Goal: Information Seeking & Learning: Learn about a topic

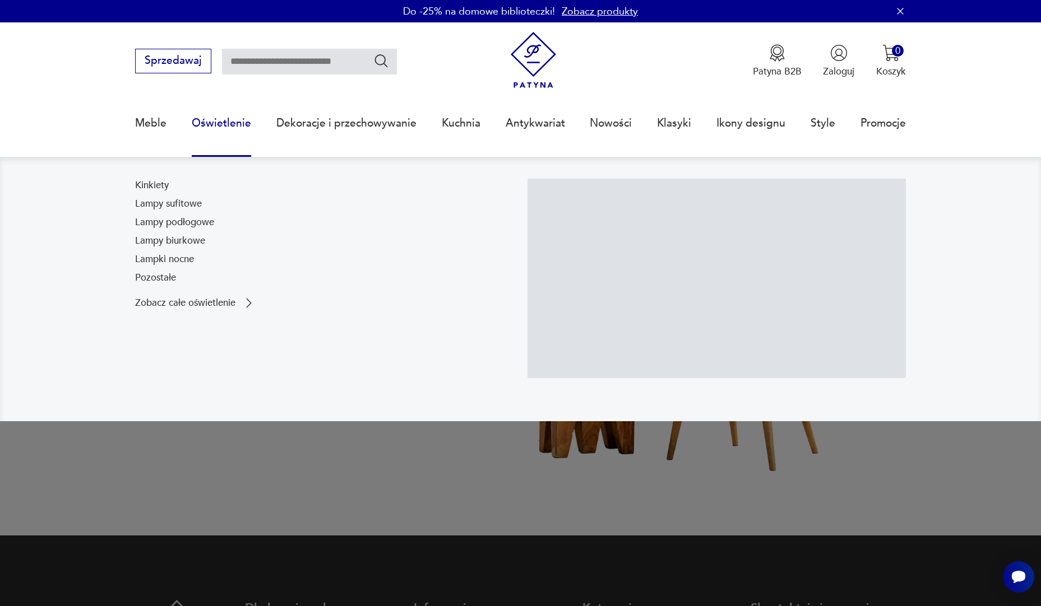
click at [205, 119] on link "Oświetlenie" at bounding box center [221, 124] width 59 height 52
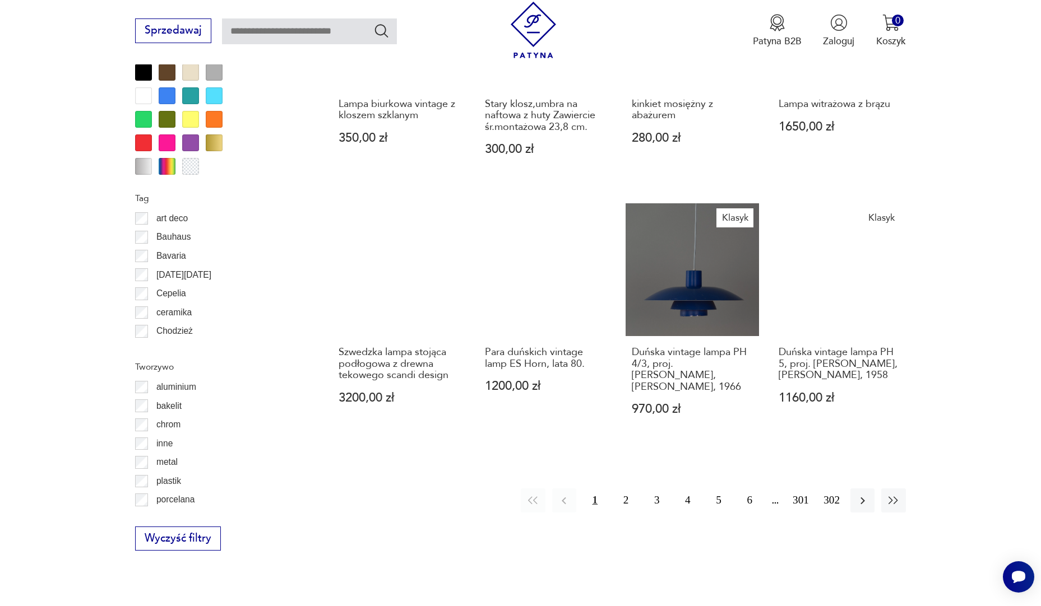
scroll to position [1157, 0]
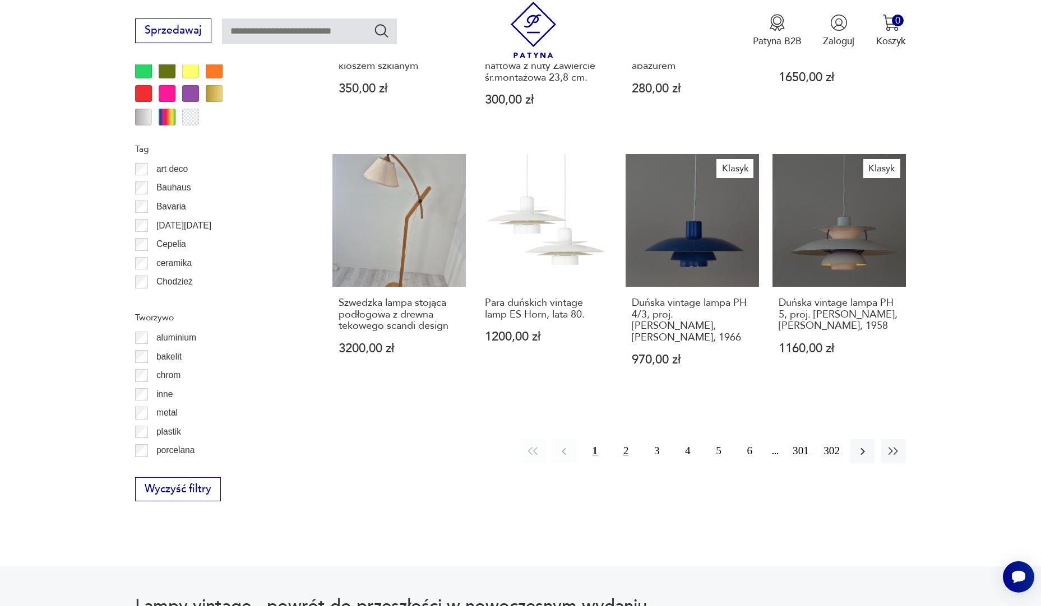
click at [622, 439] on button "2" at bounding box center [626, 451] width 24 height 24
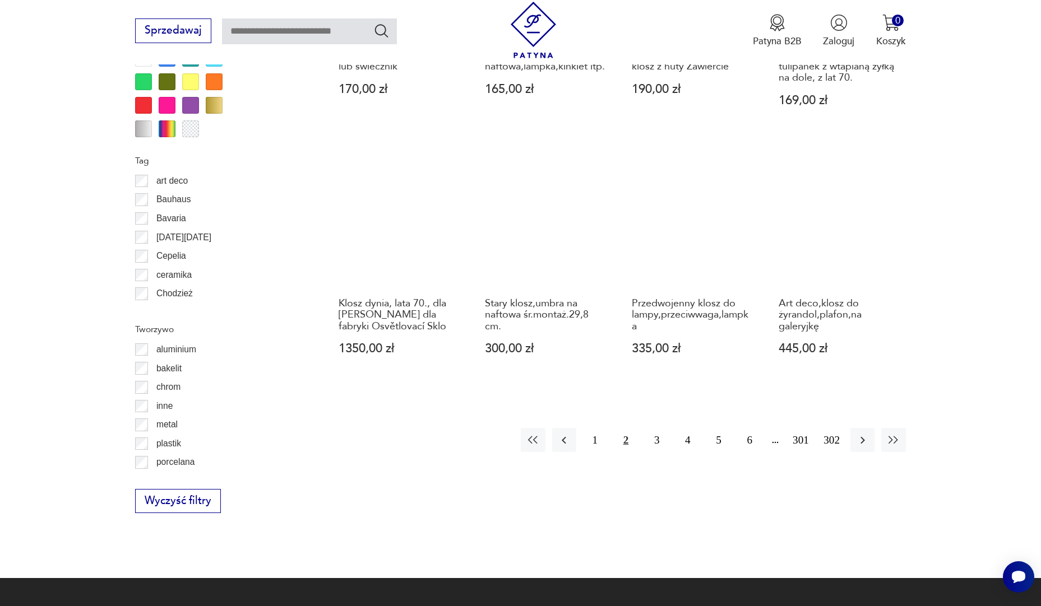
scroll to position [1230, 0]
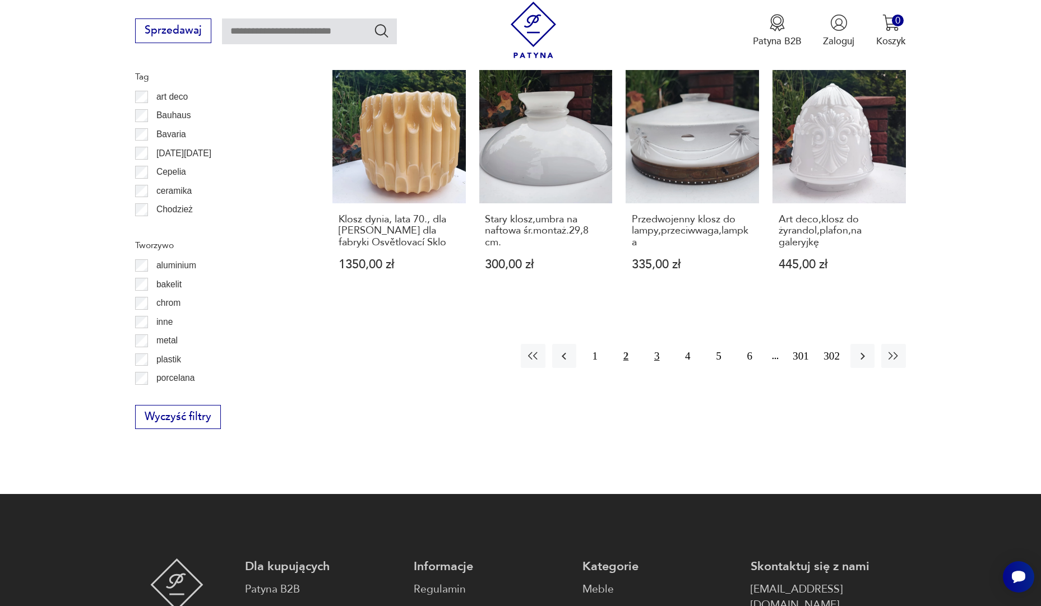
click at [652, 344] on button "3" at bounding box center [657, 356] width 24 height 24
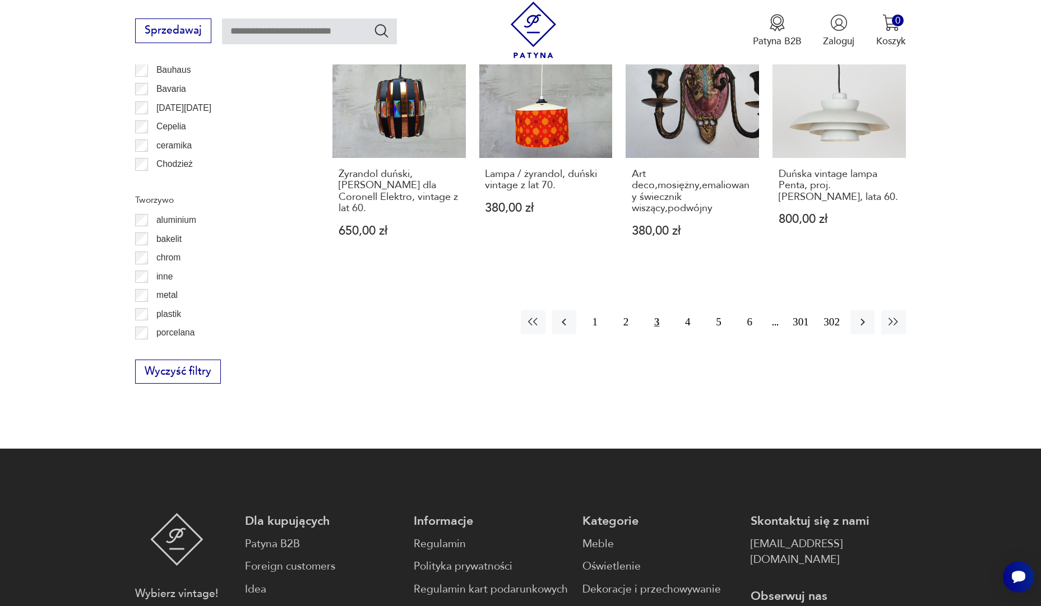
scroll to position [1286, 0]
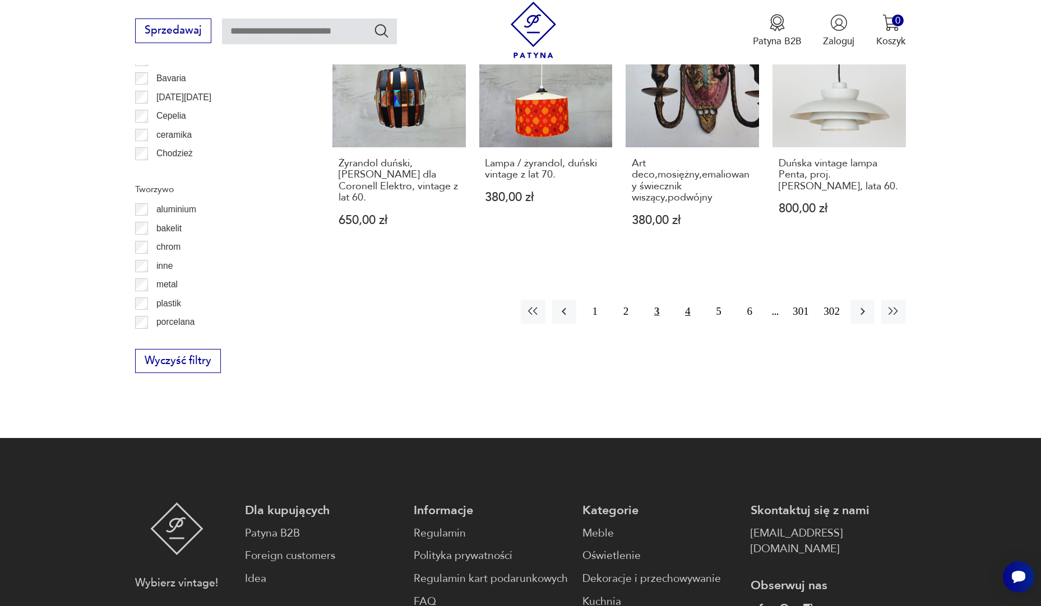
click at [688, 312] on button "4" at bounding box center [687, 312] width 24 height 24
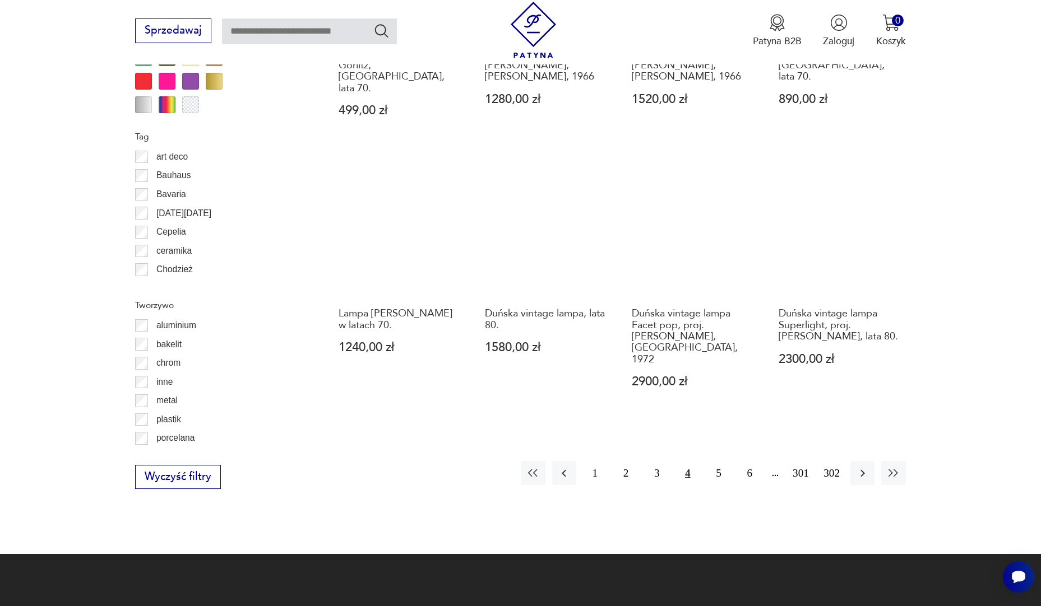
scroll to position [1174, 0]
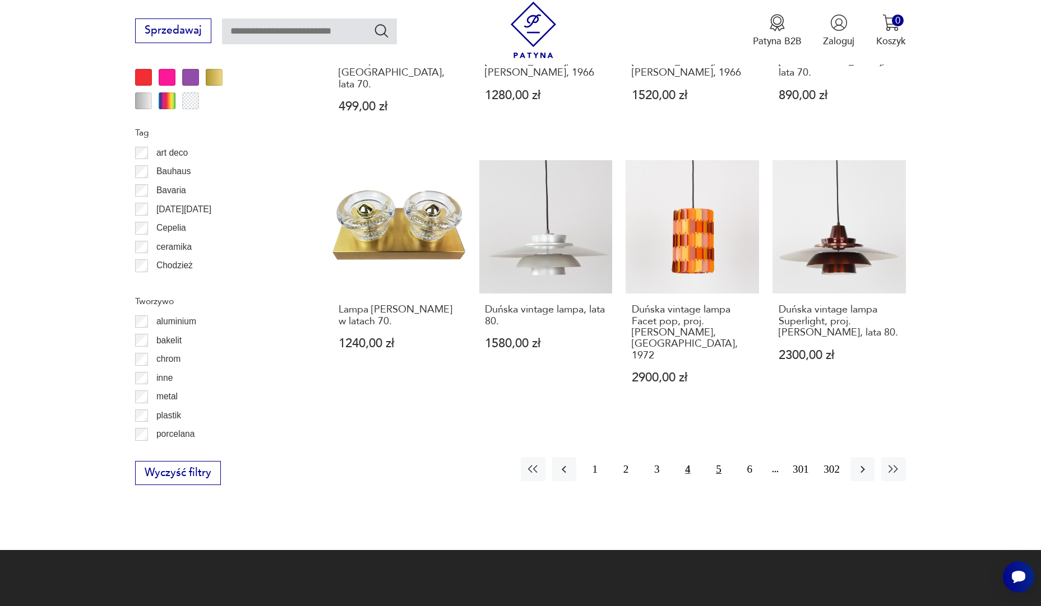
click at [718, 457] on button "5" at bounding box center [718, 469] width 24 height 24
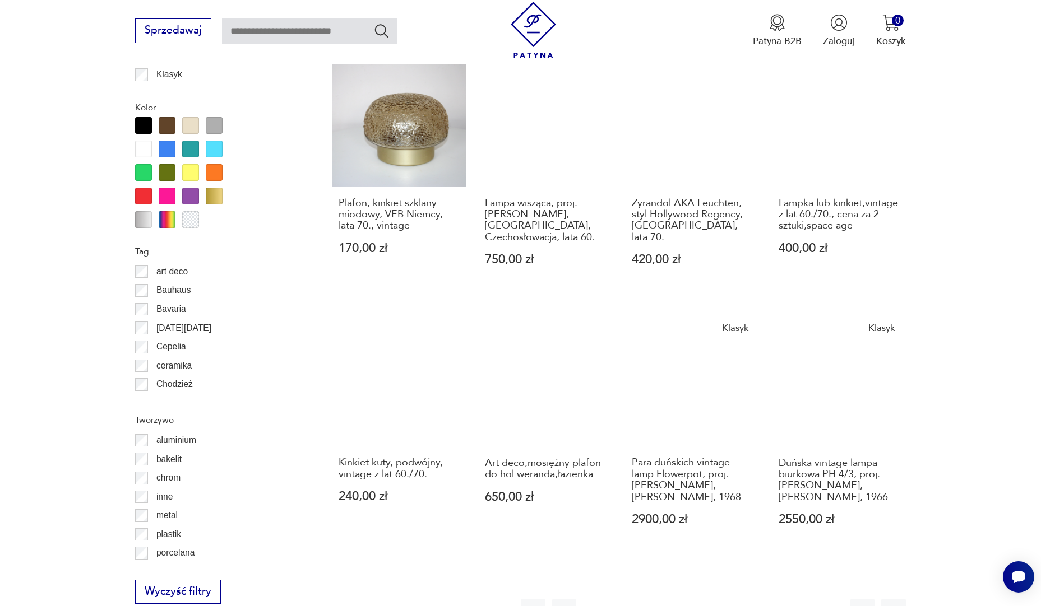
scroll to position [1062, 0]
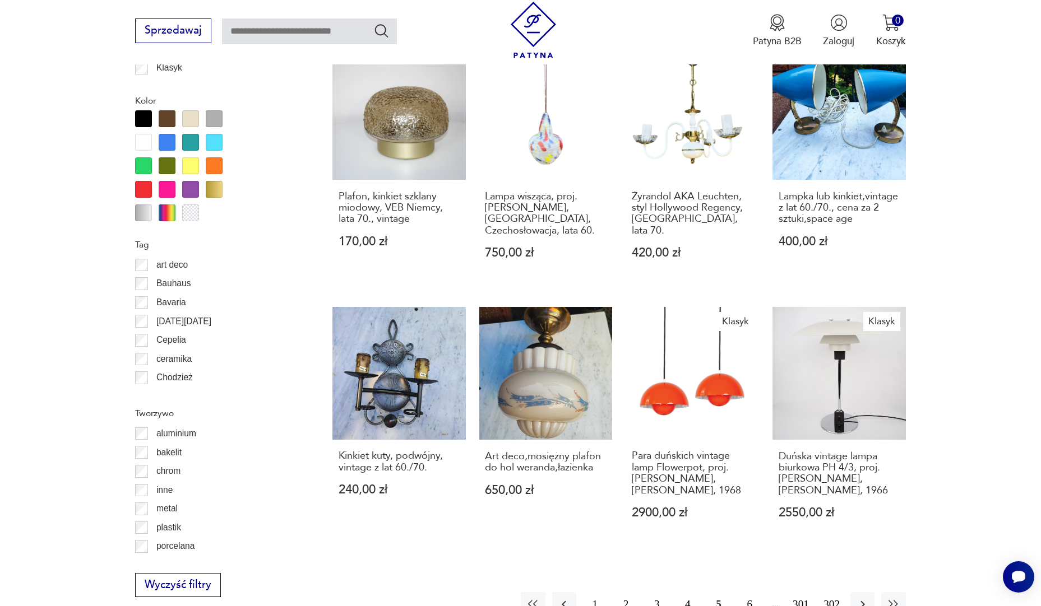
click at [748, 592] on button "6" at bounding box center [750, 604] width 24 height 24
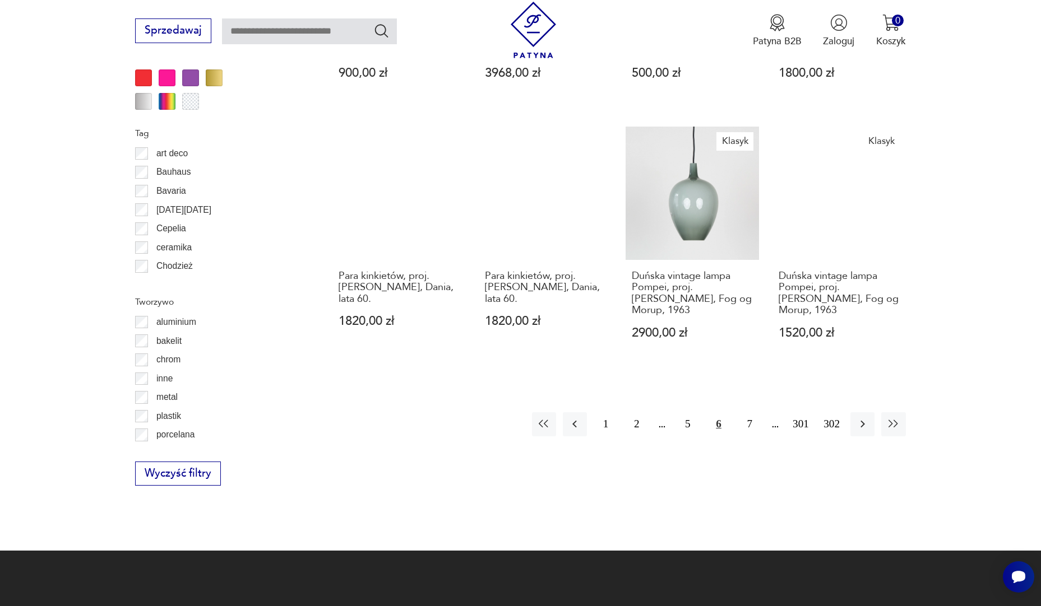
scroll to position [1174, 0]
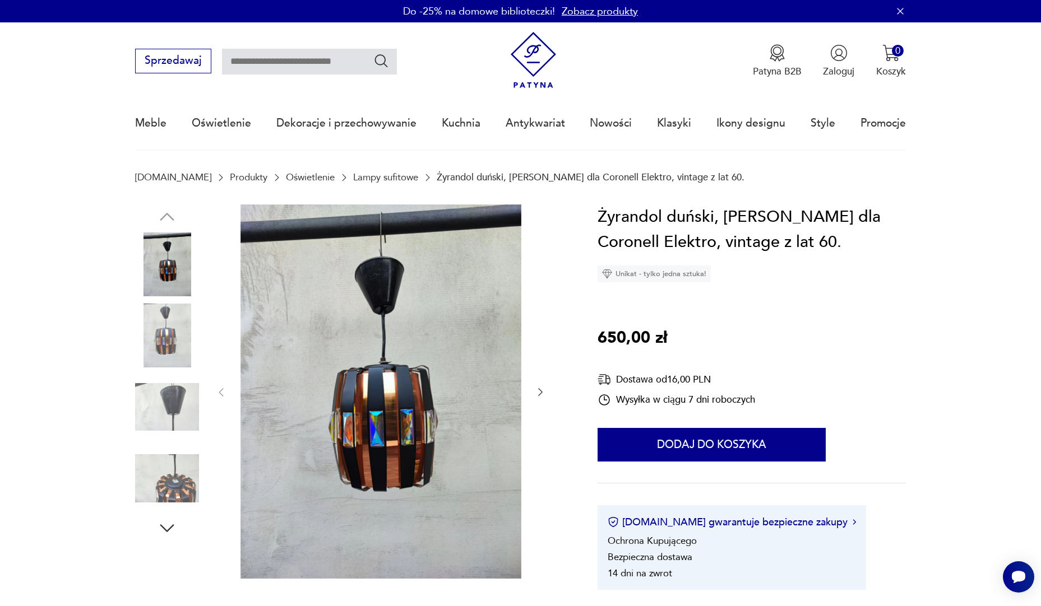
click at [181, 488] on img at bounding box center [167, 479] width 64 height 64
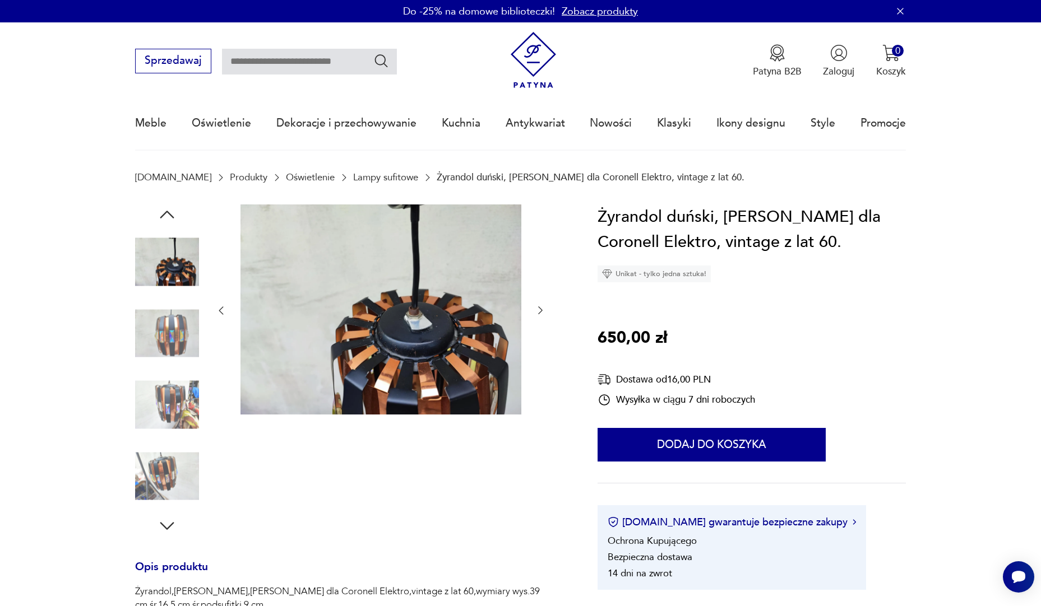
click at [167, 525] on icon "button" at bounding box center [167, 526] width 20 height 20
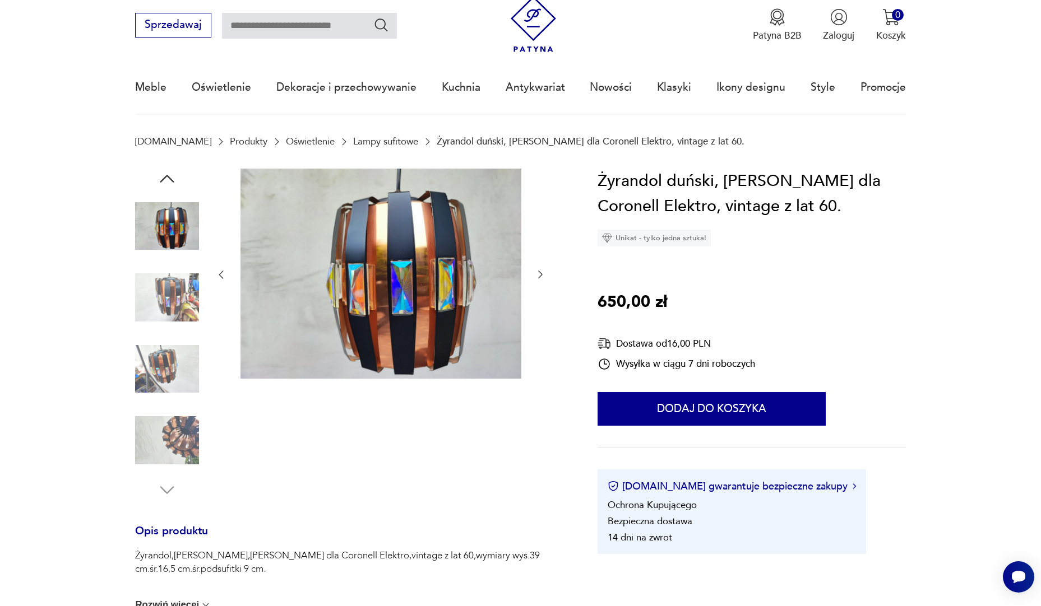
scroll to position [56, 0]
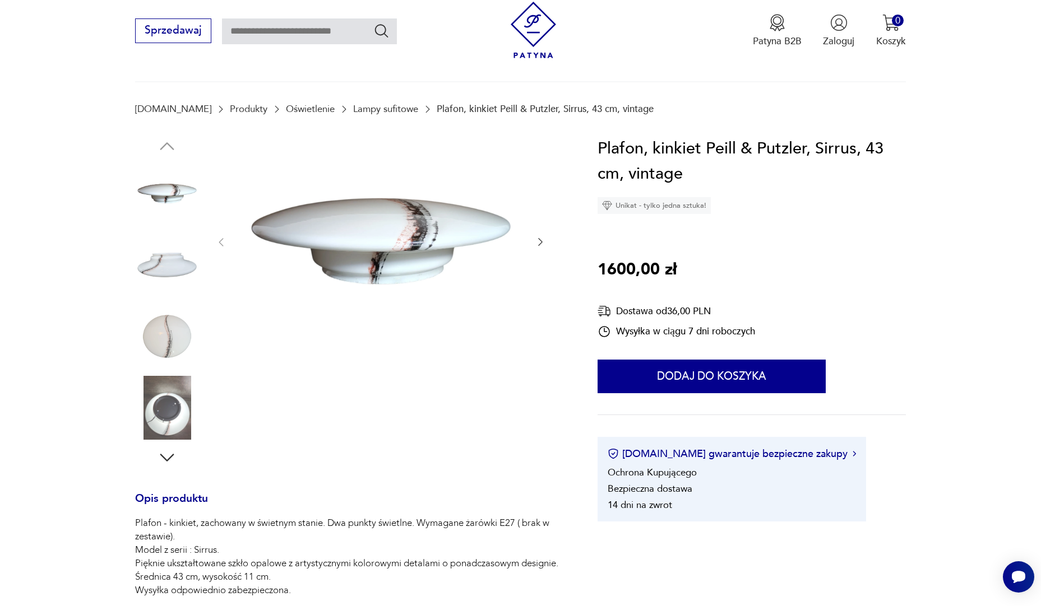
scroll to position [224, 0]
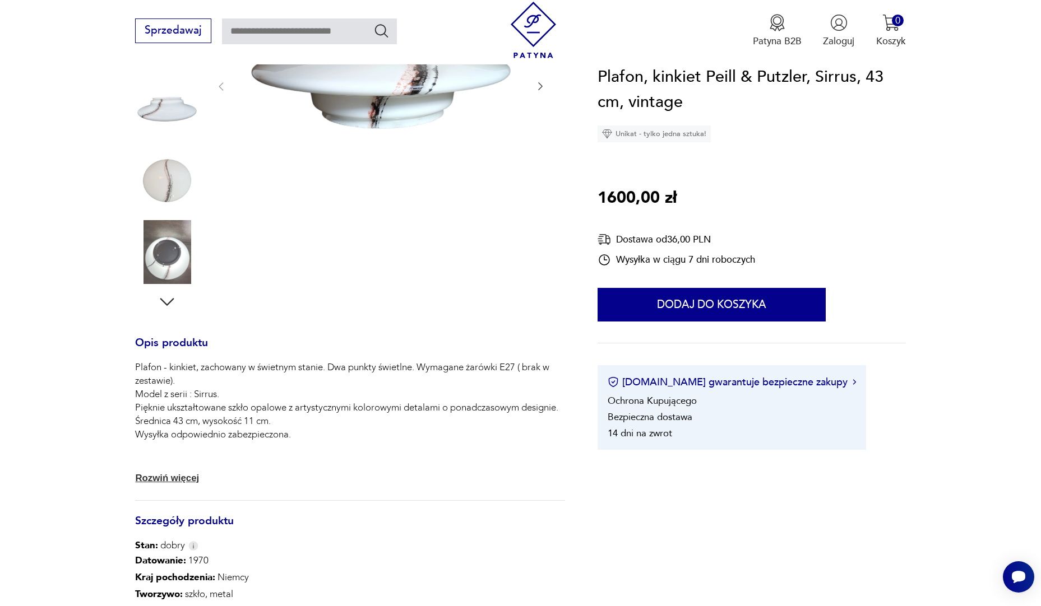
click at [169, 262] on img at bounding box center [167, 252] width 64 height 64
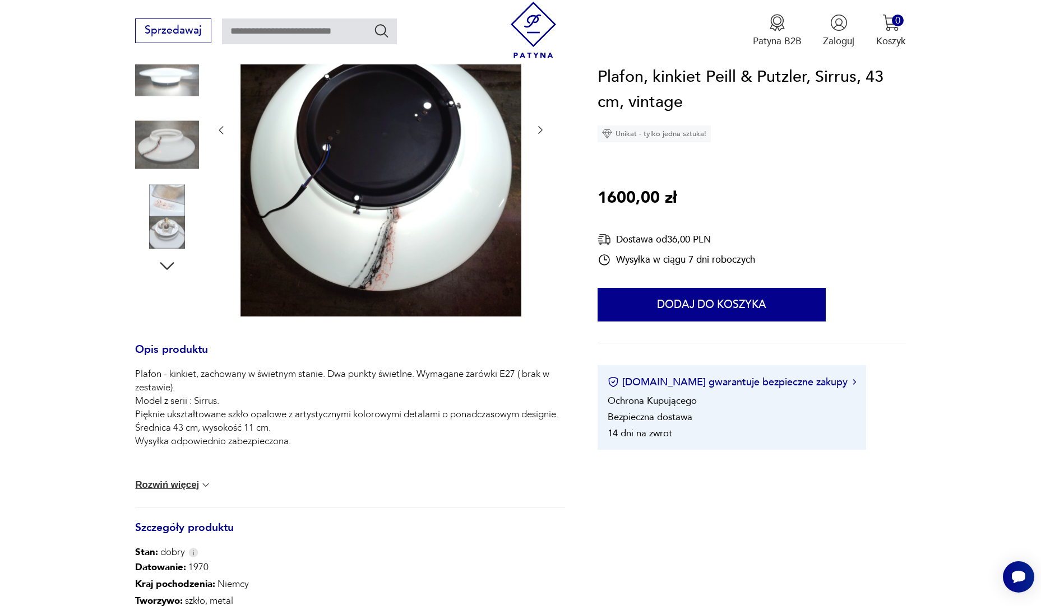
scroll to position [306, 0]
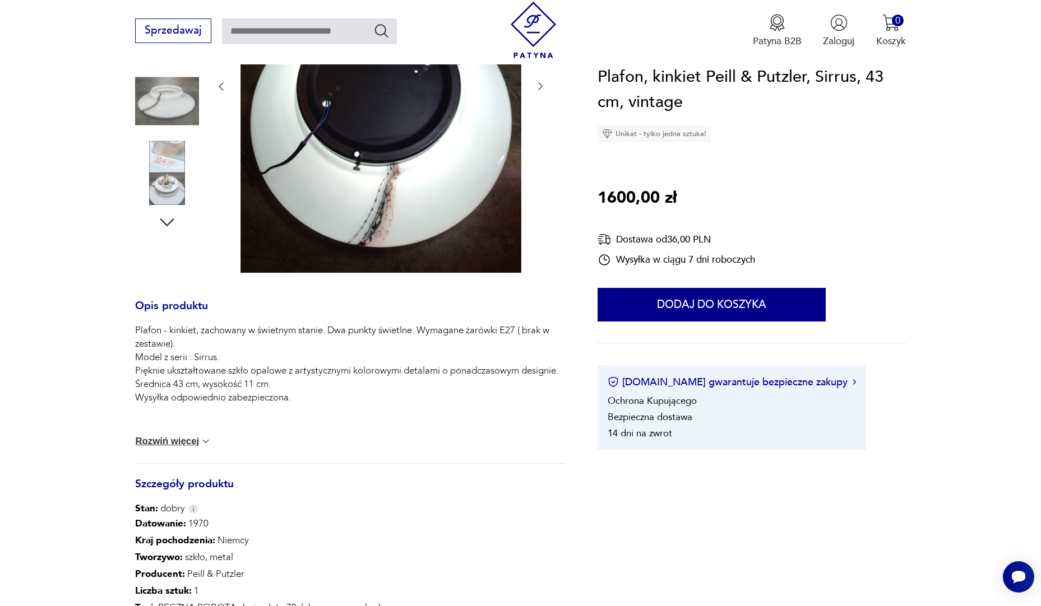
click at [159, 89] on img at bounding box center [167, 101] width 64 height 64
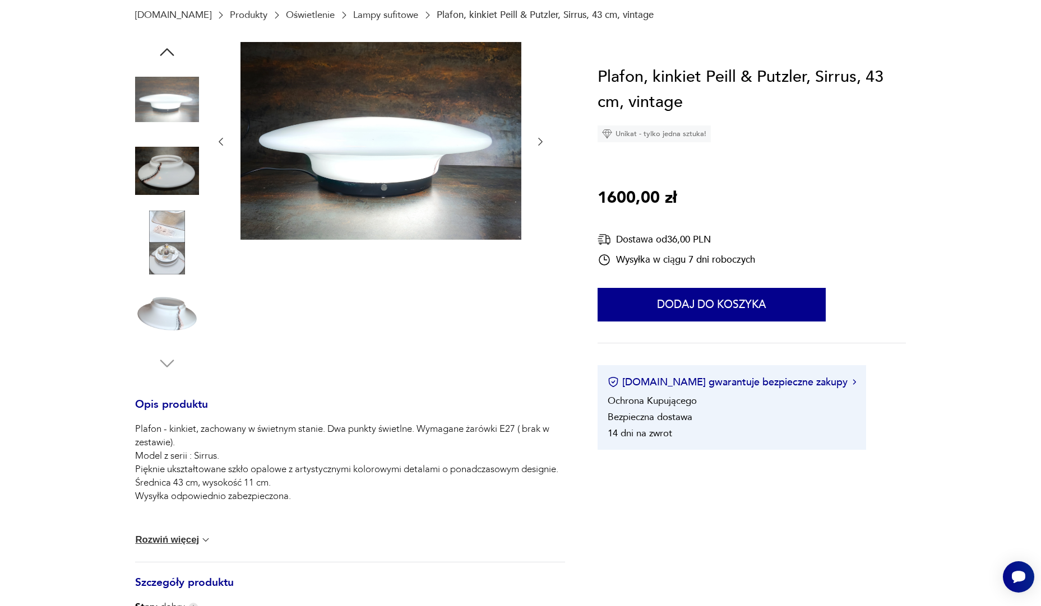
scroll to position [0, 0]
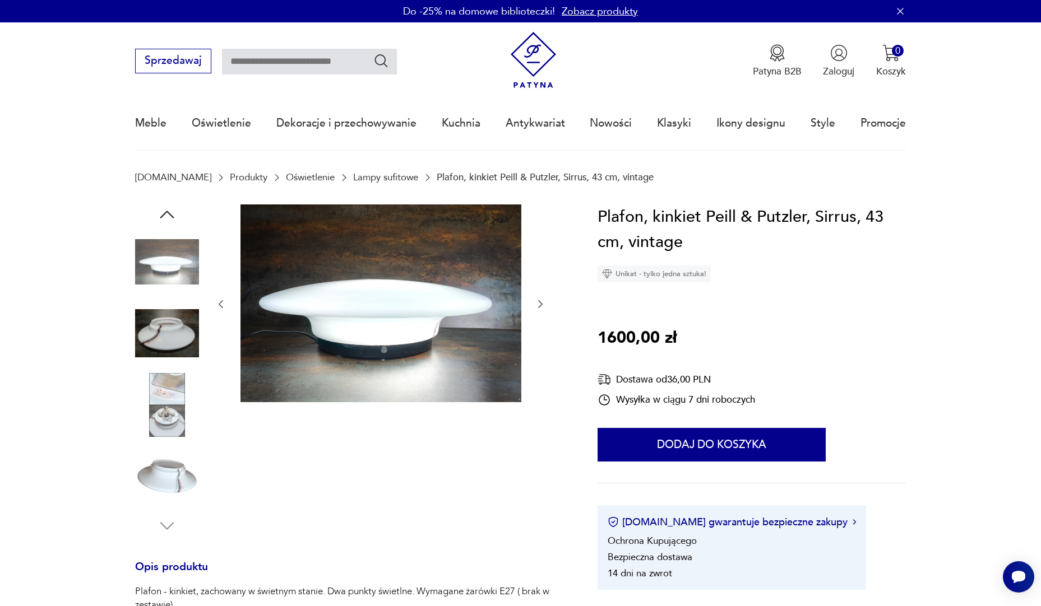
click at [139, 248] on img at bounding box center [167, 262] width 64 height 64
click at [173, 212] on icon "button" at bounding box center [167, 215] width 20 height 20
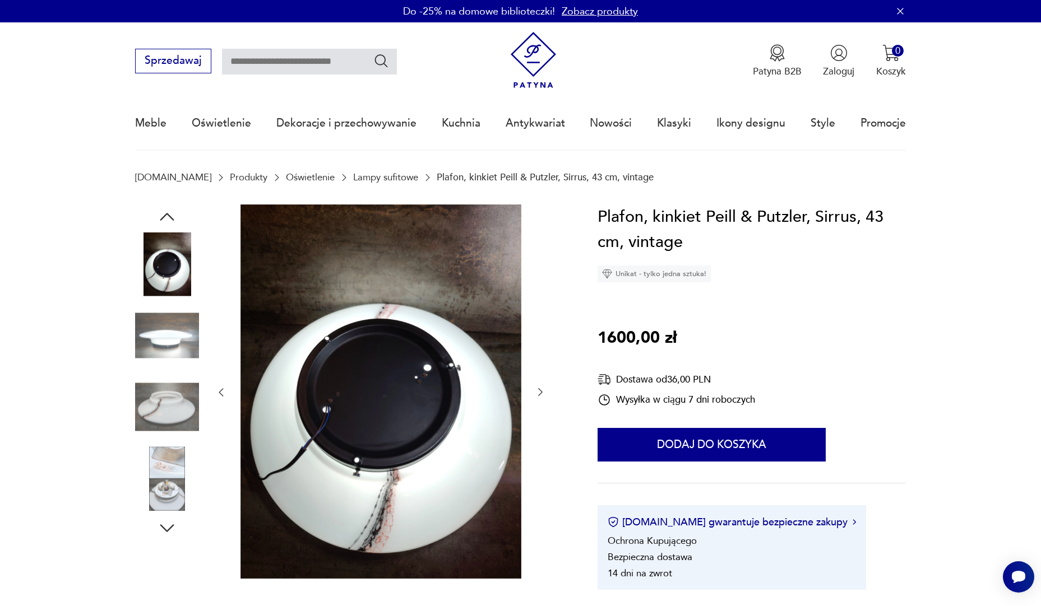
click at [173, 212] on icon "button" at bounding box center [167, 217] width 20 height 20
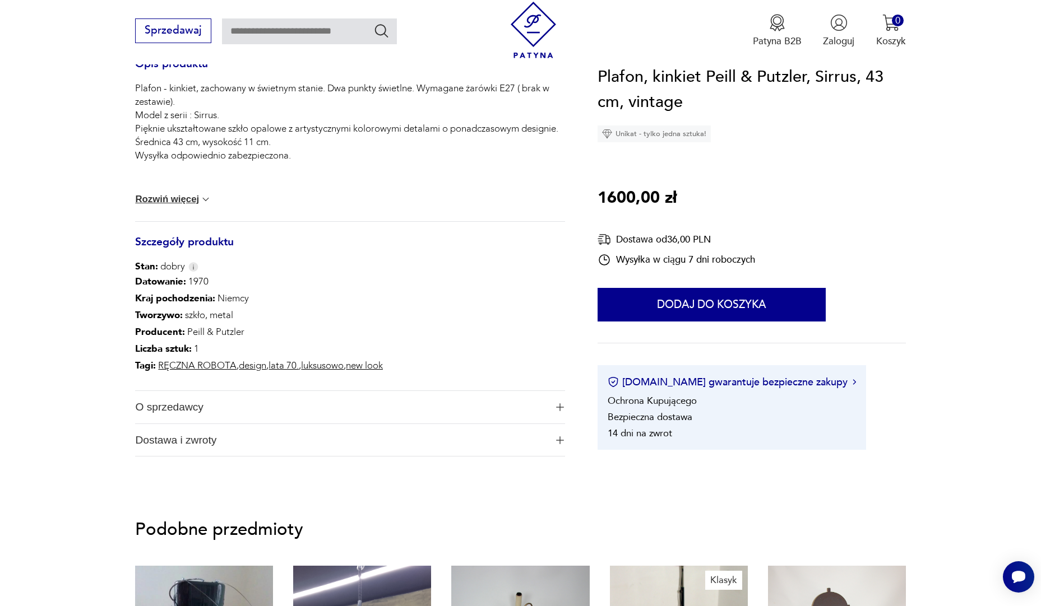
scroll to position [504, 0]
click at [176, 405] on span "O sprzedawcy" at bounding box center [340, 406] width 411 height 33
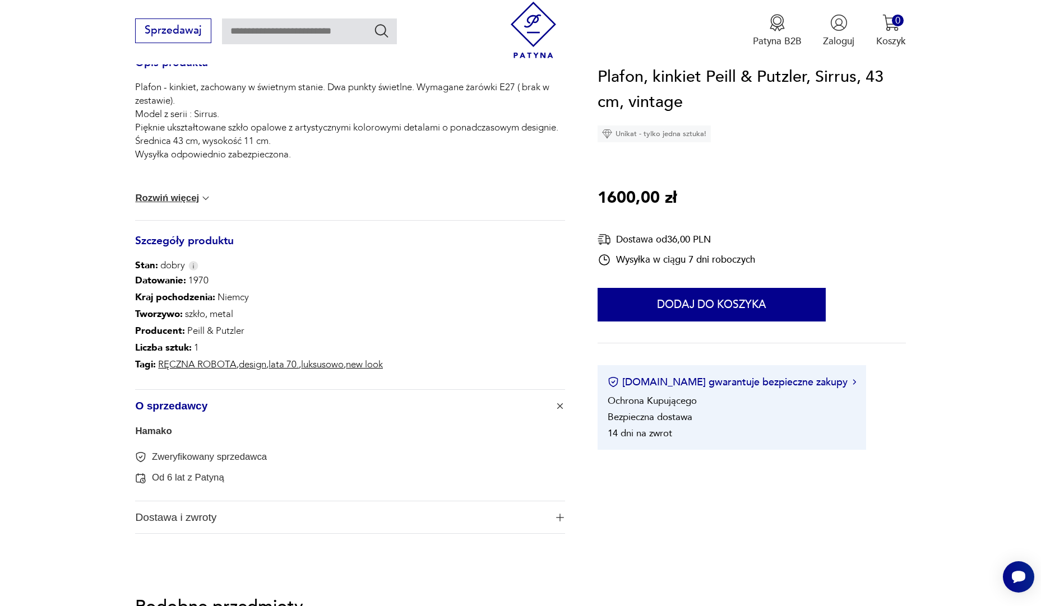
click at [163, 519] on span "Dostawa i zwroty" at bounding box center [340, 518] width 411 height 33
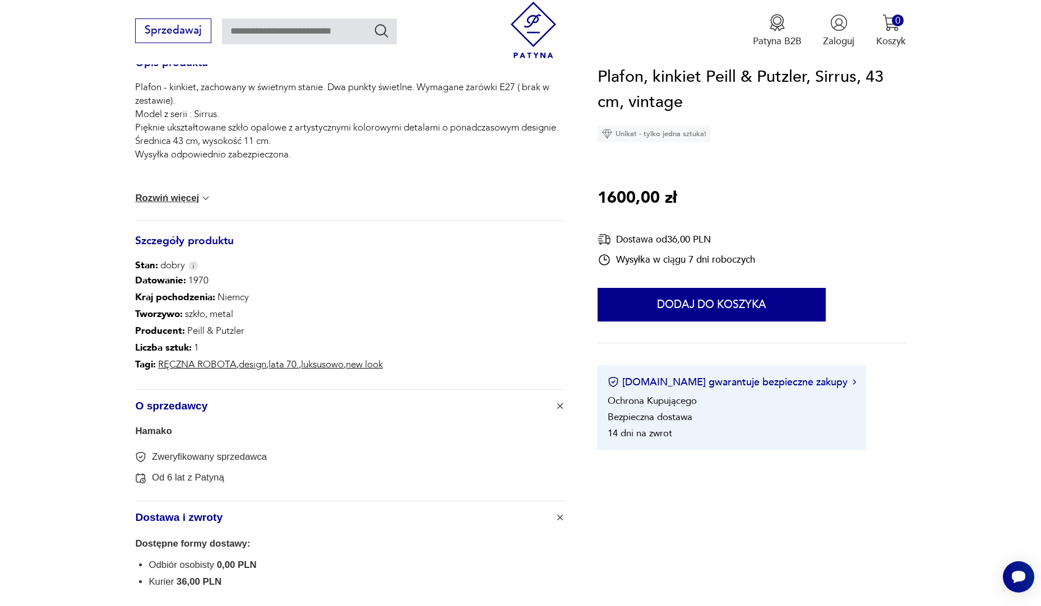
click at [149, 432] on link "Hamako" at bounding box center [153, 431] width 36 height 11
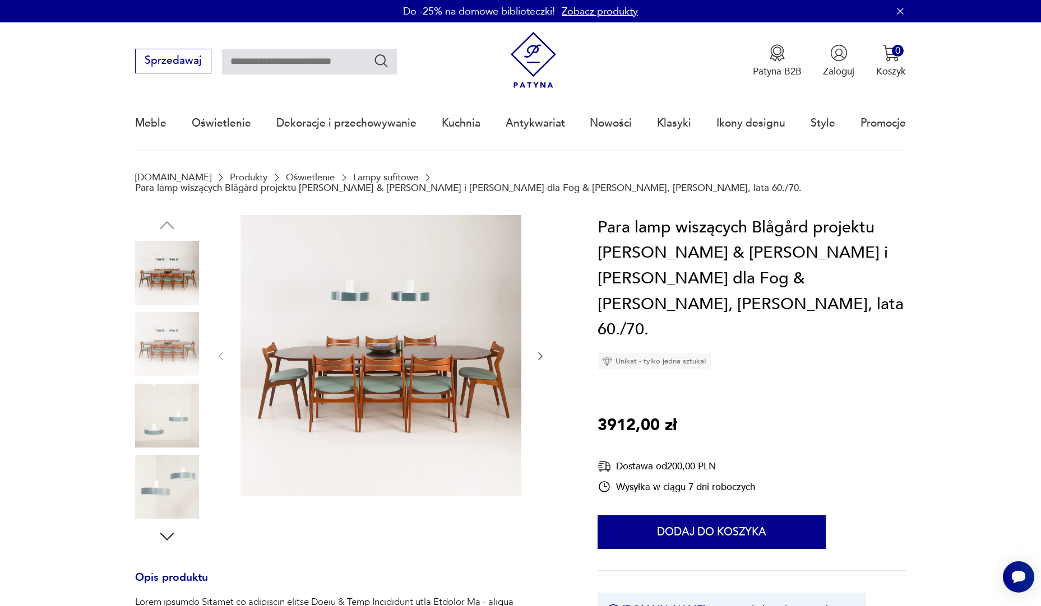
click at [152, 334] on img at bounding box center [167, 344] width 64 height 64
click at [174, 408] on img at bounding box center [167, 416] width 64 height 64
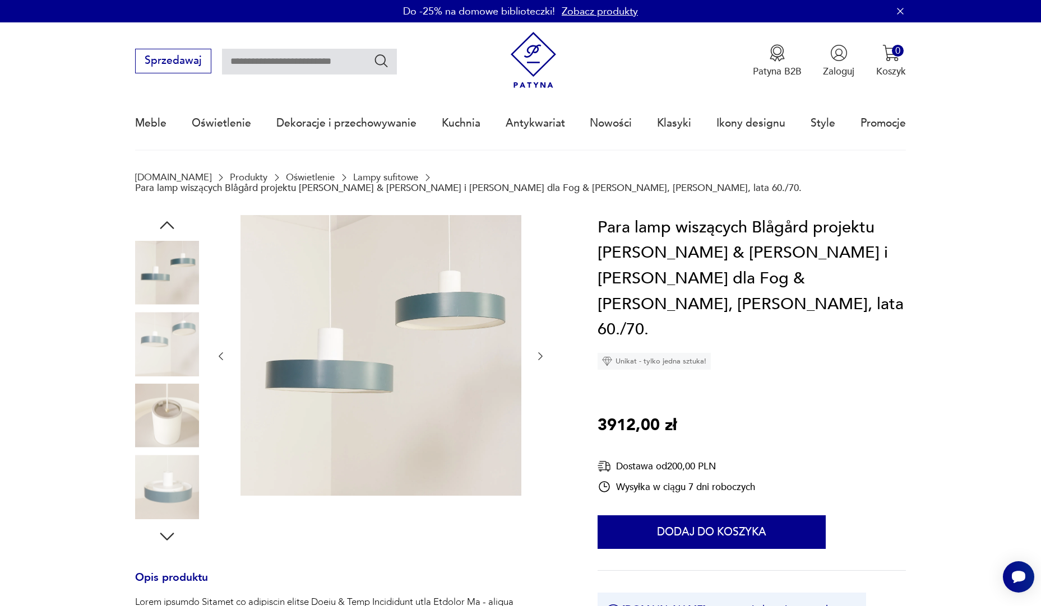
click at [171, 461] on img at bounding box center [167, 487] width 64 height 64
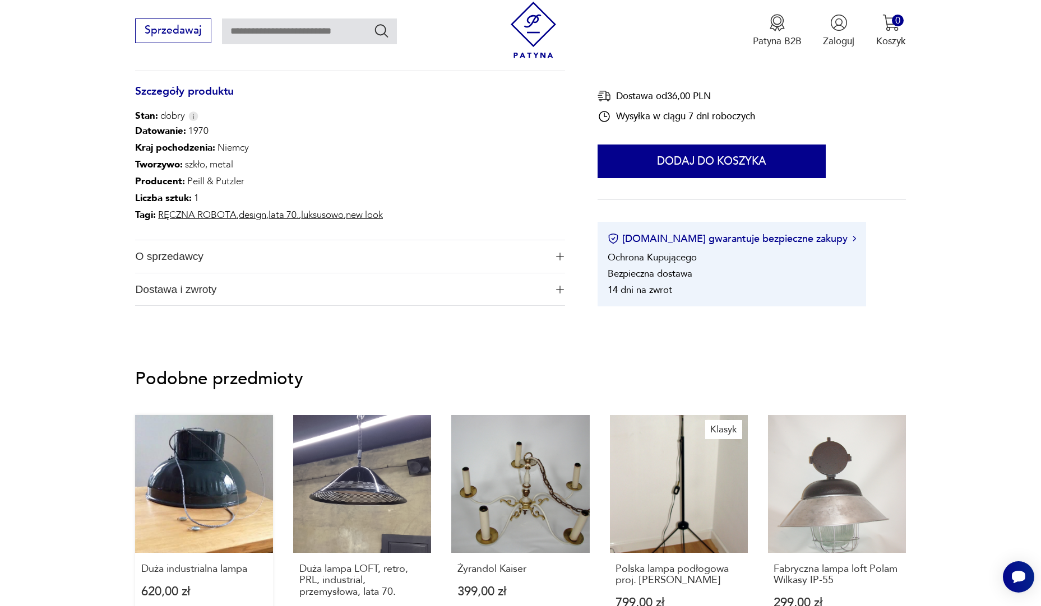
scroll to position [673, 0]
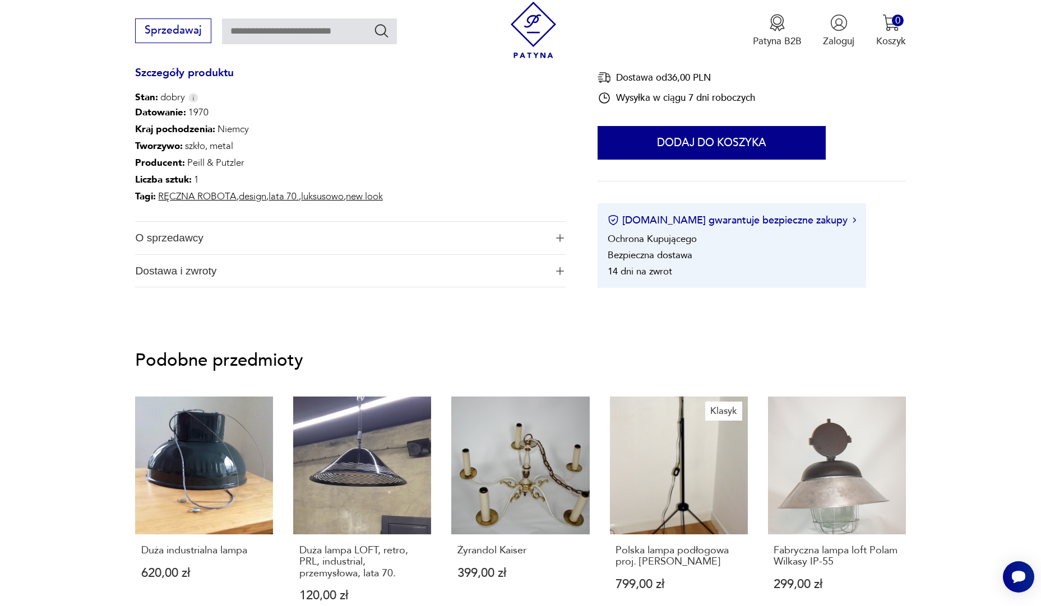
click at [168, 235] on span "O sprzedawcy" at bounding box center [340, 238] width 411 height 33
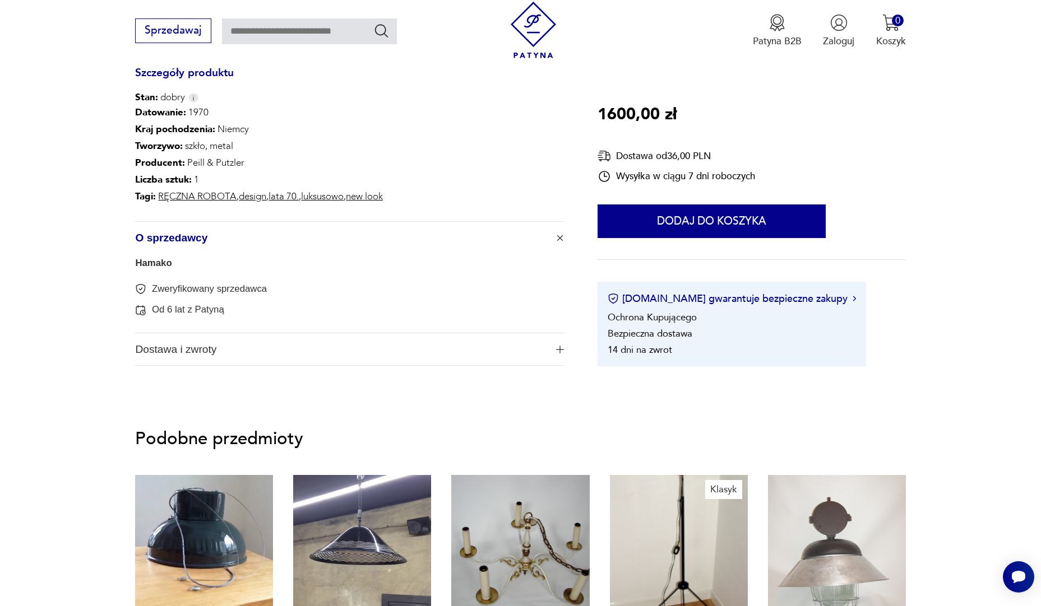
click at [161, 263] on link "Hamako" at bounding box center [153, 263] width 36 height 11
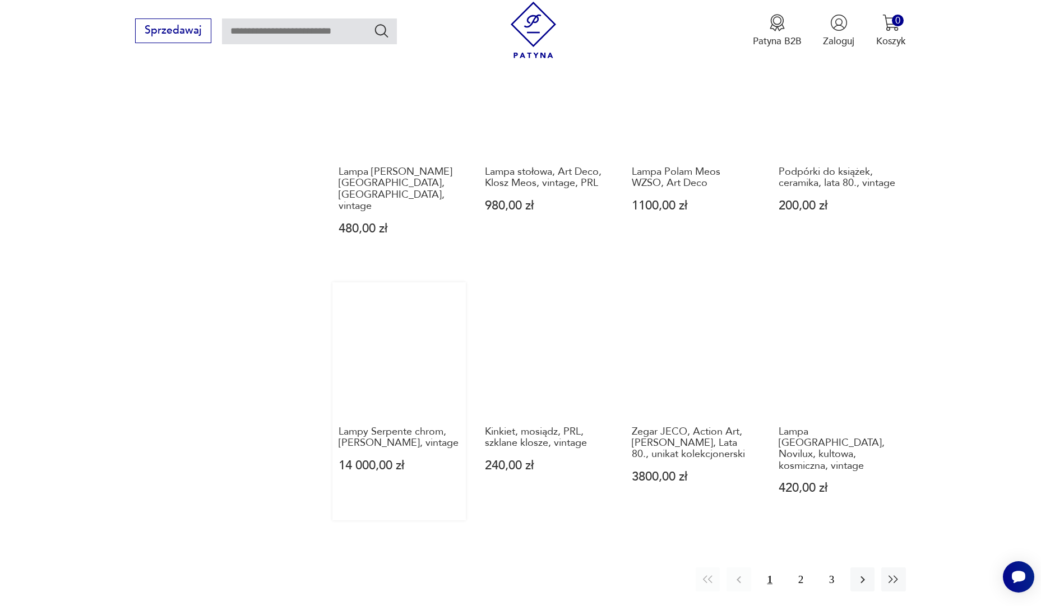
scroll to position [1085, 0]
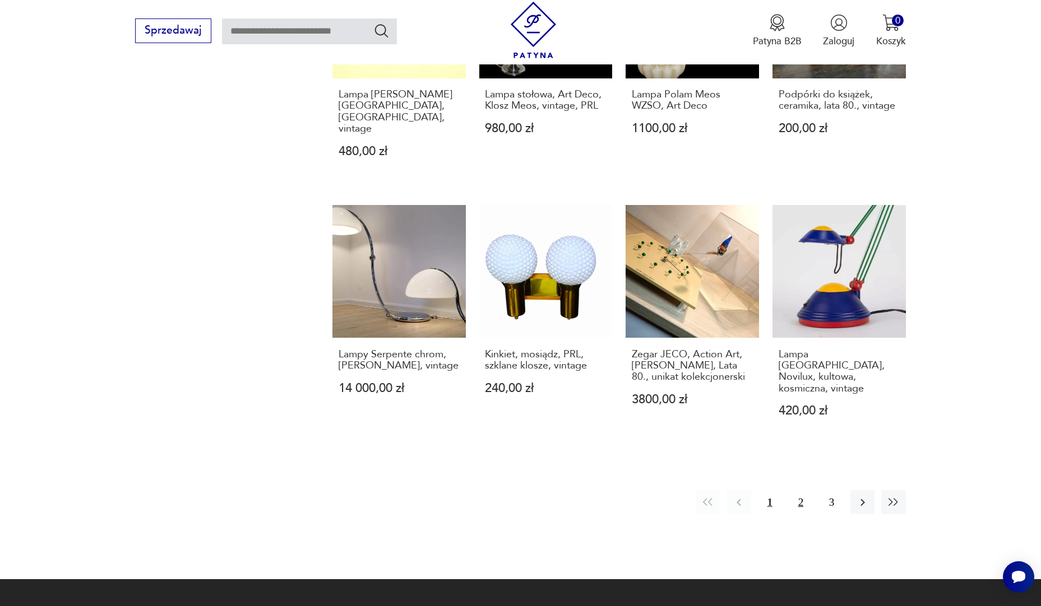
click at [801, 490] on button "2" at bounding box center [801, 502] width 24 height 24
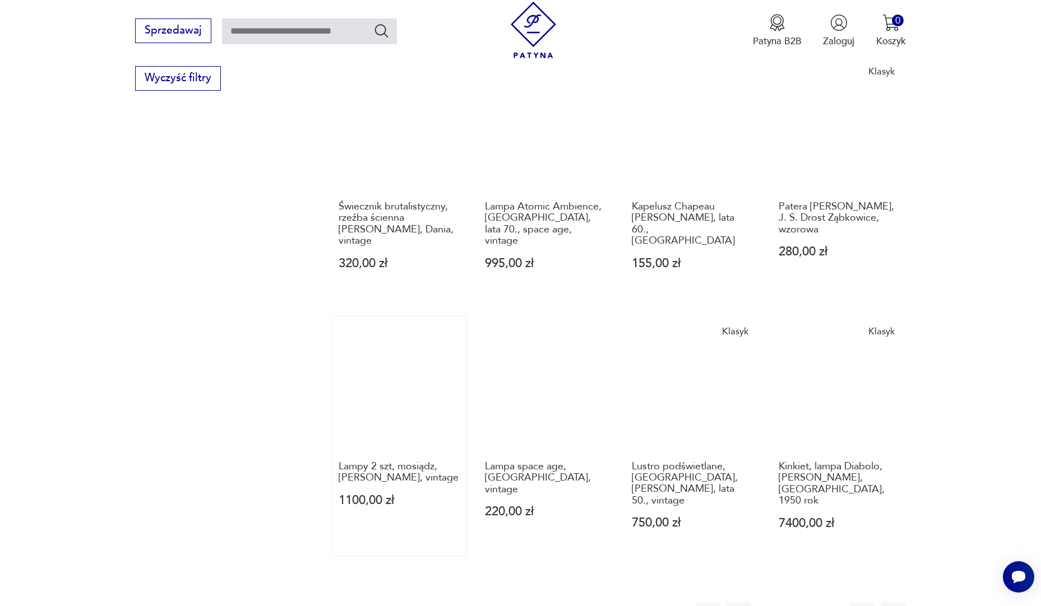
scroll to position [1028, 0]
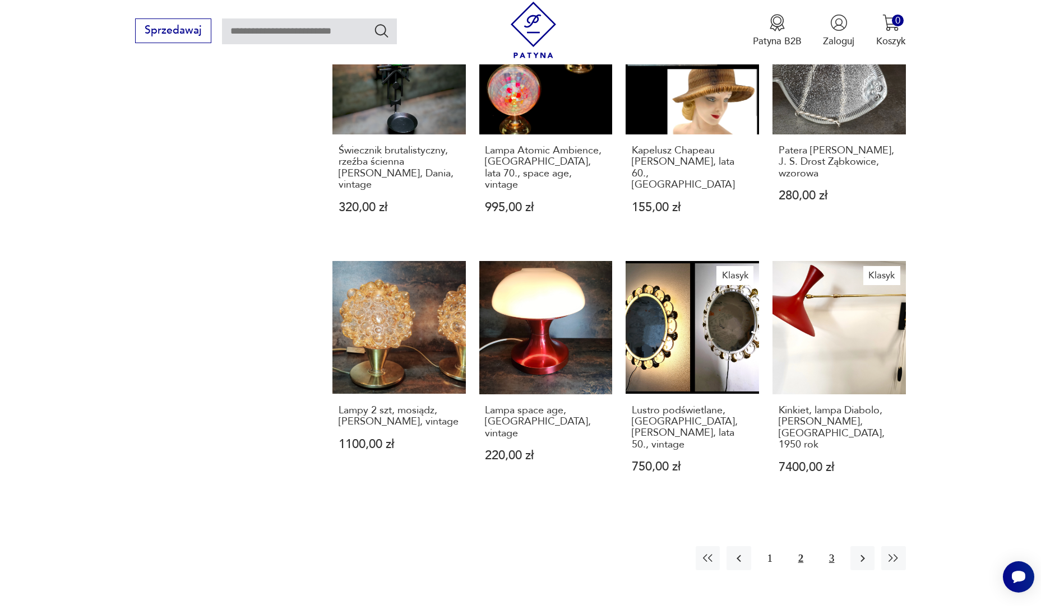
click at [831, 546] on button "3" at bounding box center [831, 558] width 24 height 24
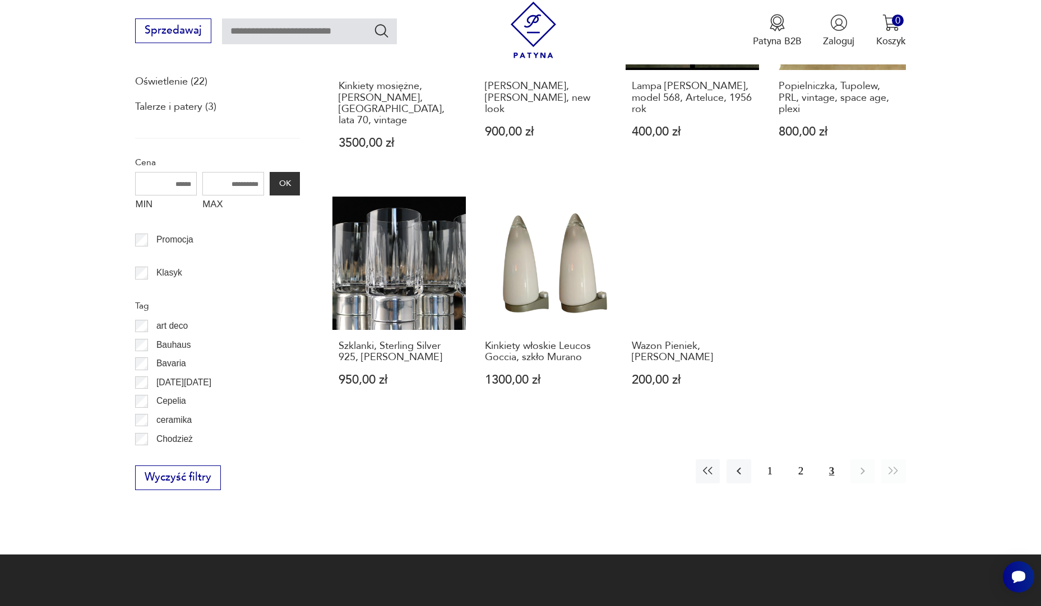
scroll to position [580, 0]
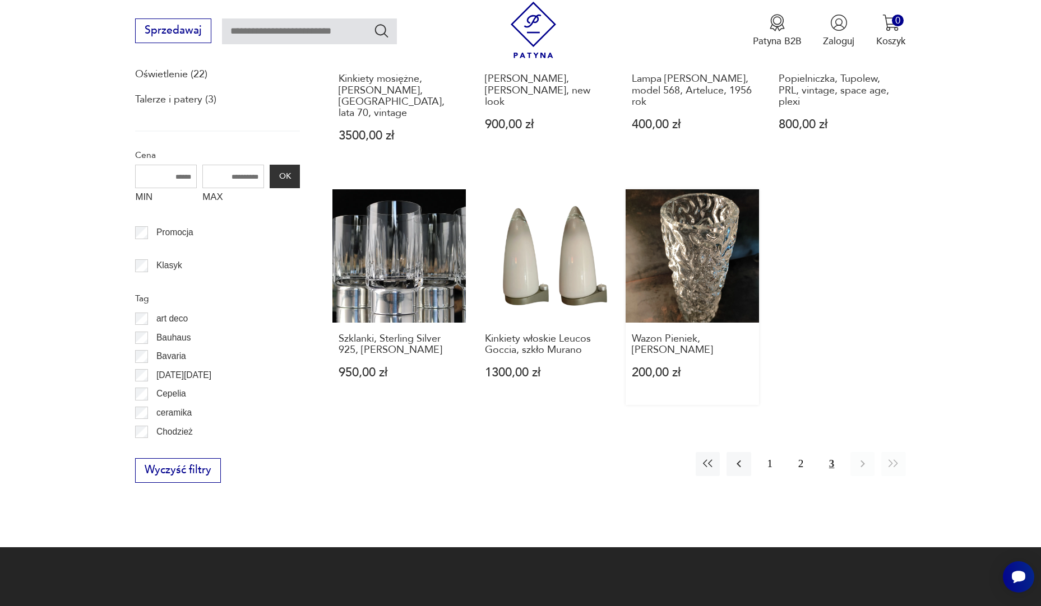
click at [727, 255] on link "Wazon Pieniek, E. Trzewik-Drost 200,00 zł" at bounding box center [691, 297] width 133 height 216
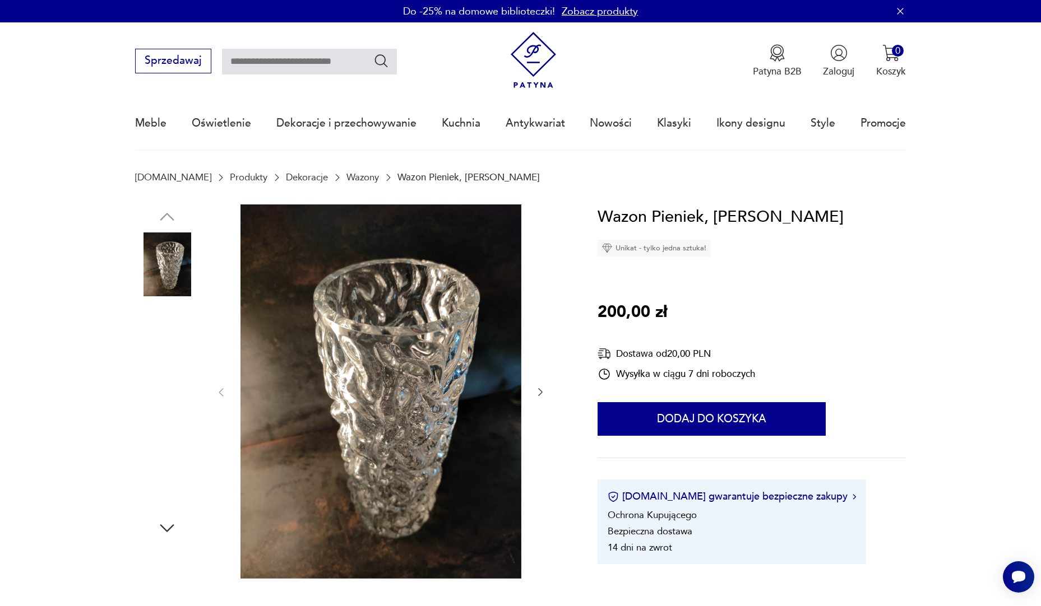
click at [171, 337] on img at bounding box center [167, 336] width 64 height 64
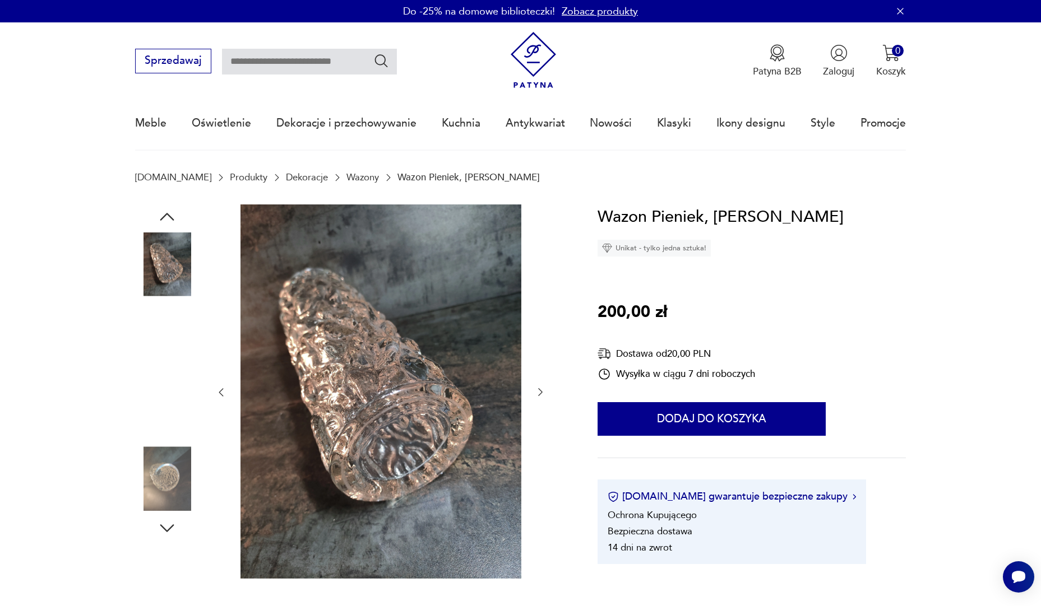
click at [168, 431] on img at bounding box center [167, 408] width 64 height 64
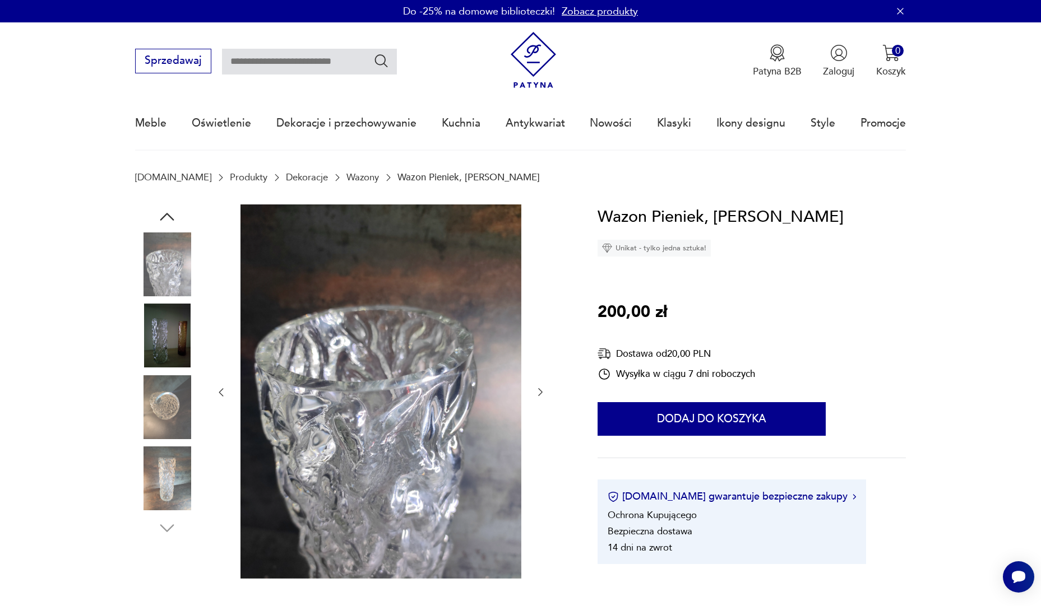
click at [168, 431] on img at bounding box center [167, 408] width 64 height 64
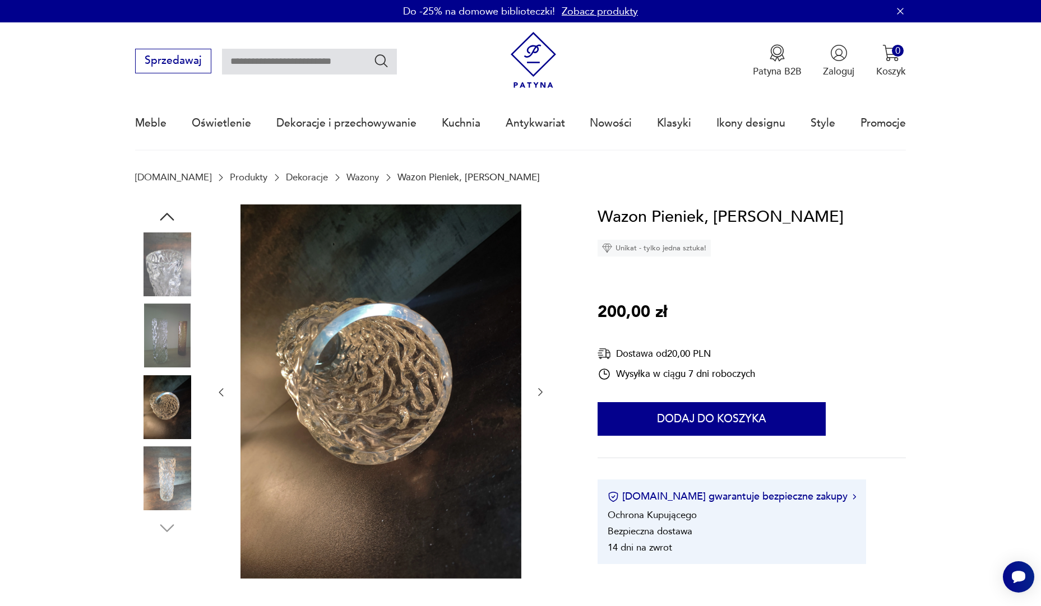
click at [161, 482] on img at bounding box center [167, 479] width 64 height 64
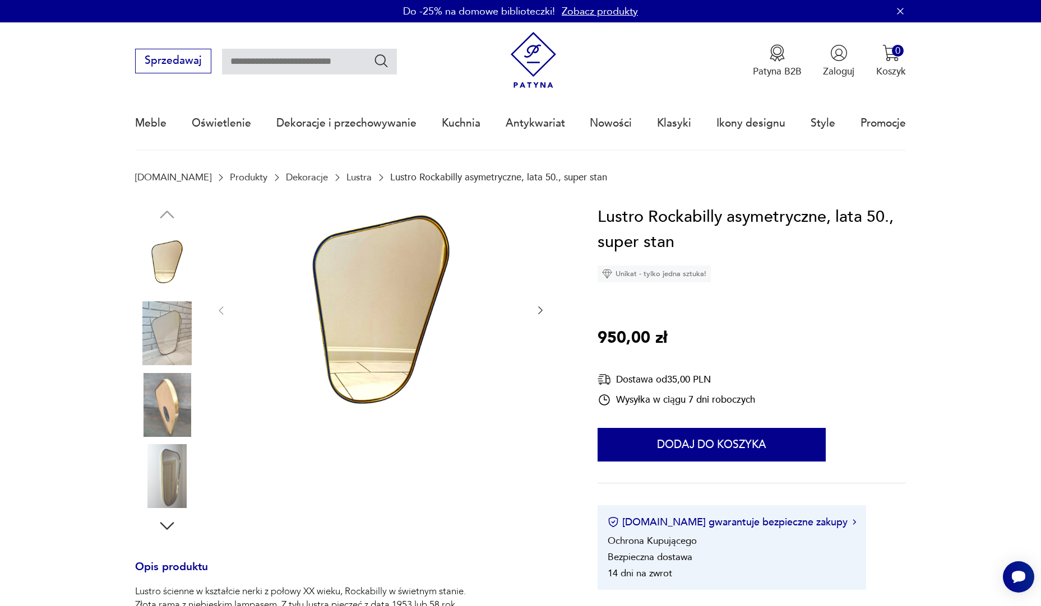
click at [176, 402] on img at bounding box center [167, 405] width 64 height 64
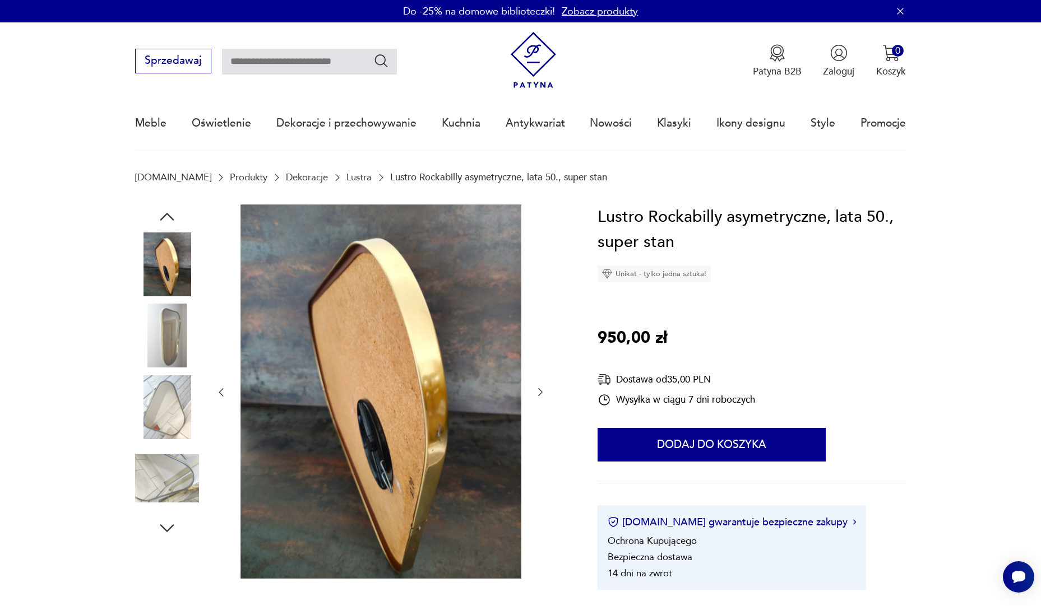
click at [188, 466] on img at bounding box center [167, 479] width 64 height 64
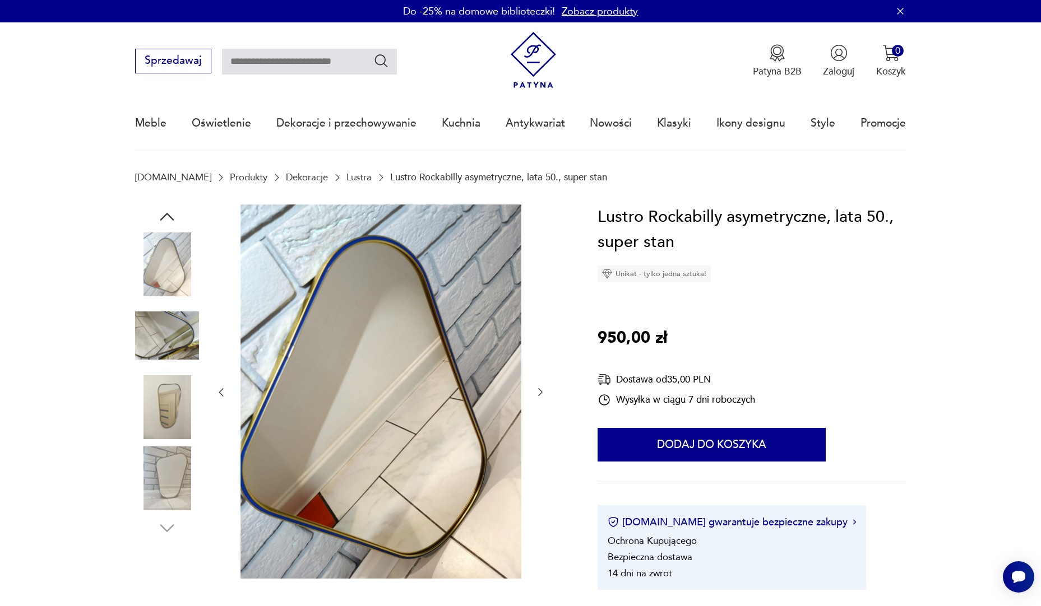
click at [182, 479] on img at bounding box center [167, 479] width 64 height 64
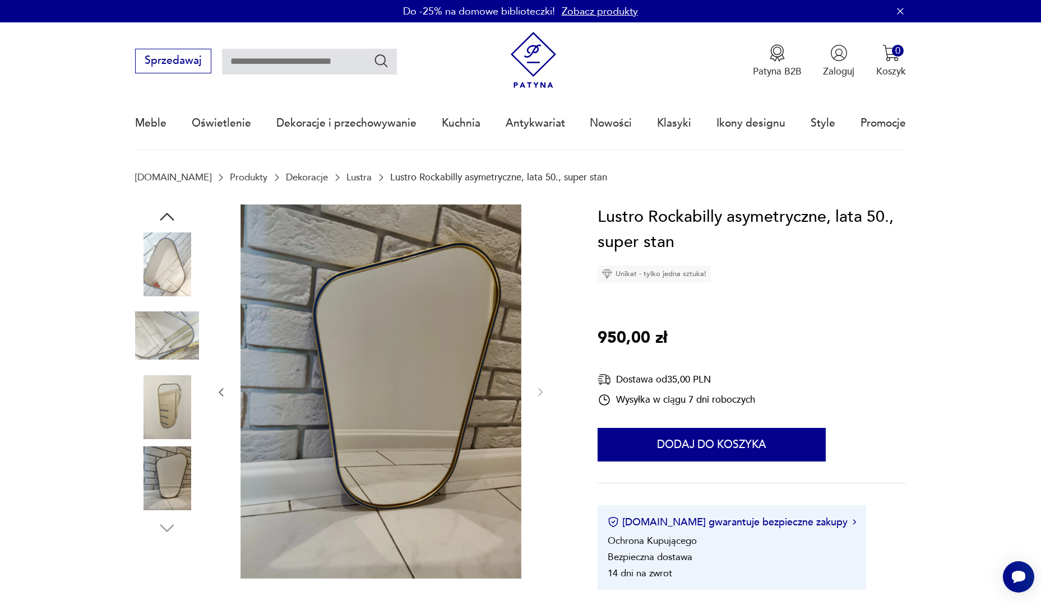
click at [192, 252] on img at bounding box center [167, 265] width 64 height 64
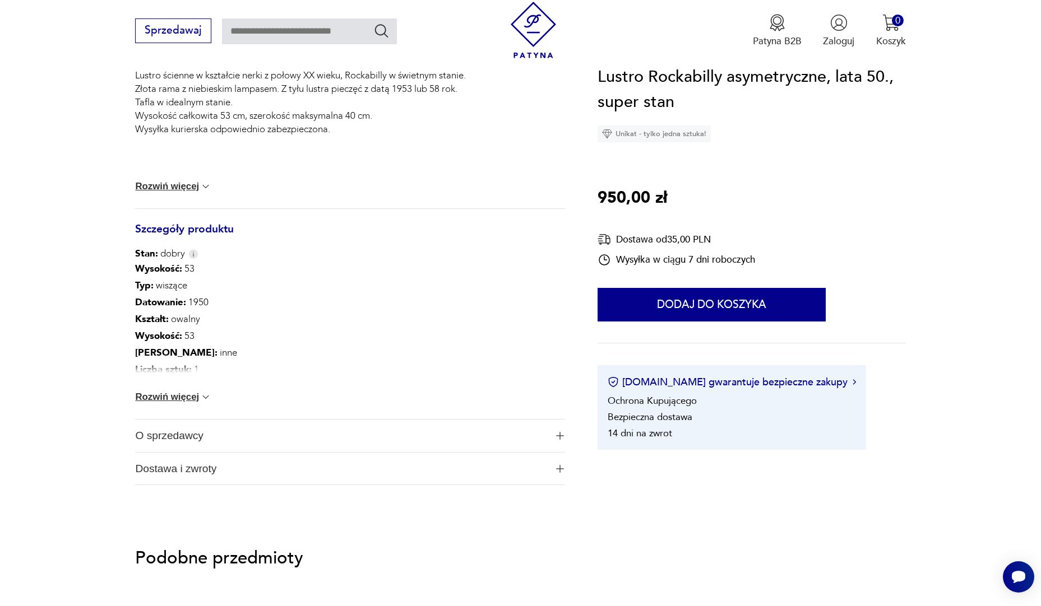
scroll to position [729, 0]
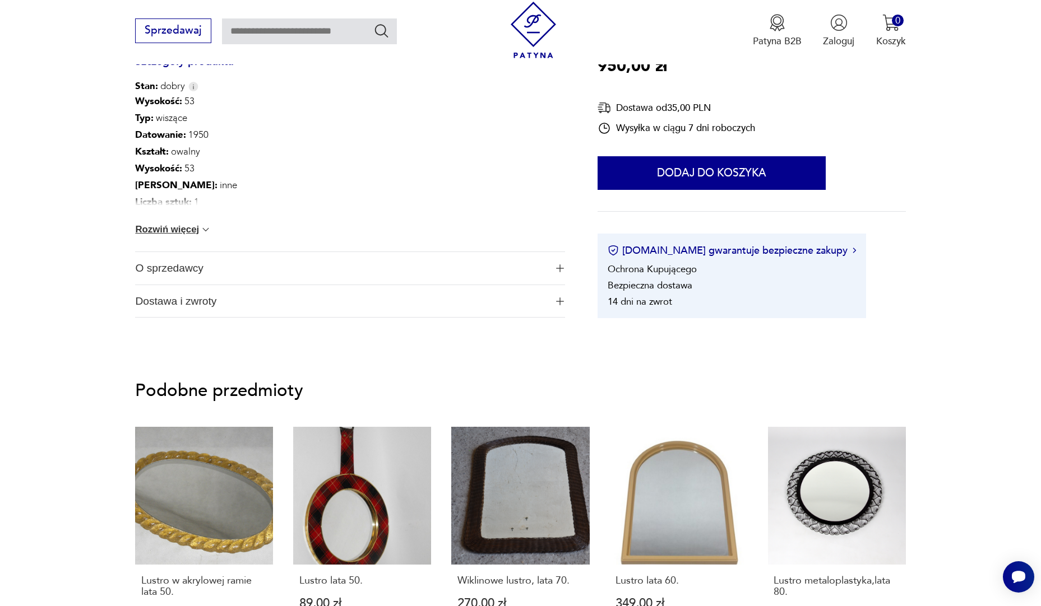
click at [160, 272] on span "O sprzedawcy" at bounding box center [340, 268] width 411 height 33
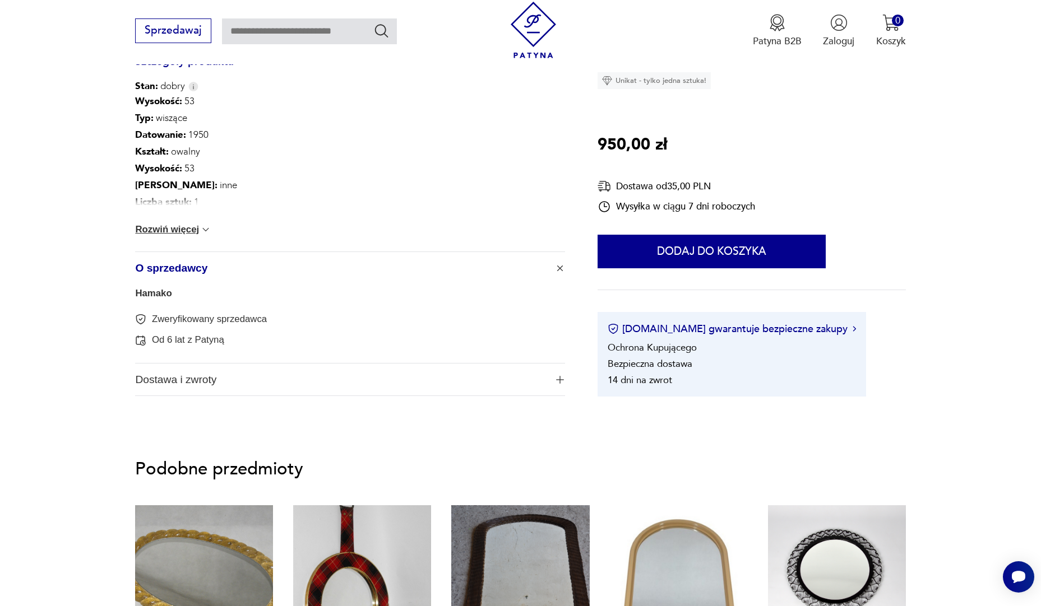
click at [191, 226] on button "Rozwiń więcej" at bounding box center [173, 229] width 76 height 11
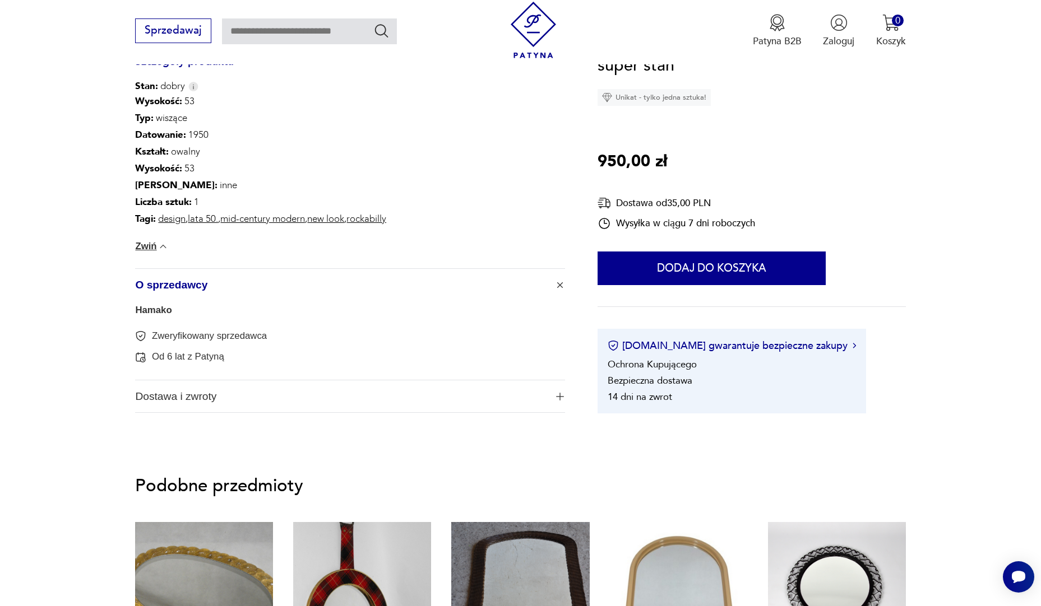
click at [188, 405] on span "Dostawa i zwroty" at bounding box center [340, 397] width 411 height 33
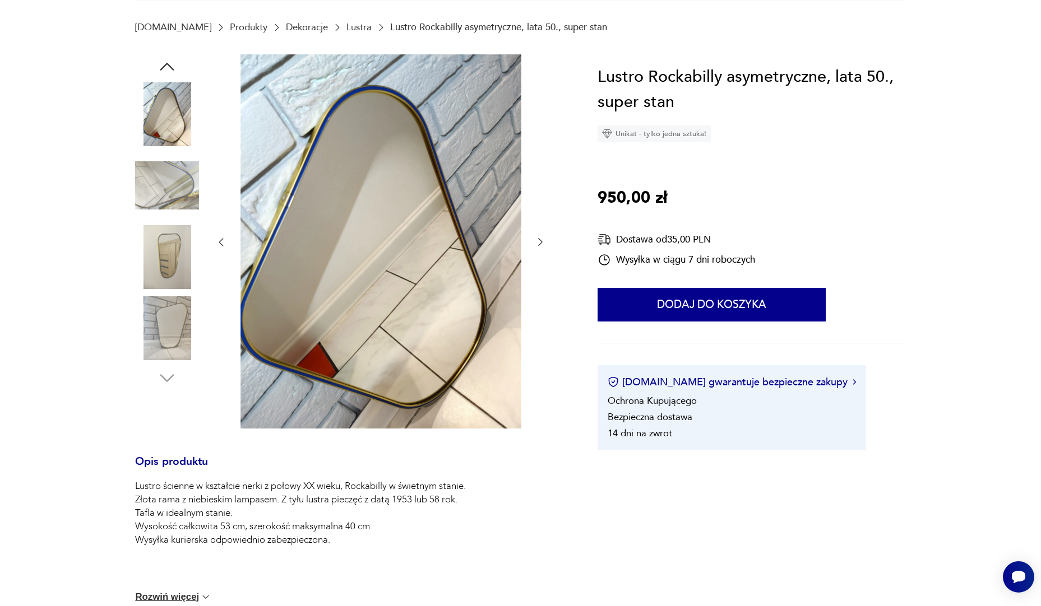
scroll to position [0, 0]
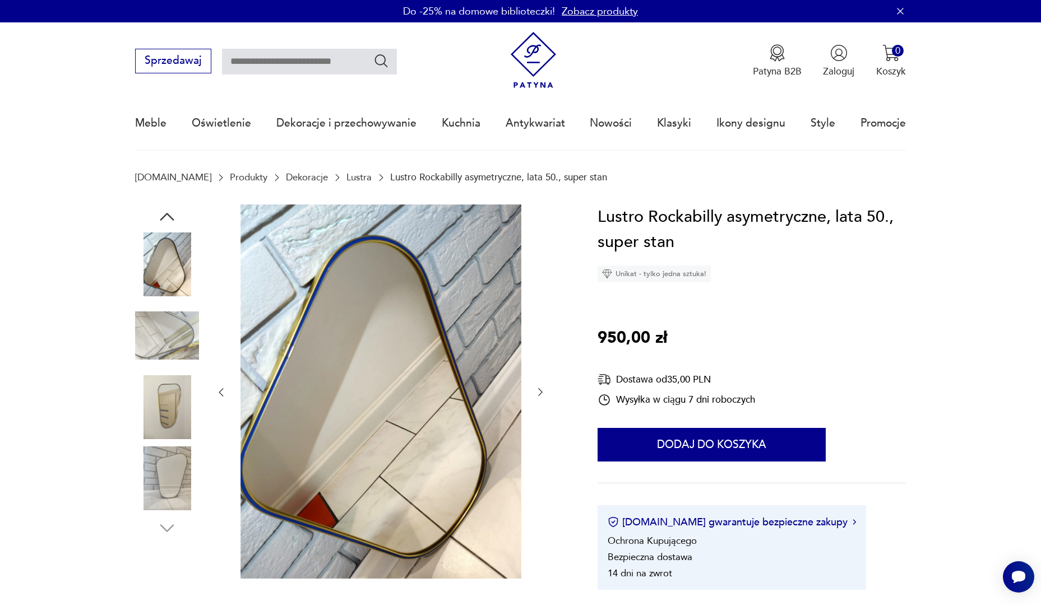
click at [346, 174] on link "Lustra" at bounding box center [358, 177] width 25 height 11
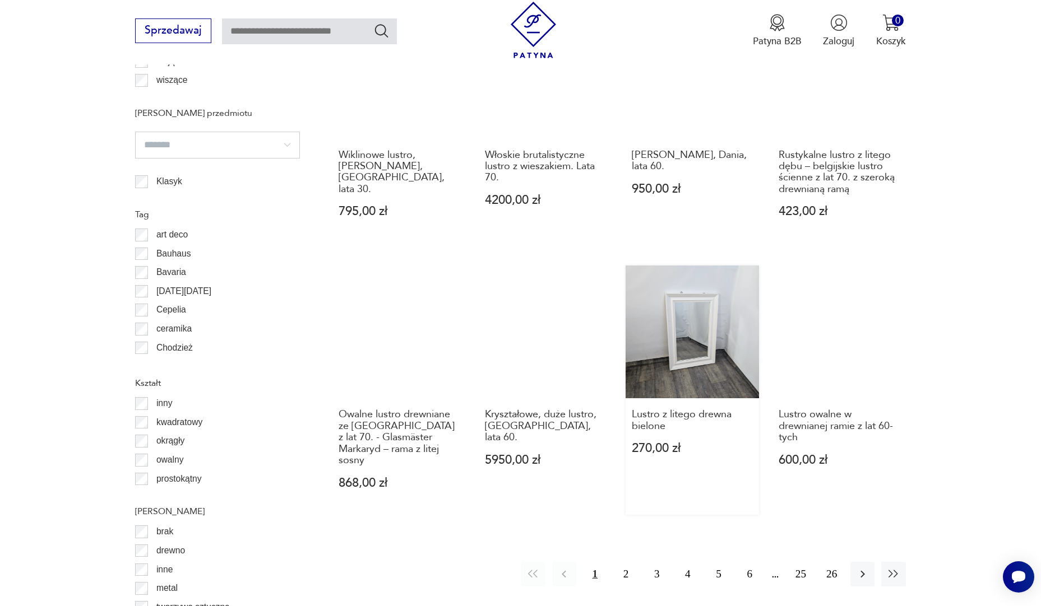
scroll to position [1213, 0]
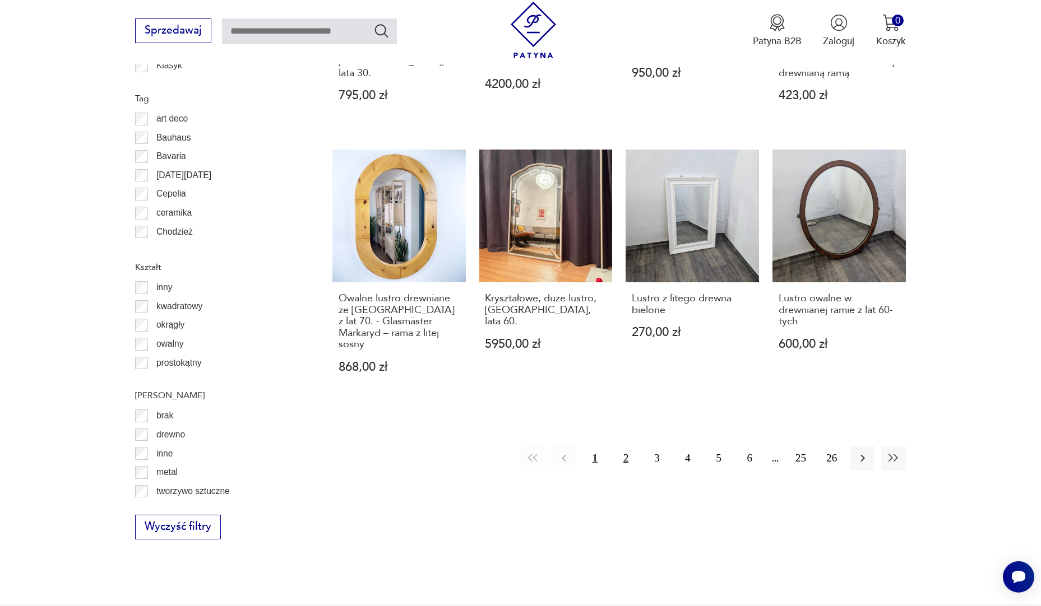
click at [623, 446] on button "2" at bounding box center [626, 458] width 24 height 24
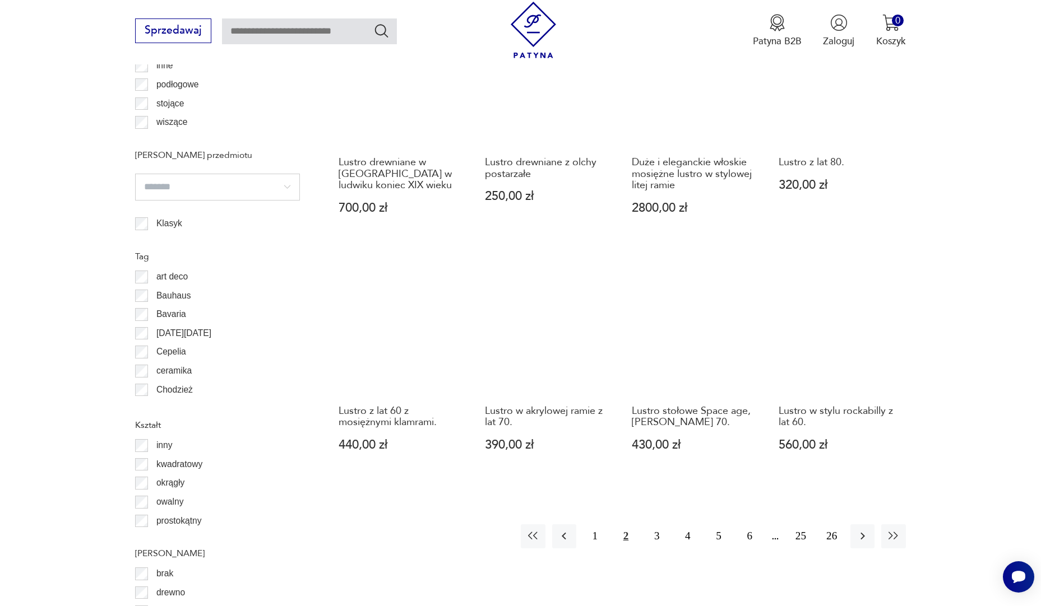
scroll to position [1102, 0]
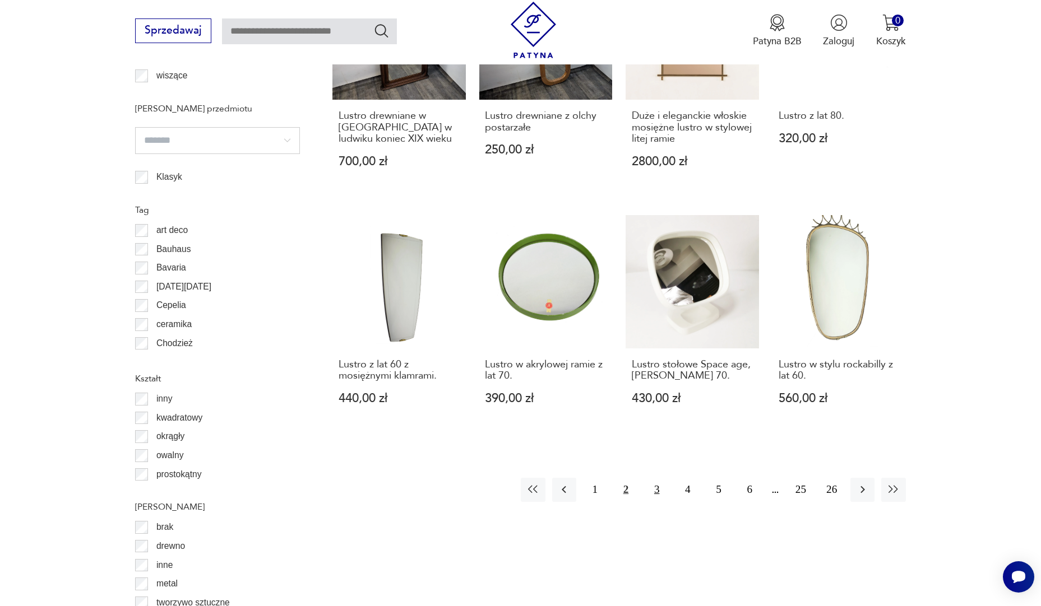
click at [652, 478] on button "3" at bounding box center [657, 490] width 24 height 24
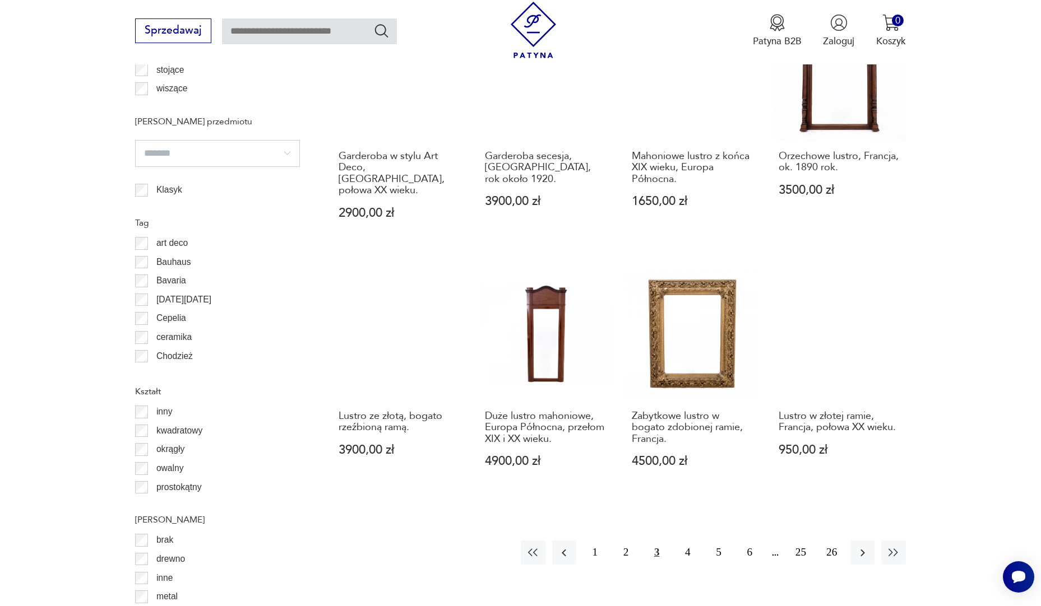
scroll to position [1102, 0]
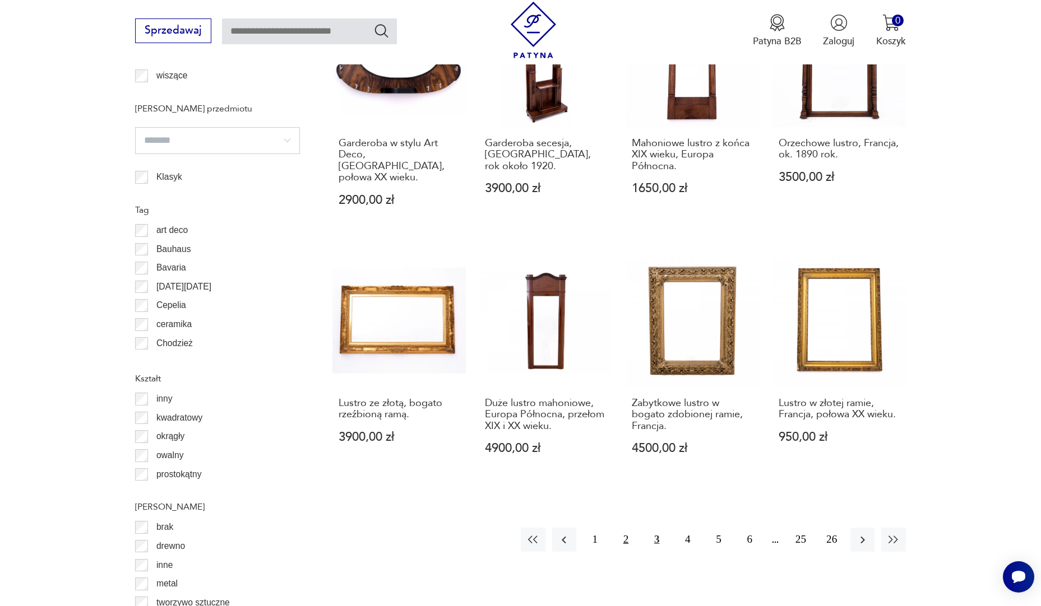
click at [620, 528] on button "2" at bounding box center [626, 540] width 24 height 24
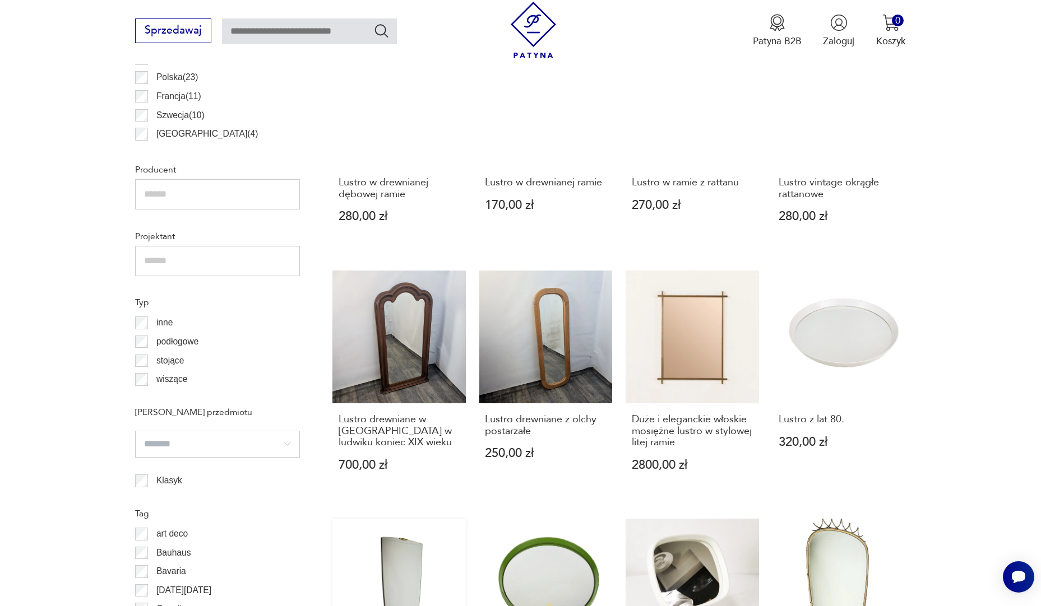
scroll to position [1158, 0]
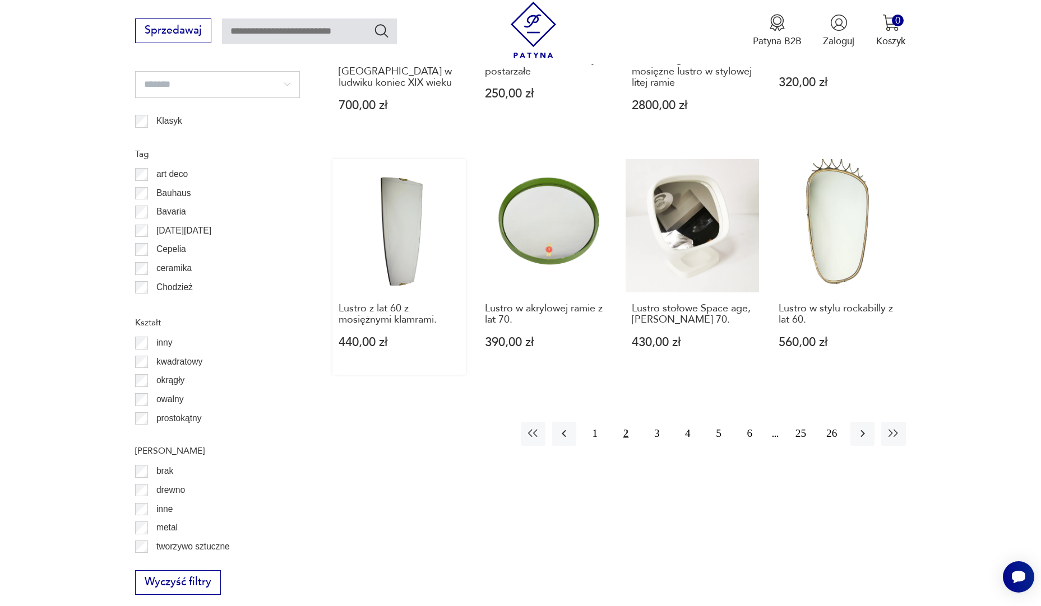
click at [392, 210] on link "Lustro z lat 60 z mosiężnymi klamrami. 440,00 zł" at bounding box center [398, 267] width 133 height 216
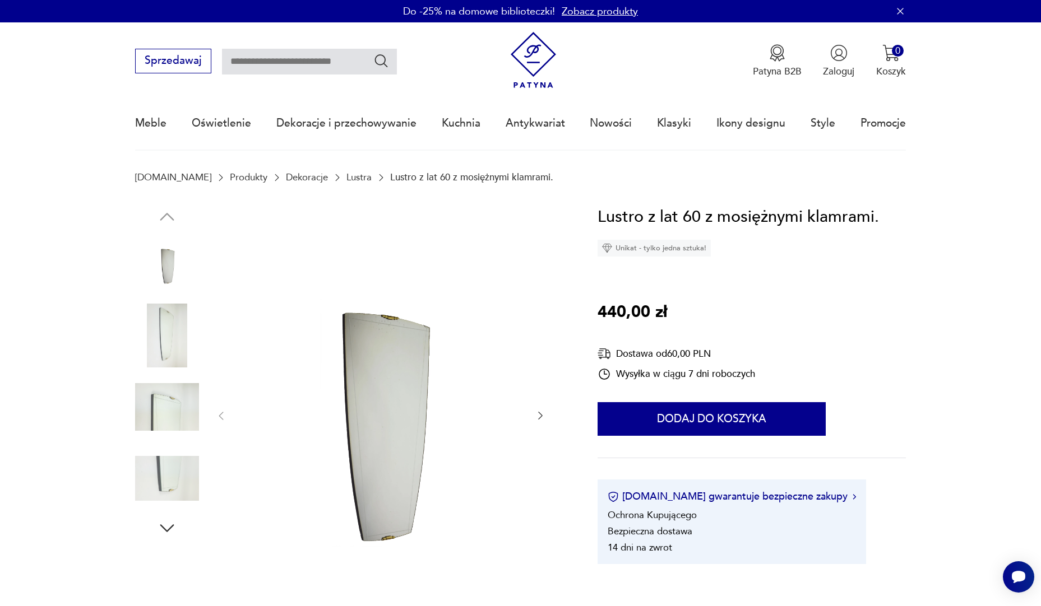
click at [170, 321] on img at bounding box center [167, 336] width 64 height 64
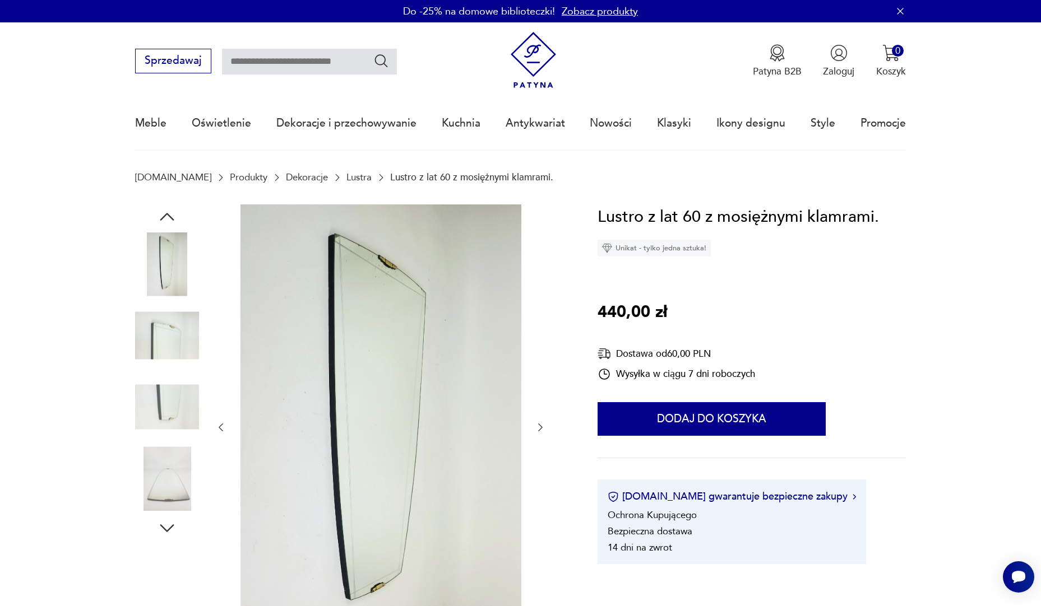
click at [173, 359] on img at bounding box center [167, 336] width 64 height 64
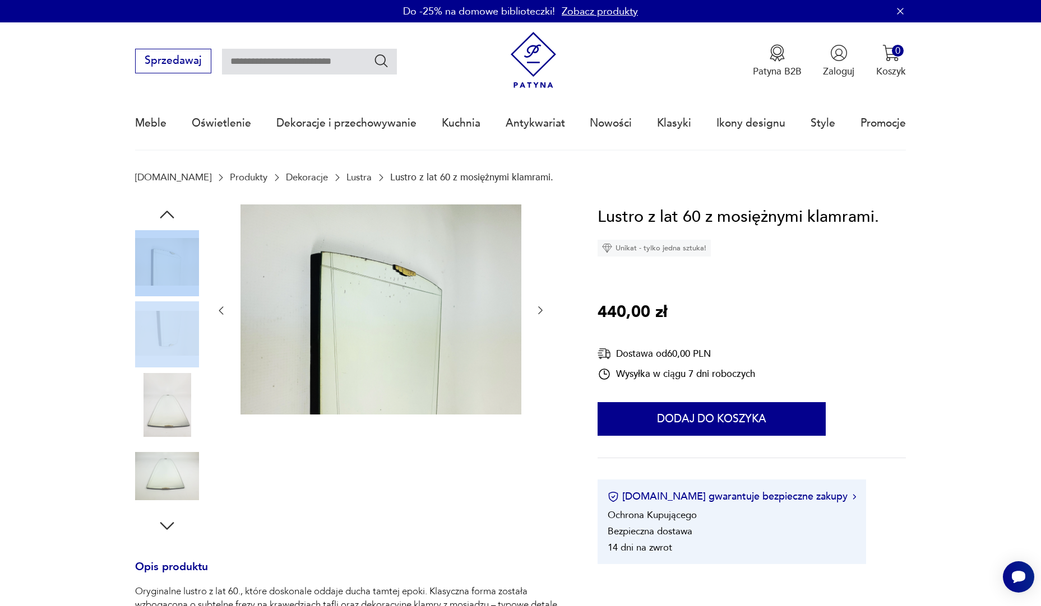
click at [174, 443] on div at bounding box center [167, 370] width 64 height 280
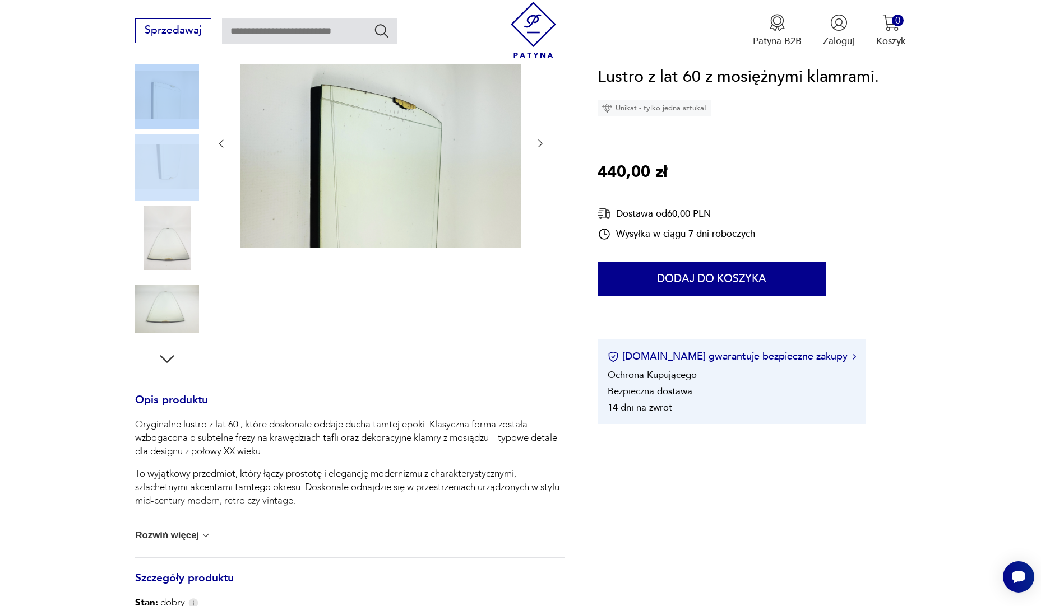
scroll to position [168, 0]
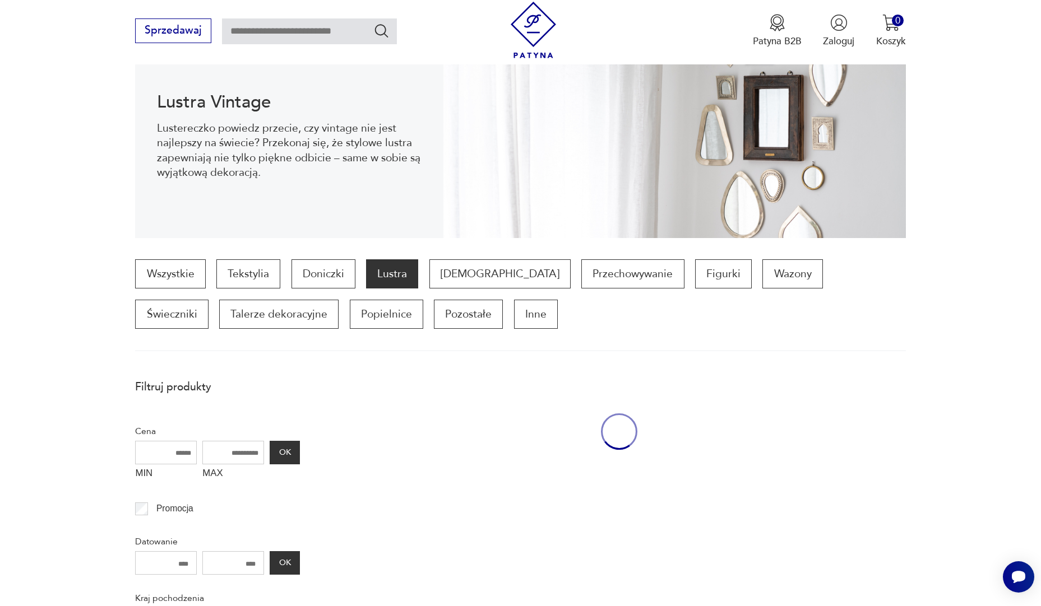
scroll to position [1282, 0]
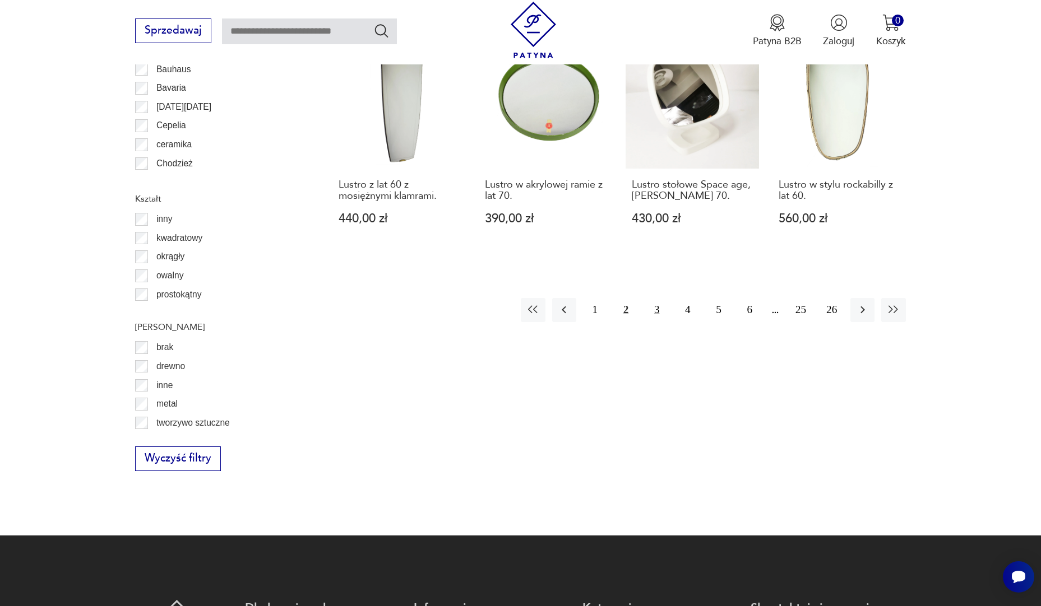
click at [660, 308] on button "3" at bounding box center [657, 310] width 24 height 24
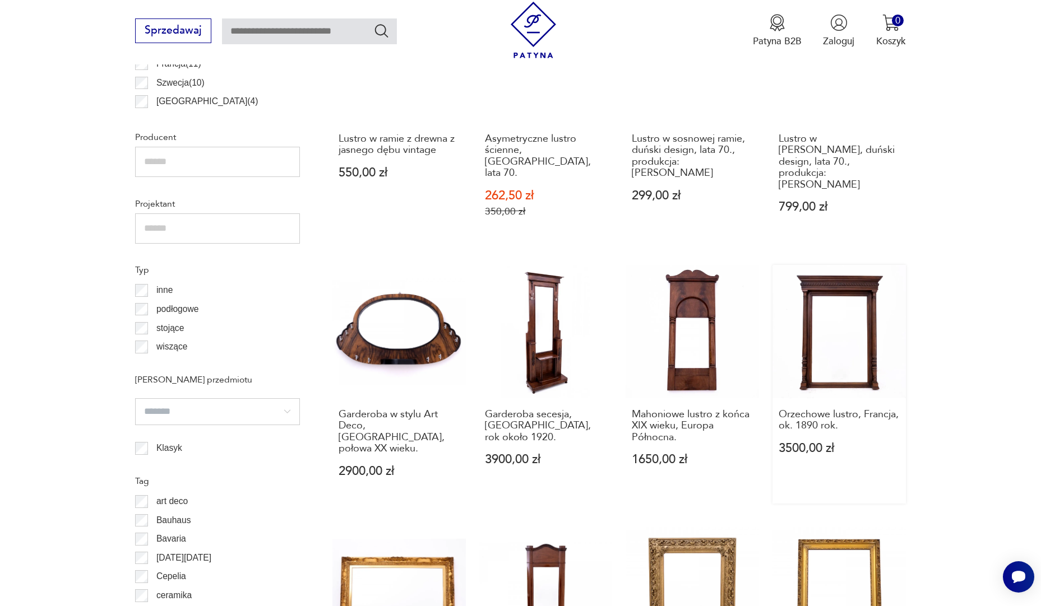
scroll to position [1102, 0]
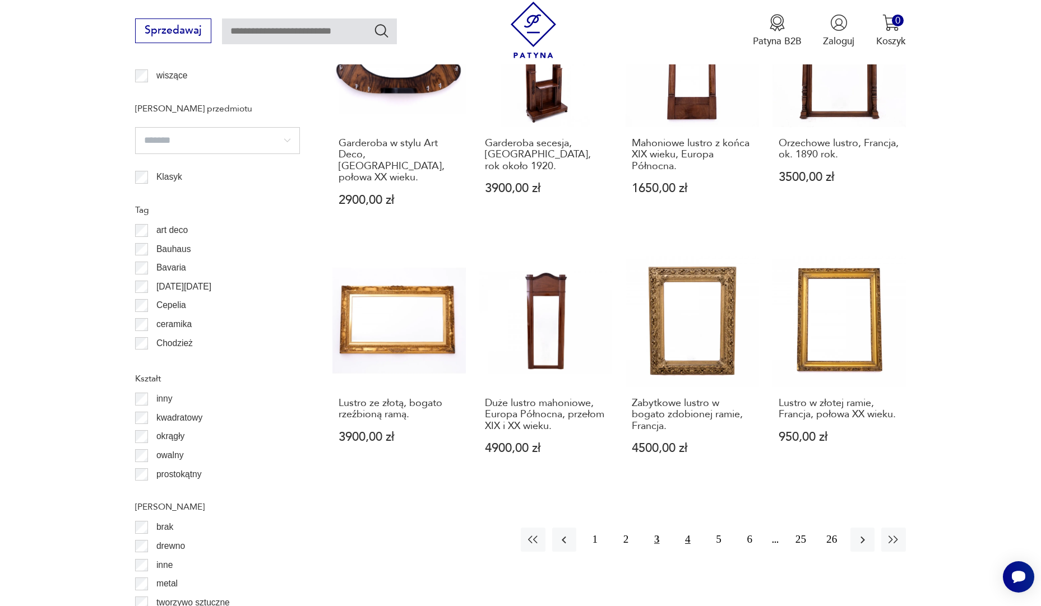
click at [690, 528] on button "4" at bounding box center [687, 540] width 24 height 24
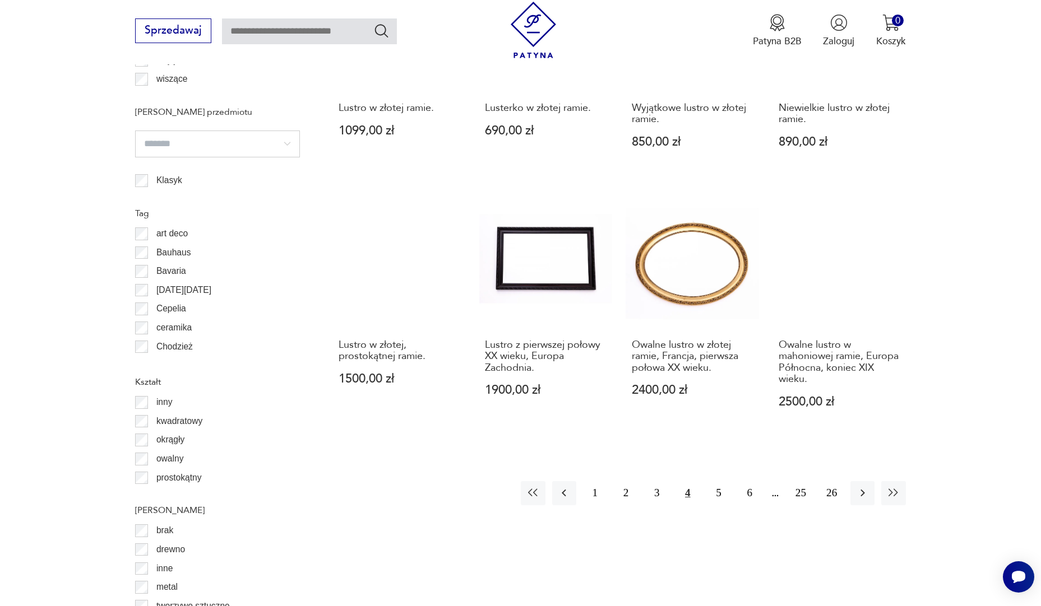
scroll to position [1102, 0]
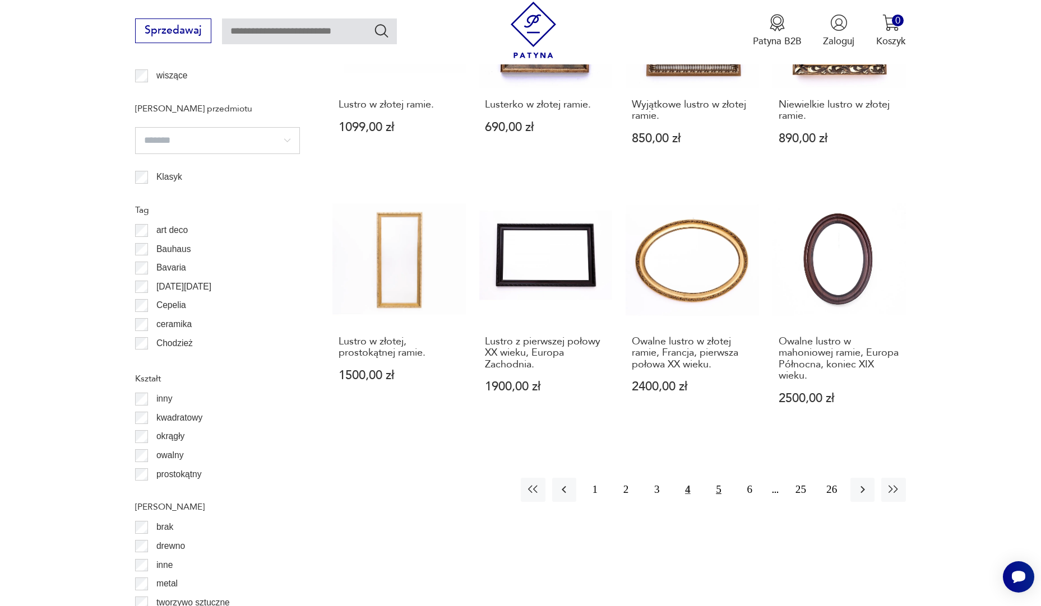
click at [720, 490] on button "5" at bounding box center [718, 490] width 24 height 24
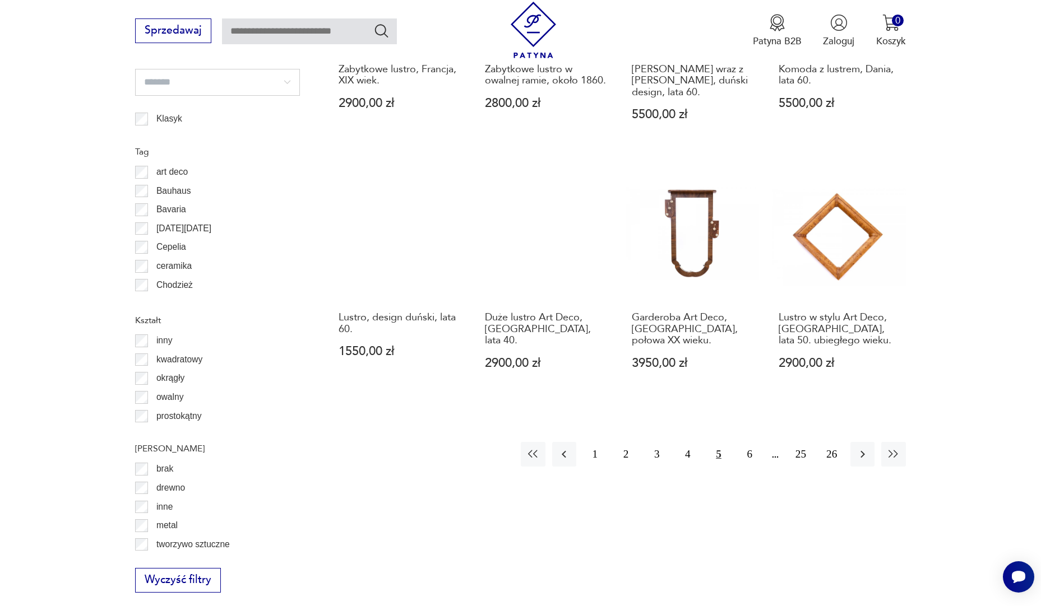
scroll to position [1158, 0]
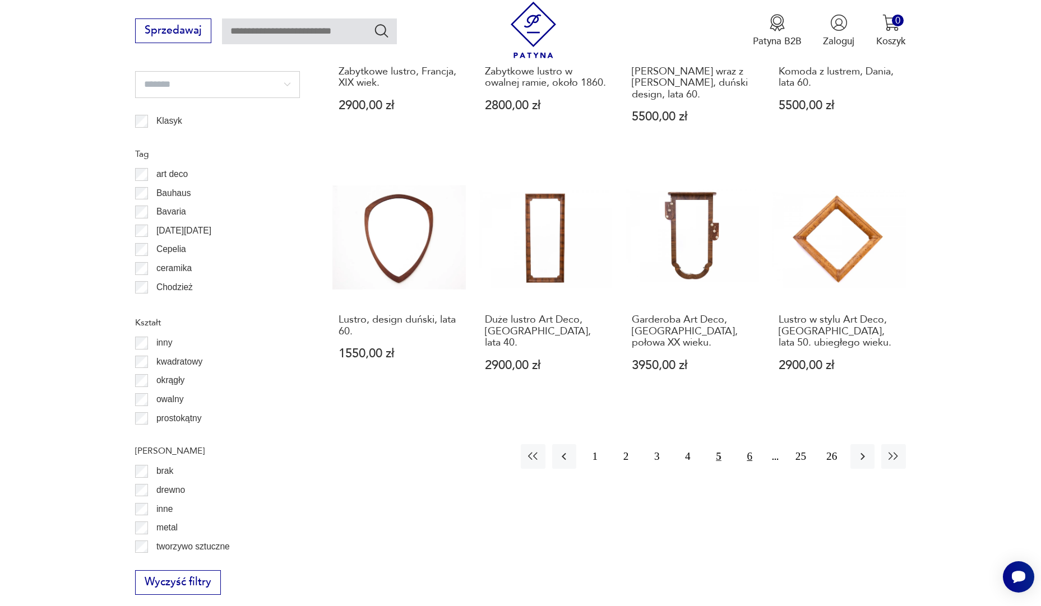
click at [752, 444] on button "6" at bounding box center [750, 456] width 24 height 24
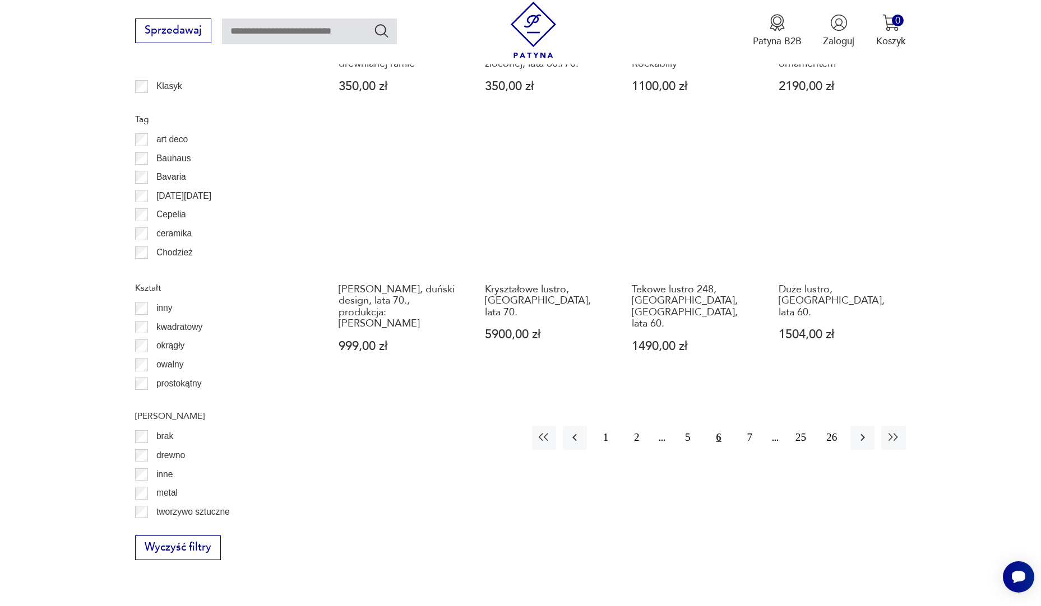
scroll to position [1270, 0]
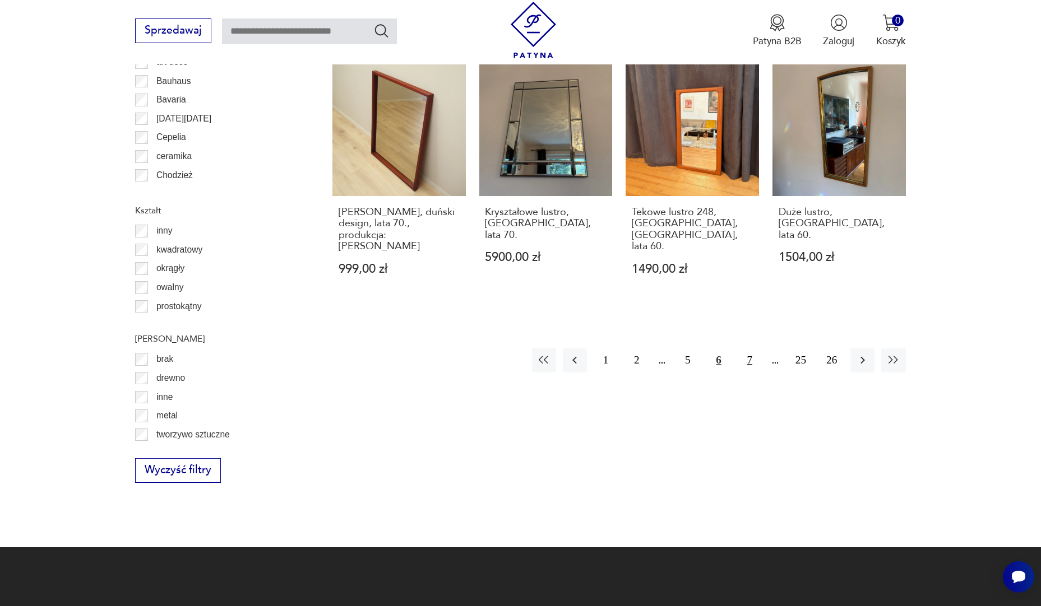
click at [745, 353] on button "7" at bounding box center [750, 361] width 24 height 24
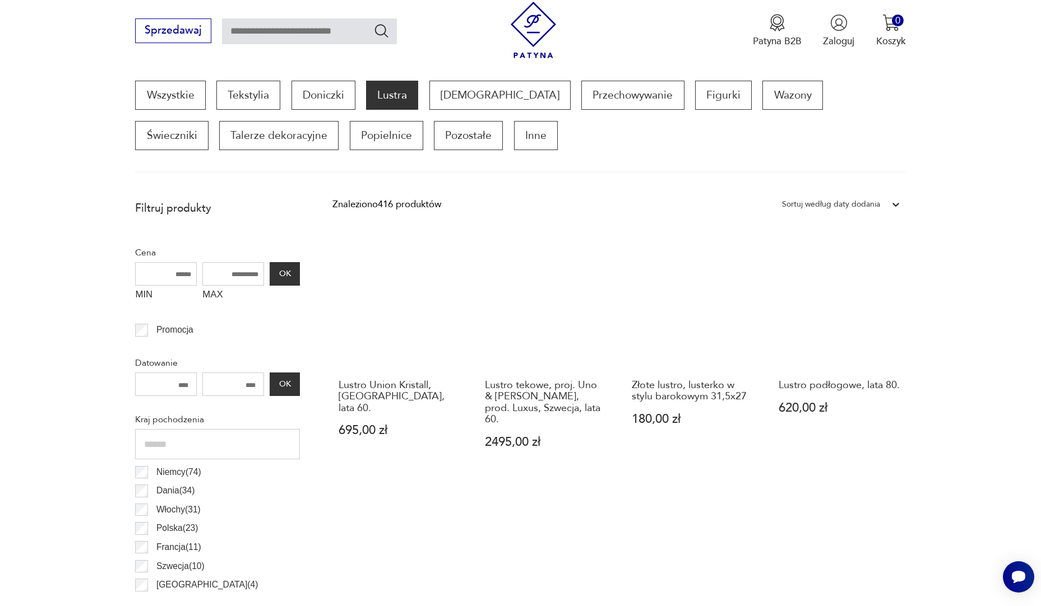
scroll to position [149, 0]
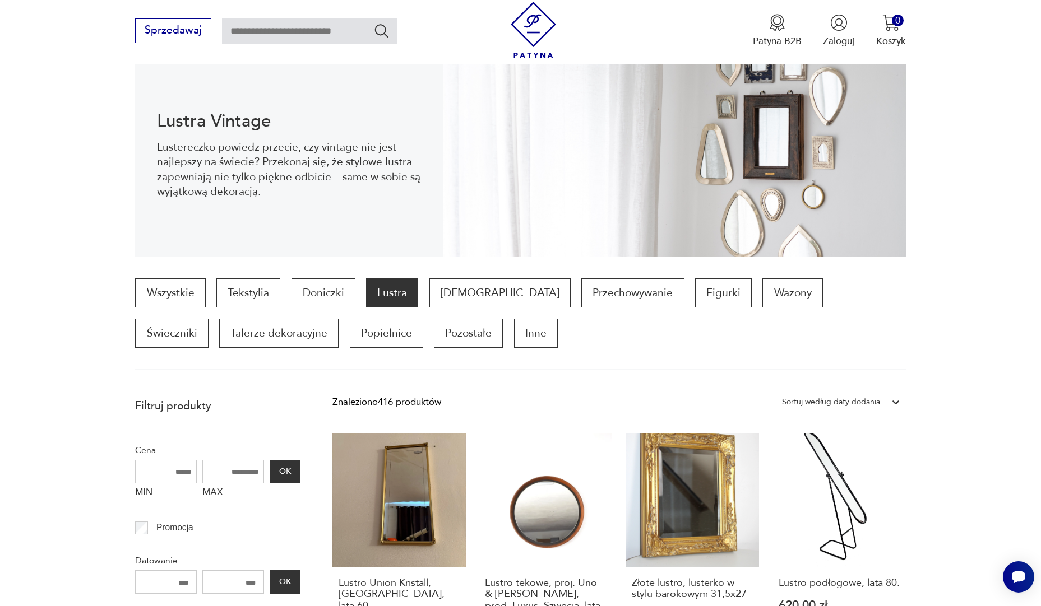
click at [290, 35] on input "text" at bounding box center [309, 31] width 175 height 26
type input "********"
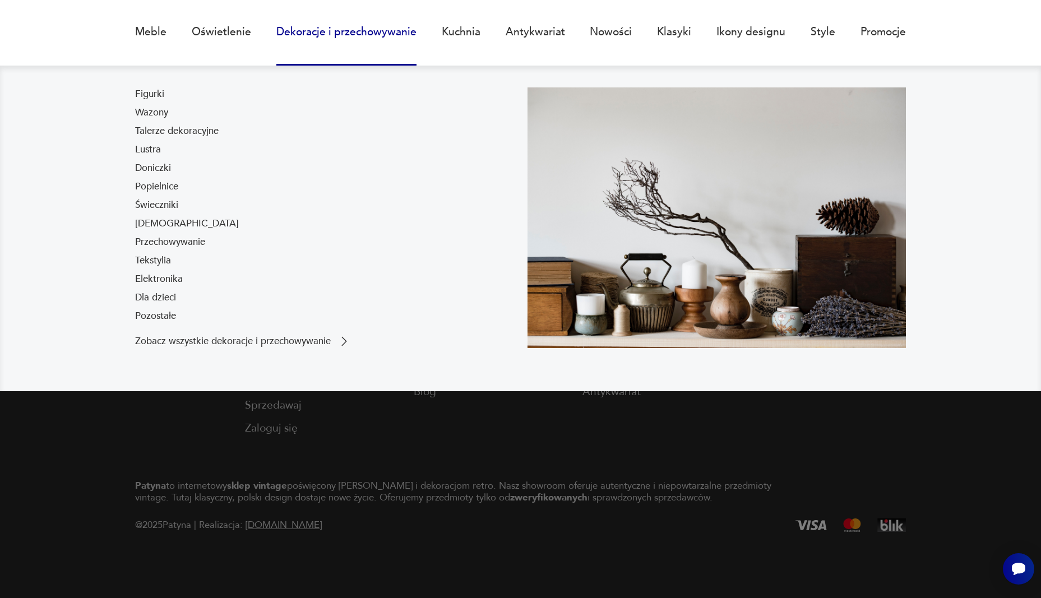
type input "********"
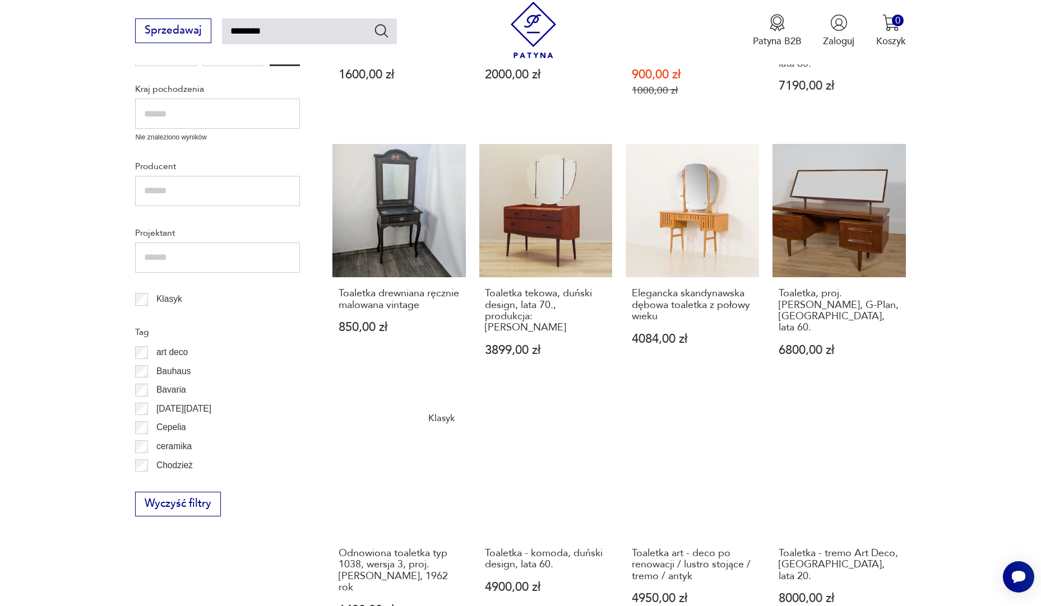
scroll to position [841, 0]
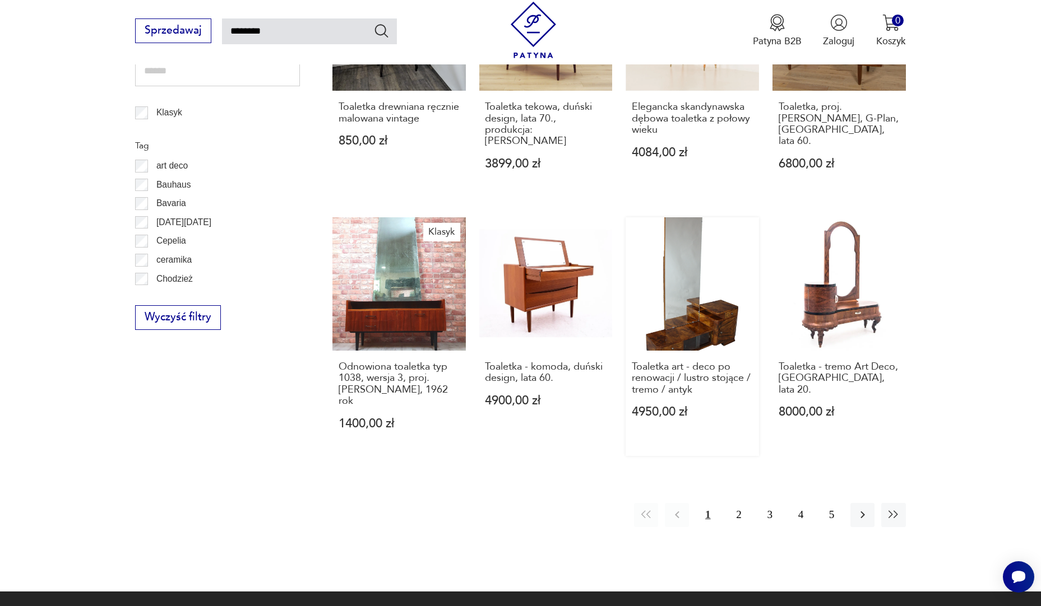
click at [694, 290] on link "Toaletka art - deco po renowacji / lustro stojące / tremo / antyk 4950,00 zł" at bounding box center [691, 336] width 133 height 238
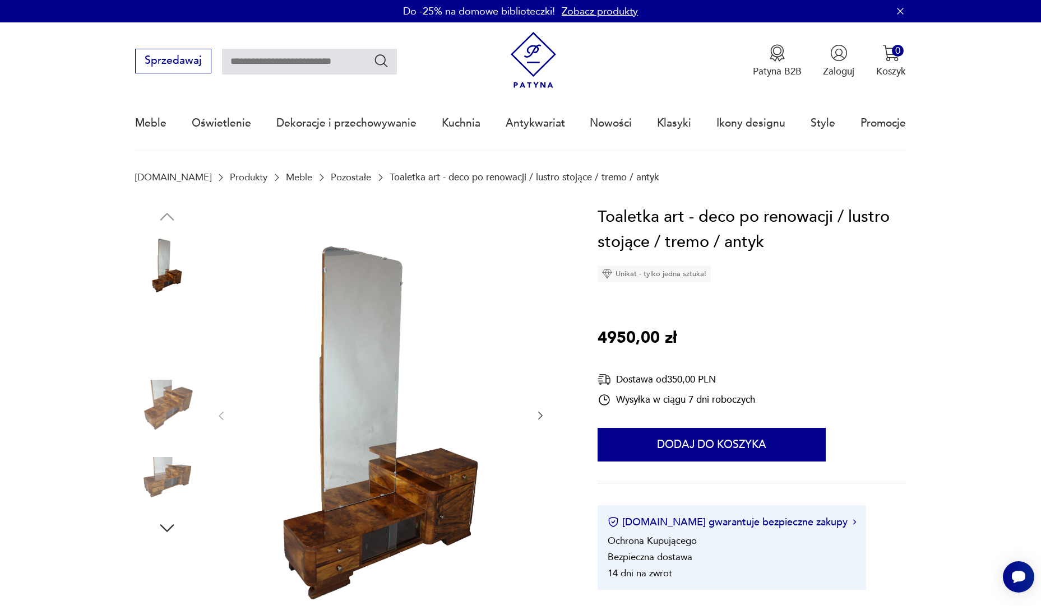
click at [175, 336] on img at bounding box center [167, 336] width 64 height 64
click at [174, 493] on img at bounding box center [167, 479] width 64 height 64
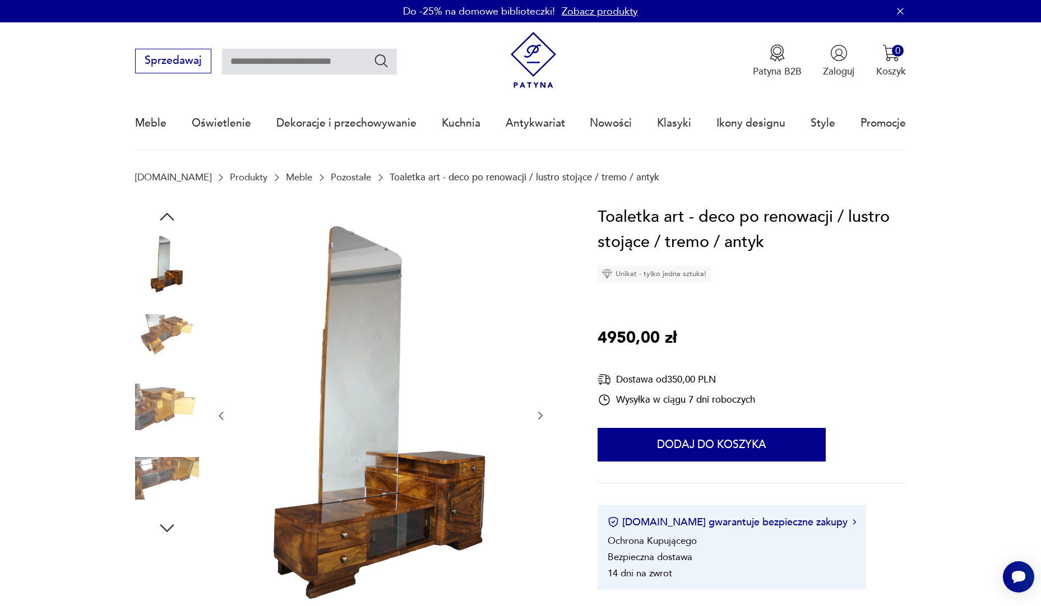
click at [171, 522] on icon "button" at bounding box center [167, 528] width 20 height 20
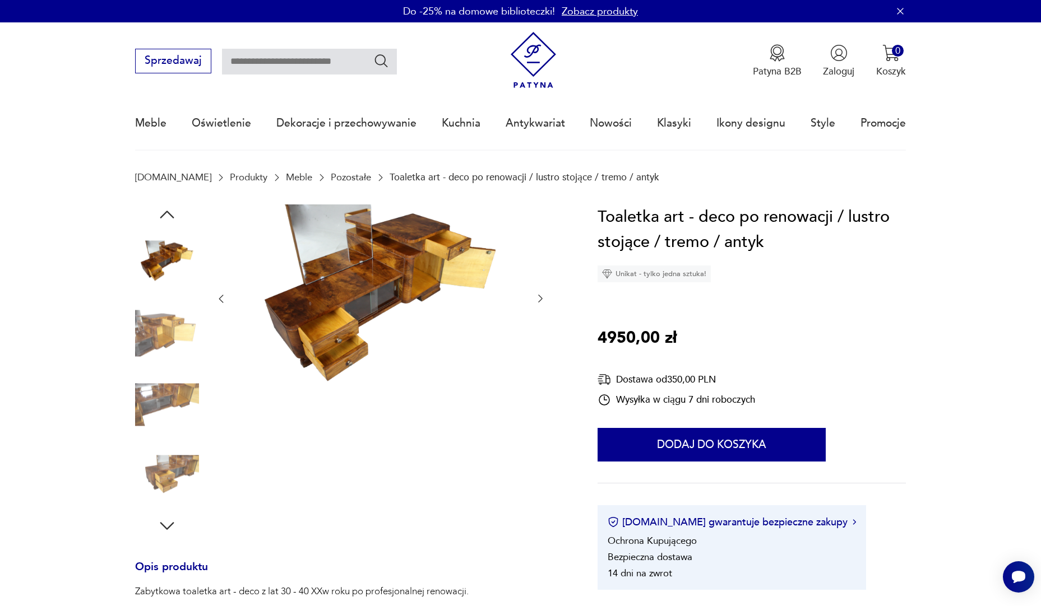
click at [171, 522] on icon "button" at bounding box center [167, 526] width 20 height 20
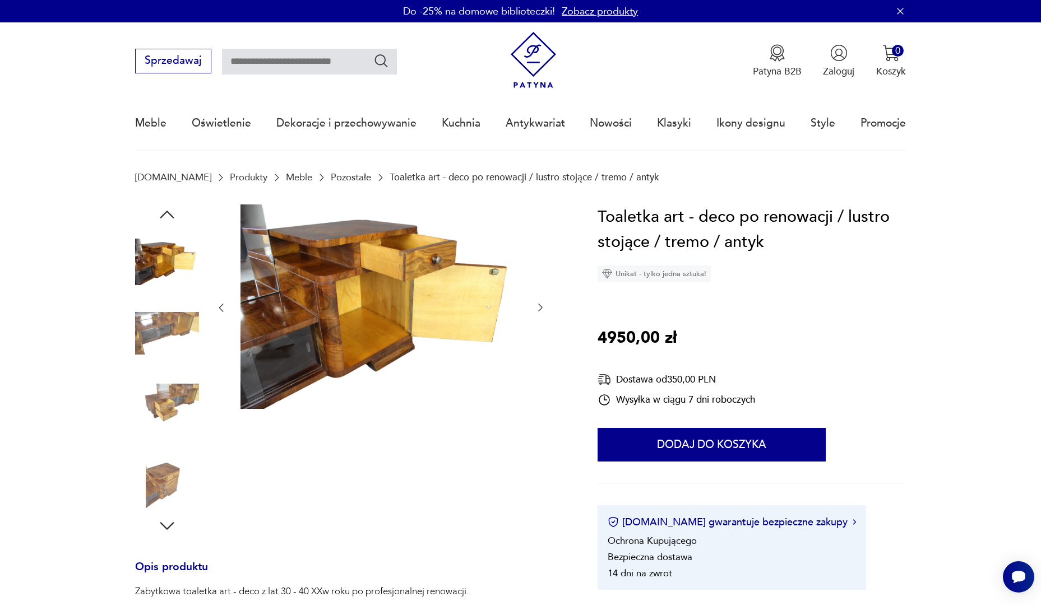
click at [175, 518] on icon "button" at bounding box center [167, 526] width 20 height 20
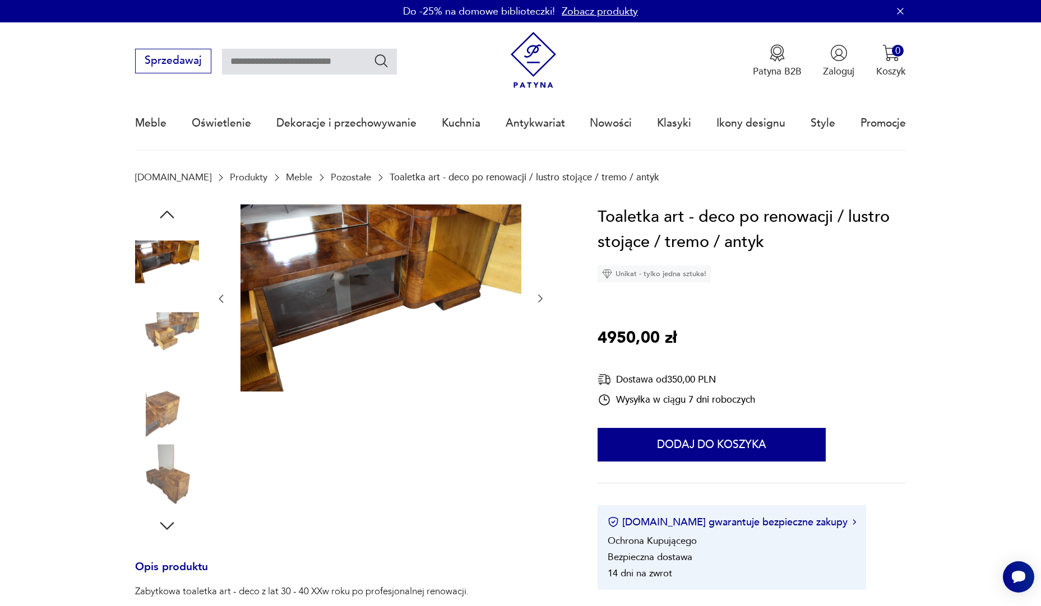
click at [170, 531] on icon "button" at bounding box center [167, 526] width 20 height 20
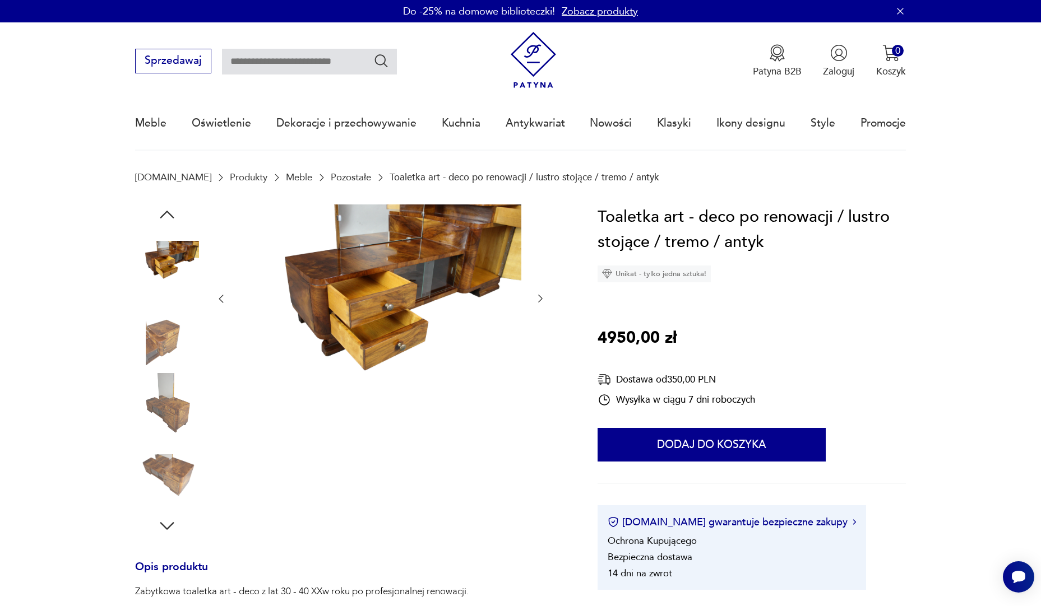
type input "********"
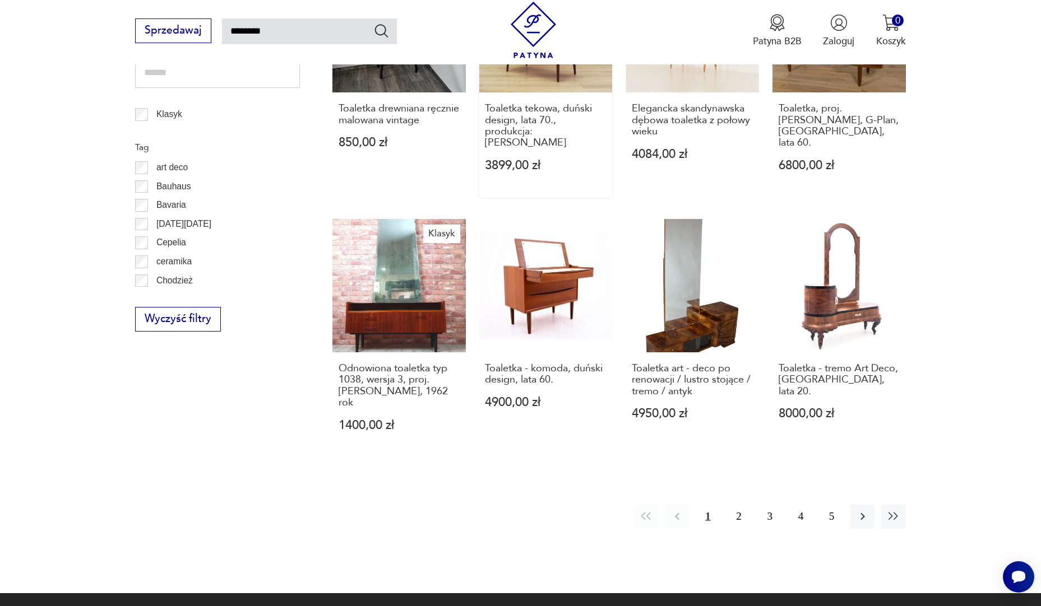
scroll to position [841, 0]
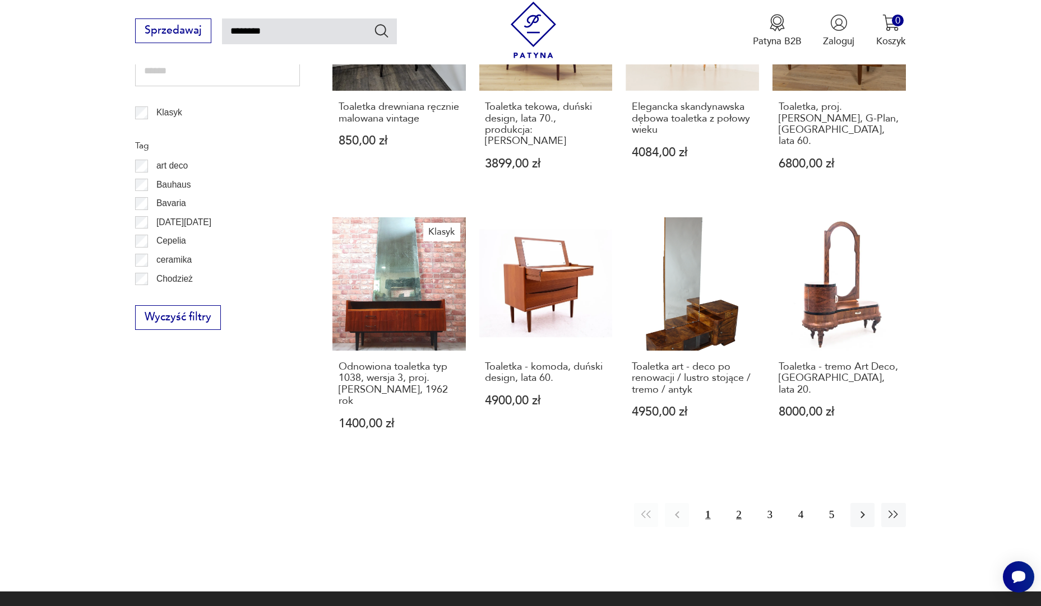
click at [736, 503] on button "2" at bounding box center [738, 515] width 24 height 24
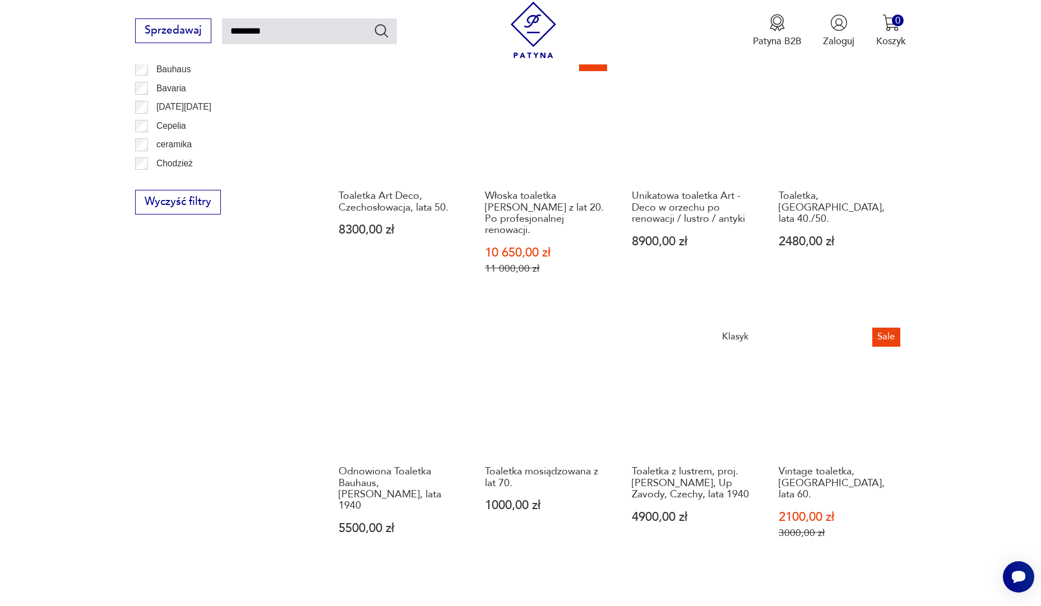
scroll to position [793, 0]
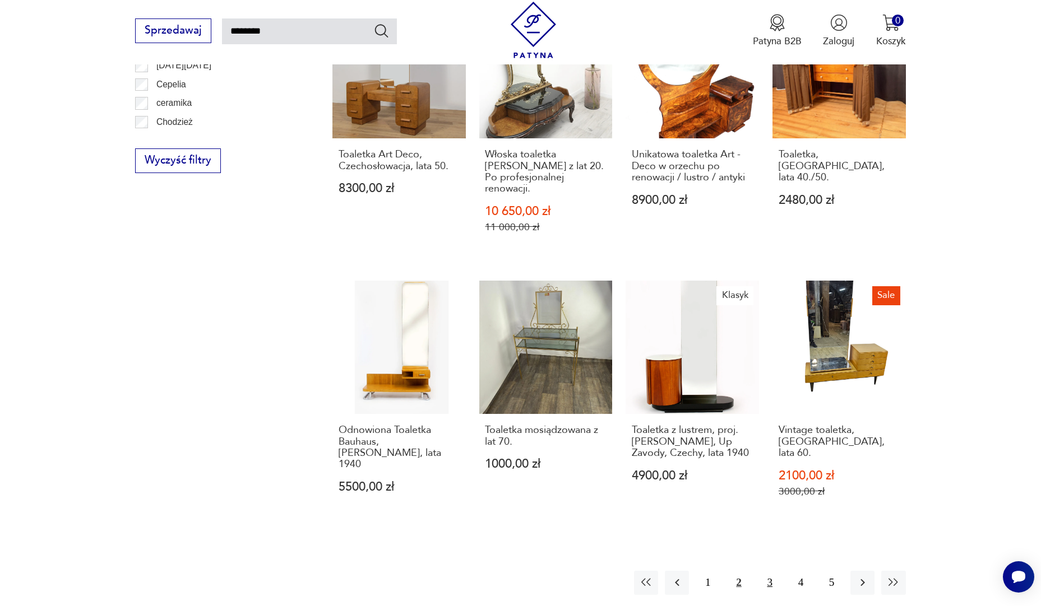
click at [768, 571] on button "3" at bounding box center [770, 583] width 24 height 24
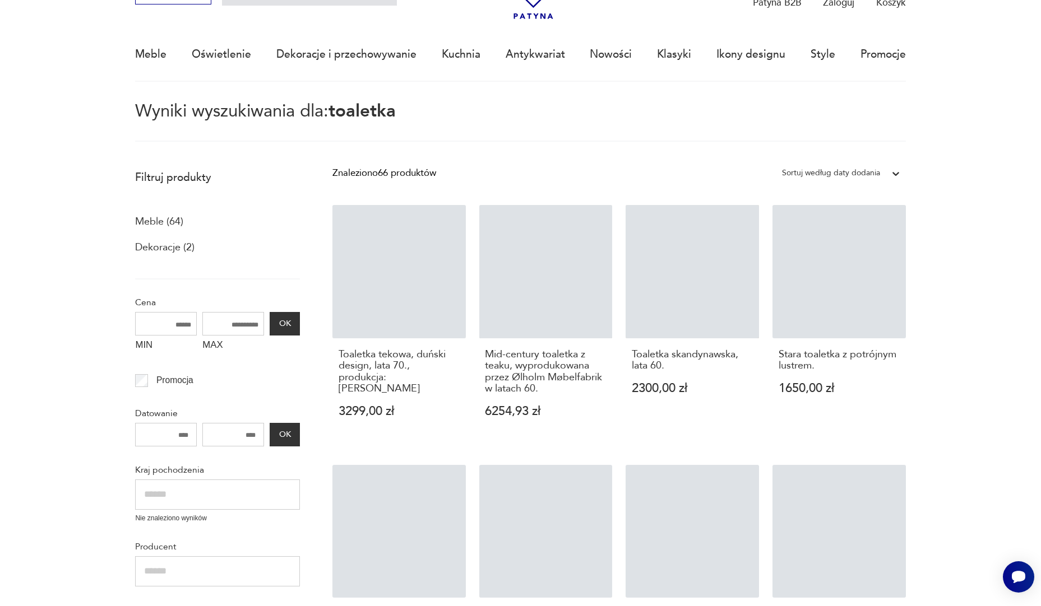
scroll to position [64, 0]
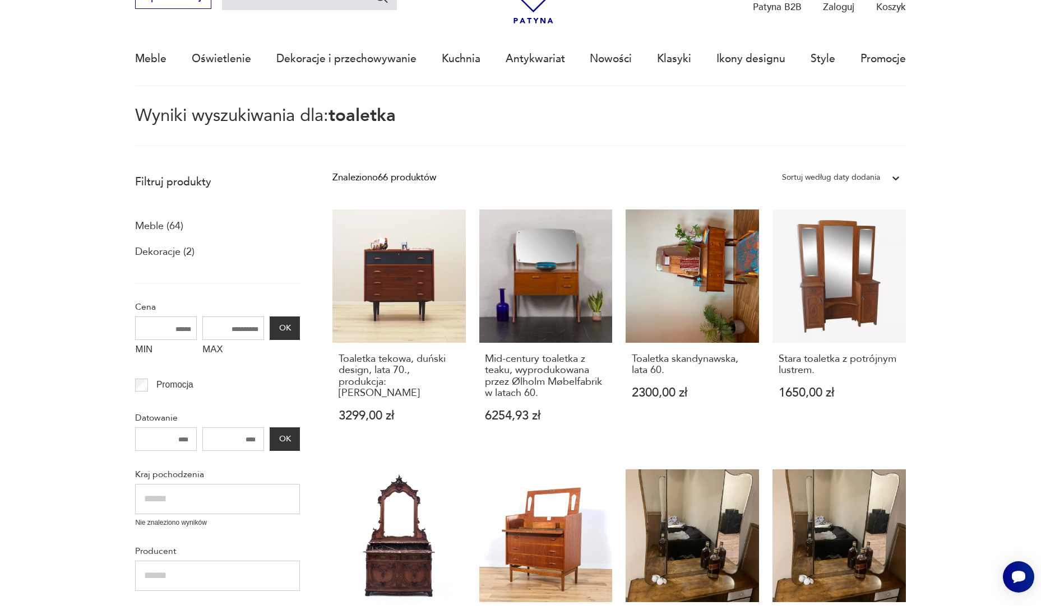
scroll to position [793, 0]
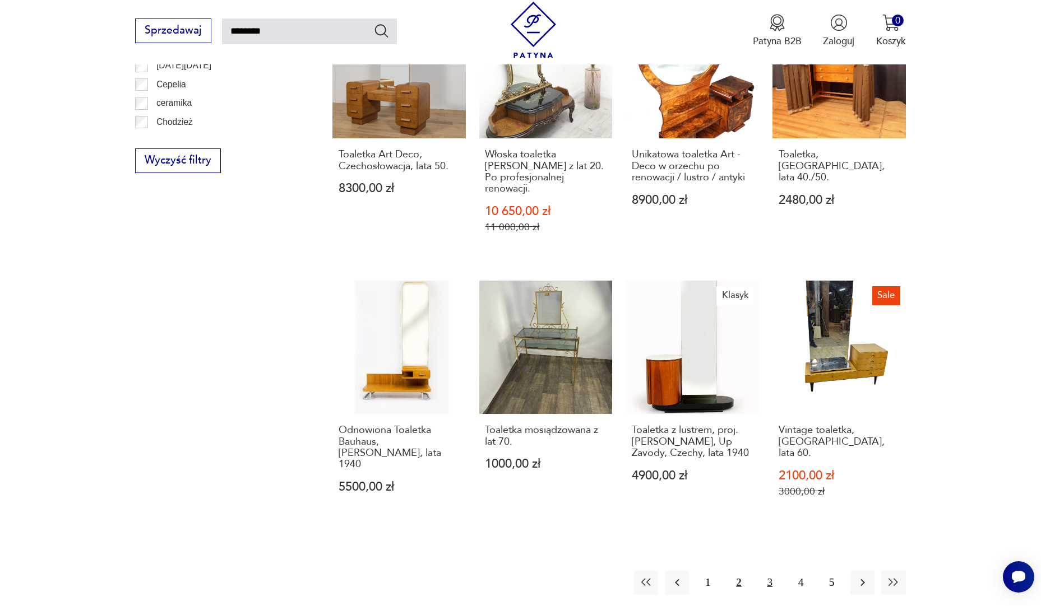
click at [762, 571] on button "3" at bounding box center [770, 583] width 24 height 24
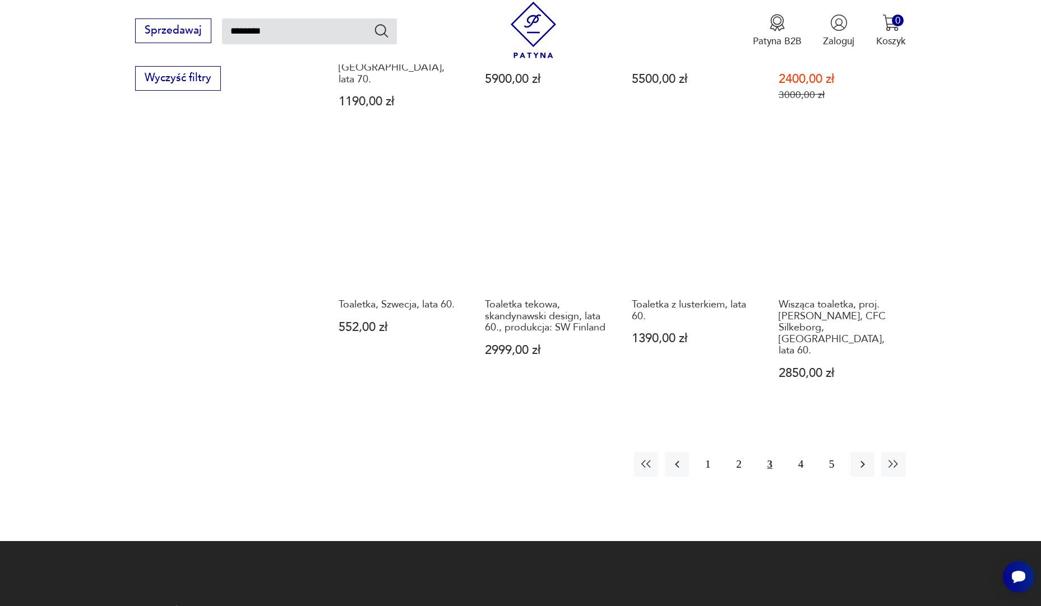
scroll to position [905, 0]
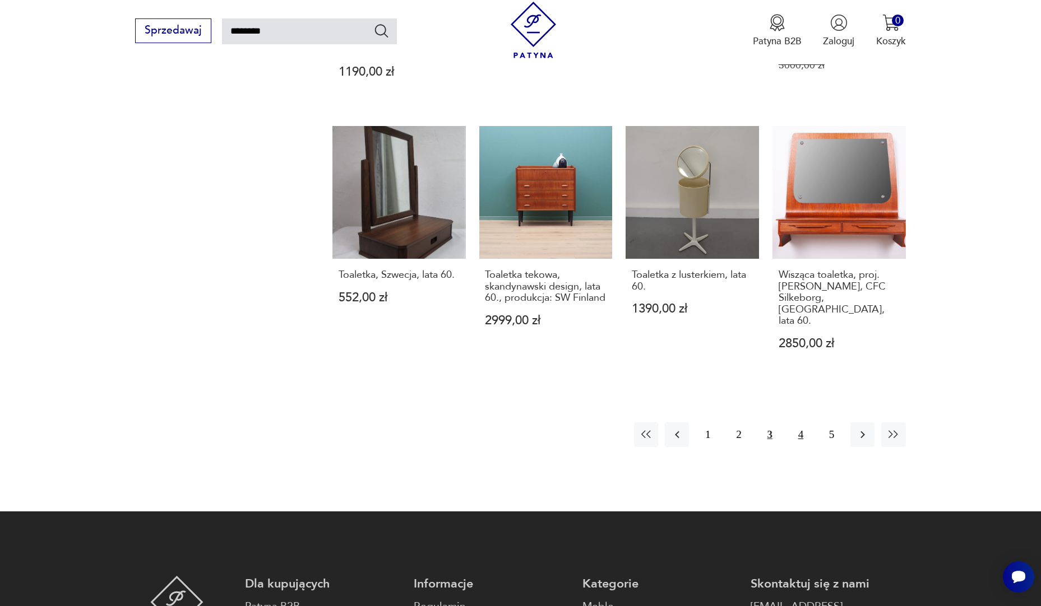
click at [801, 423] on button "4" at bounding box center [801, 435] width 24 height 24
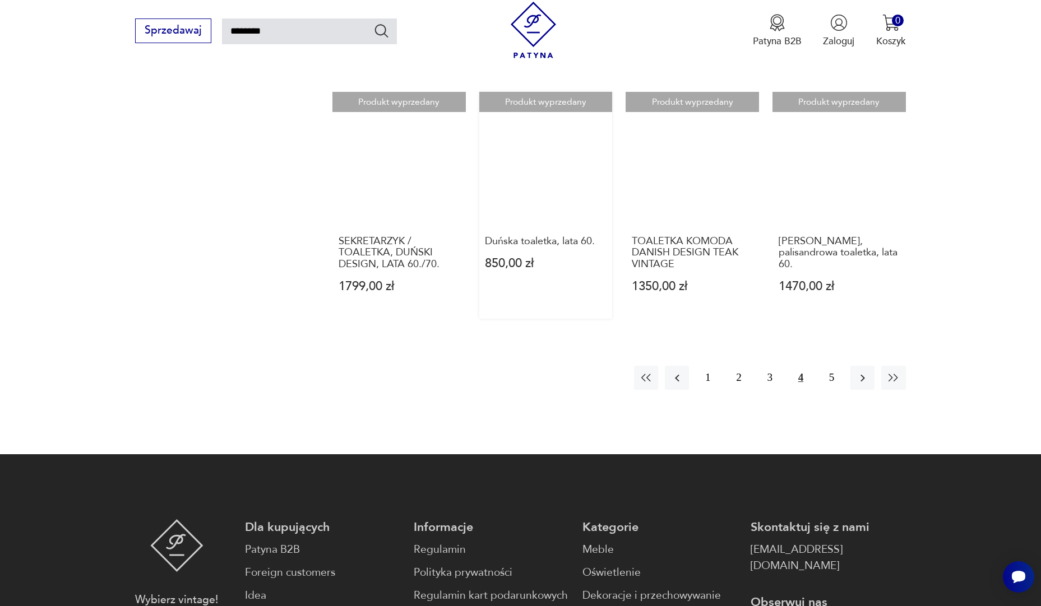
scroll to position [961, 0]
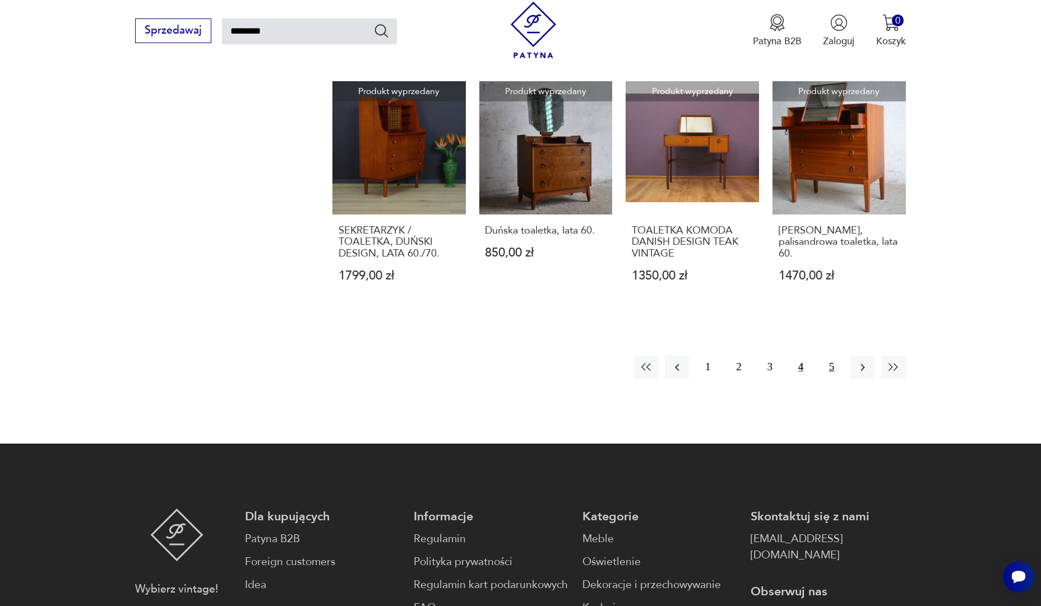
click at [833, 369] on button "5" at bounding box center [831, 367] width 24 height 24
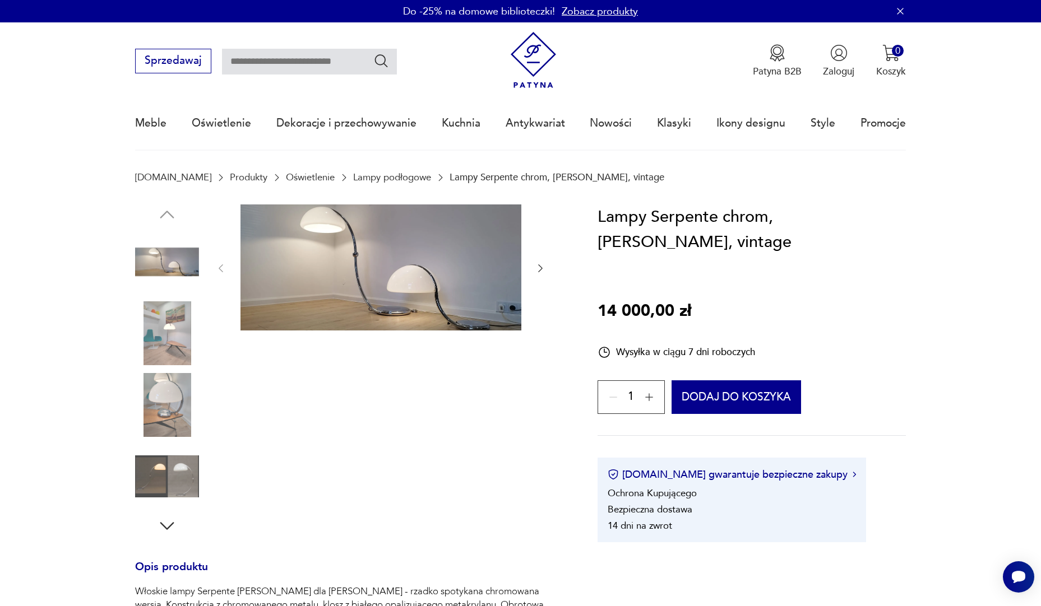
click at [177, 413] on img at bounding box center [167, 405] width 64 height 64
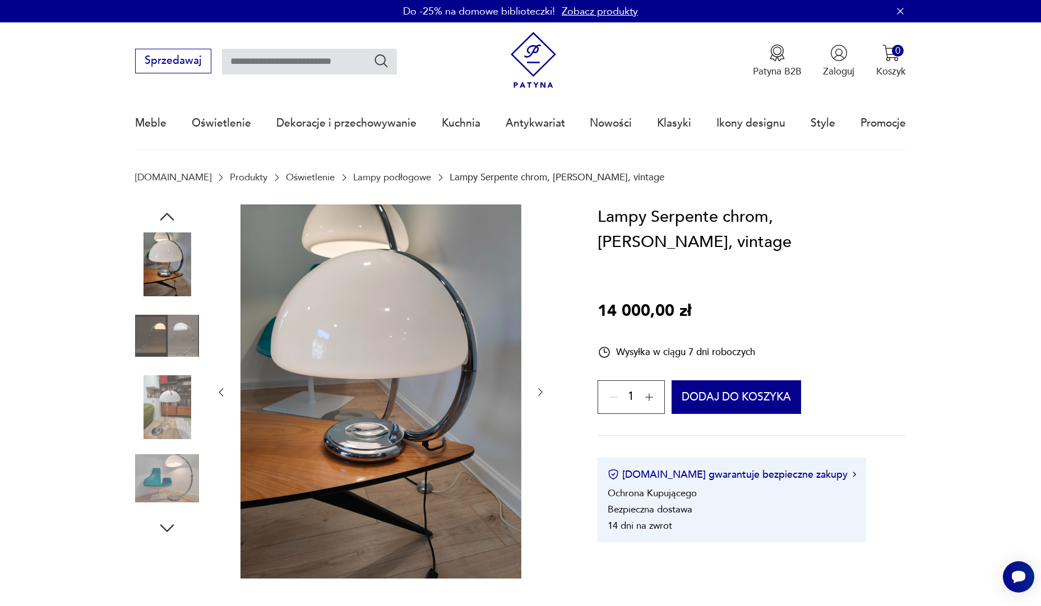
click at [191, 330] on img at bounding box center [167, 336] width 64 height 64
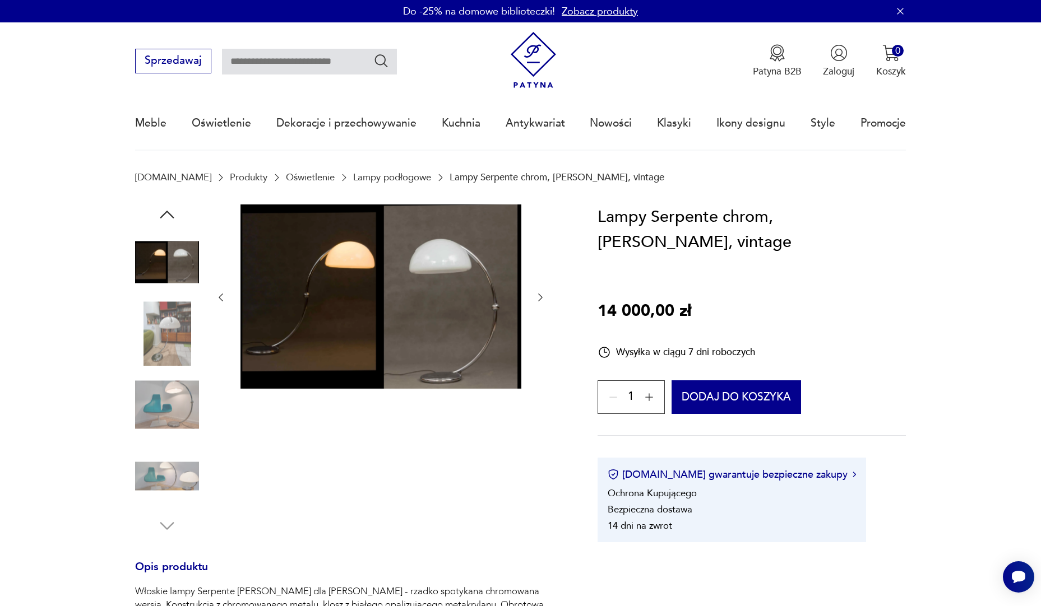
click at [185, 262] on img at bounding box center [167, 262] width 64 height 64
click at [163, 318] on img at bounding box center [167, 334] width 64 height 64
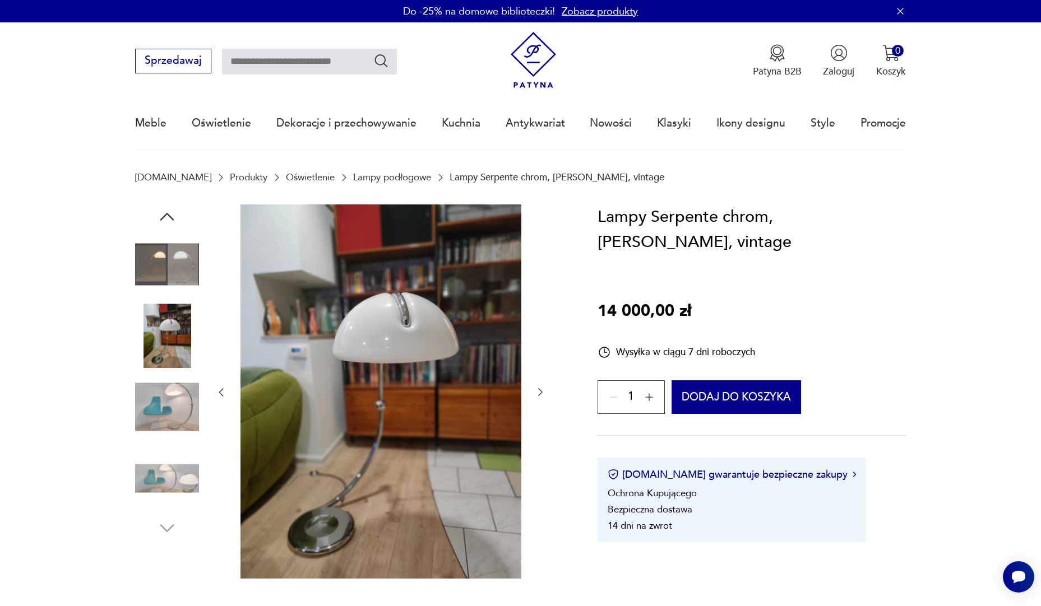
click at [152, 393] on img at bounding box center [167, 408] width 64 height 64
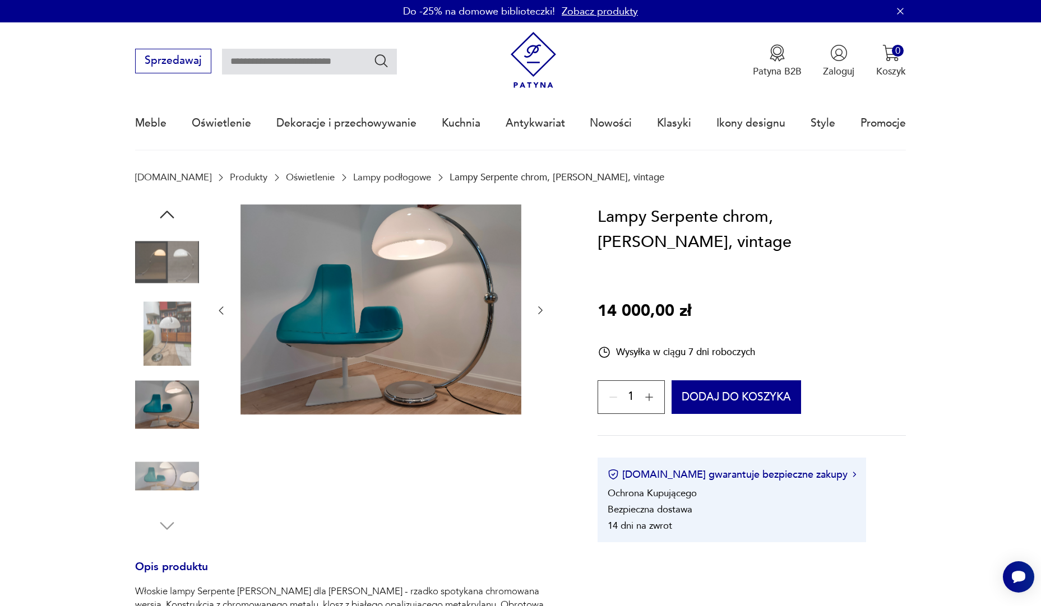
click at [132, 475] on section "Opis produktu Włoskie lampy Serpente [PERSON_NAME] dla [PERSON_NAME] - rzadko s…" at bounding box center [520, 590] width 1041 height 771
click at [155, 484] on img at bounding box center [167, 476] width 64 height 64
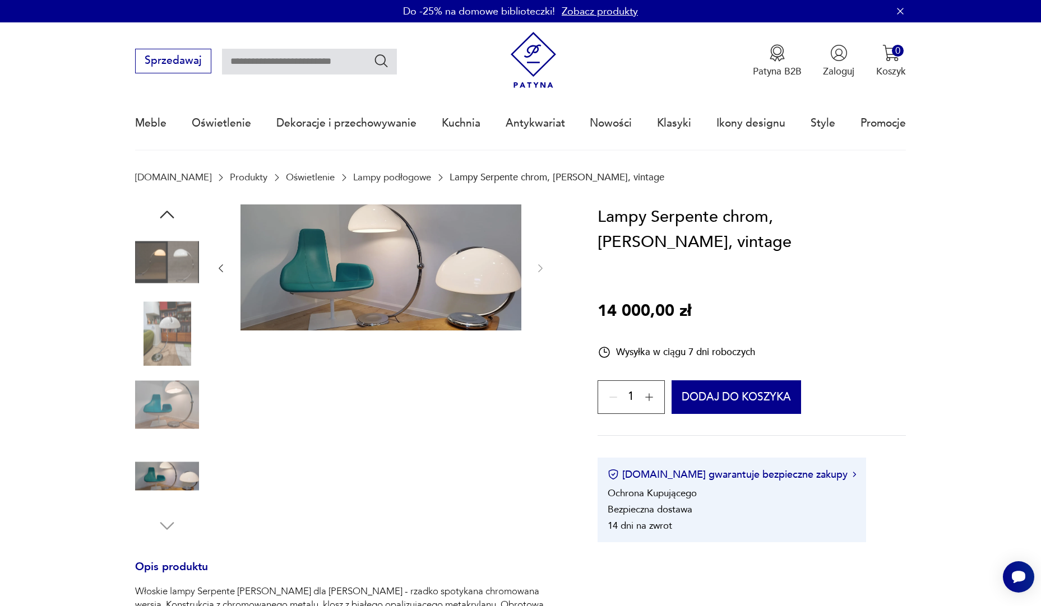
click at [133, 521] on section "Opis produktu Włoskie lampy Serpente [PERSON_NAME] dla [PERSON_NAME] - rzadko s…" at bounding box center [520, 590] width 1041 height 771
click at [151, 527] on div at bounding box center [167, 371] width 64 height 332
click at [180, 525] on div at bounding box center [167, 371] width 64 height 332
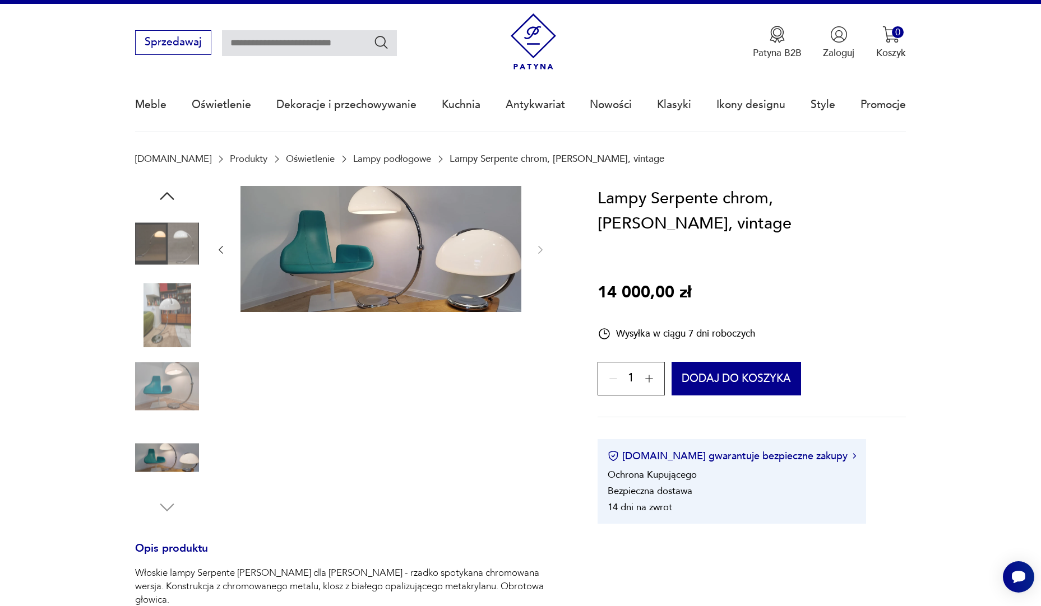
scroll to position [280, 0]
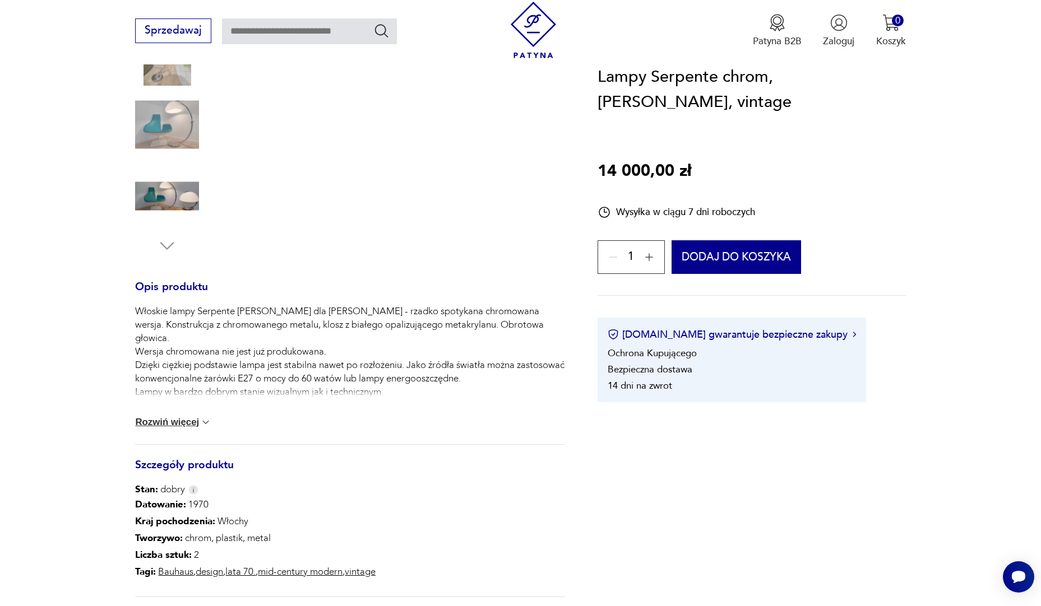
click at [168, 427] on button "Rozwiń więcej" at bounding box center [173, 422] width 76 height 11
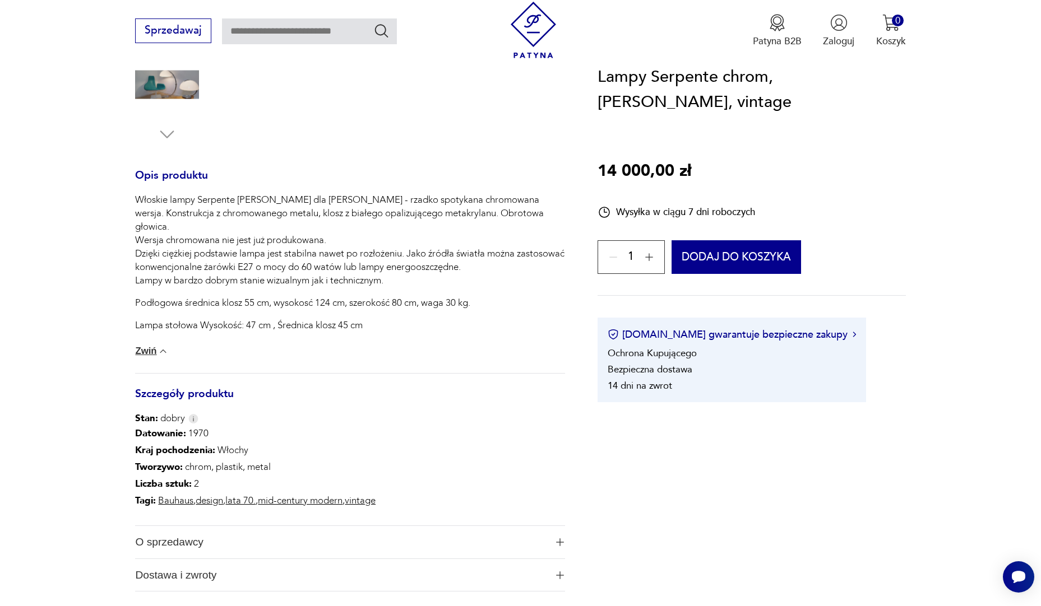
scroll to position [448, 0]
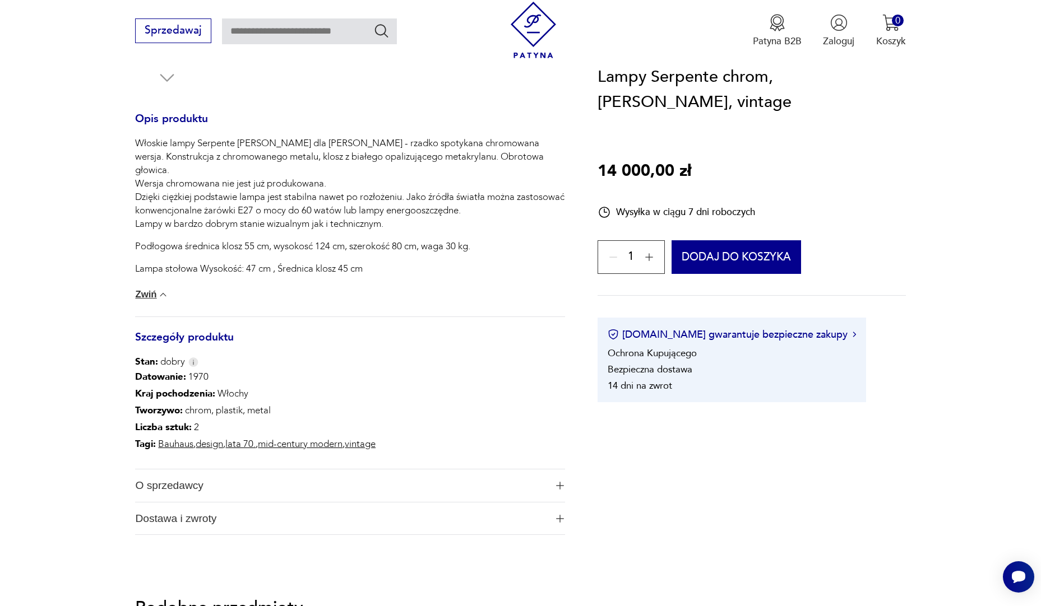
click at [164, 482] on span "O sprzedawcy" at bounding box center [340, 486] width 411 height 33
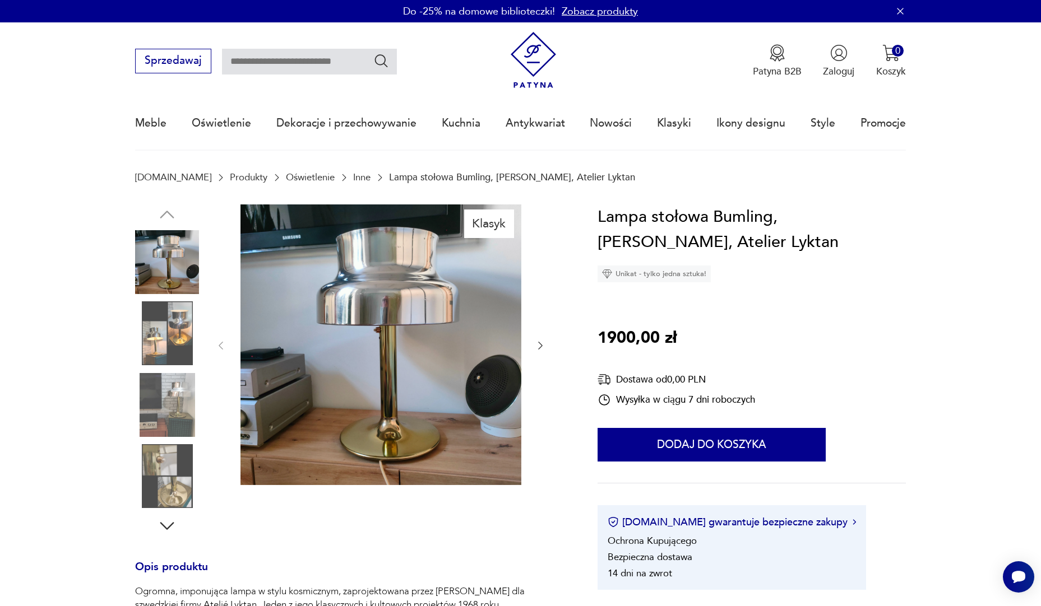
click at [183, 331] on img at bounding box center [167, 334] width 64 height 64
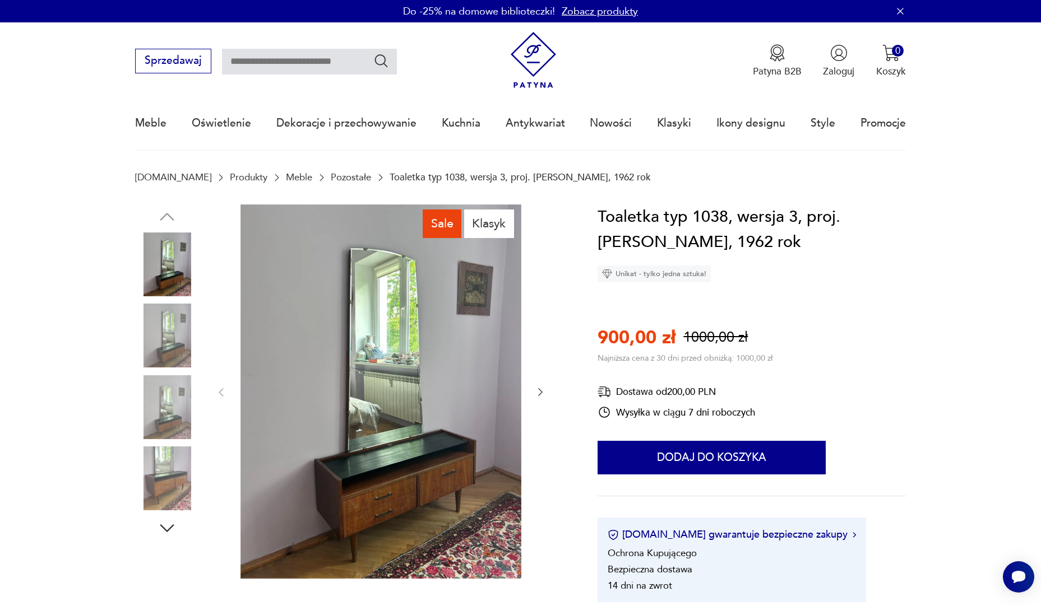
click at [170, 333] on img at bounding box center [167, 336] width 64 height 64
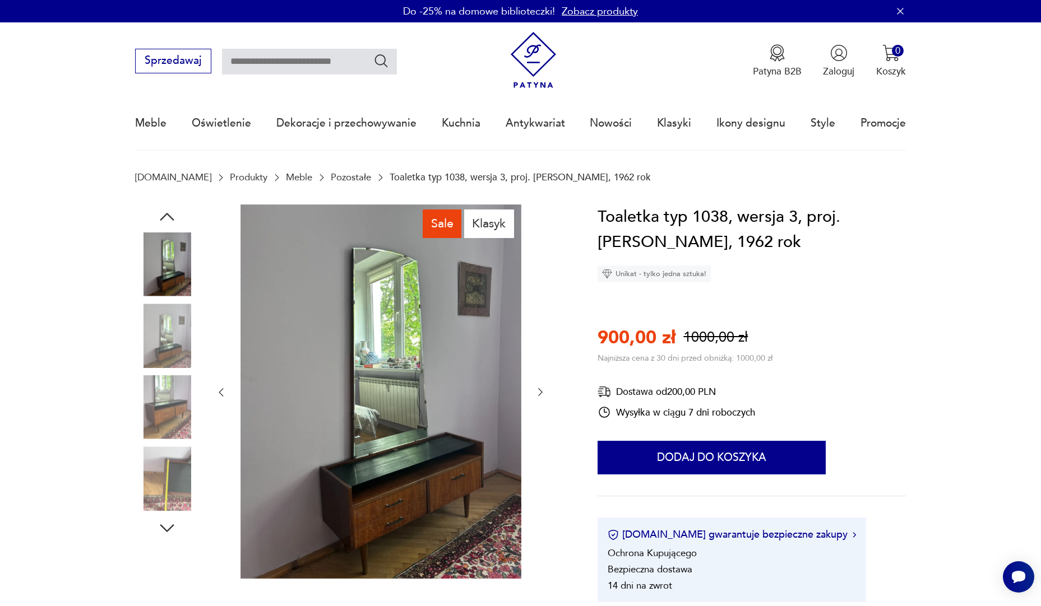
click at [169, 412] on img at bounding box center [167, 408] width 64 height 64
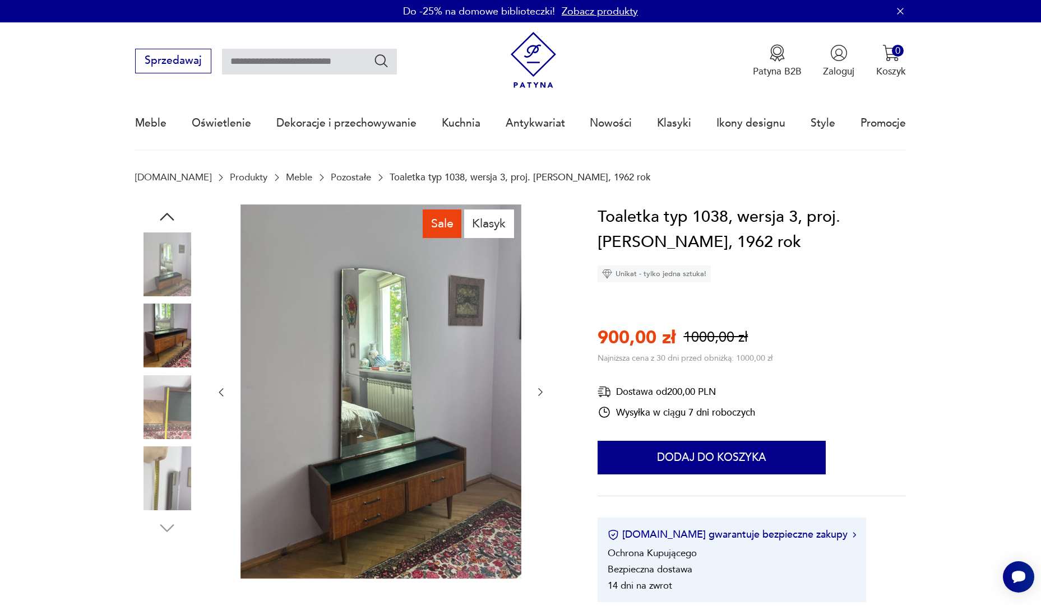
click at [170, 478] on img at bounding box center [167, 479] width 64 height 64
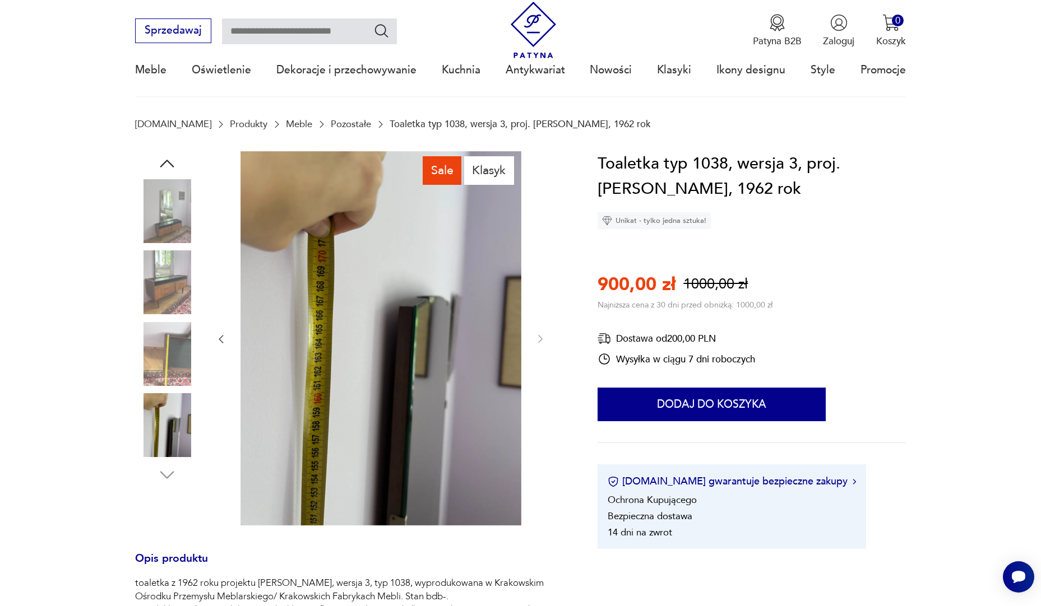
scroll to position [224, 0]
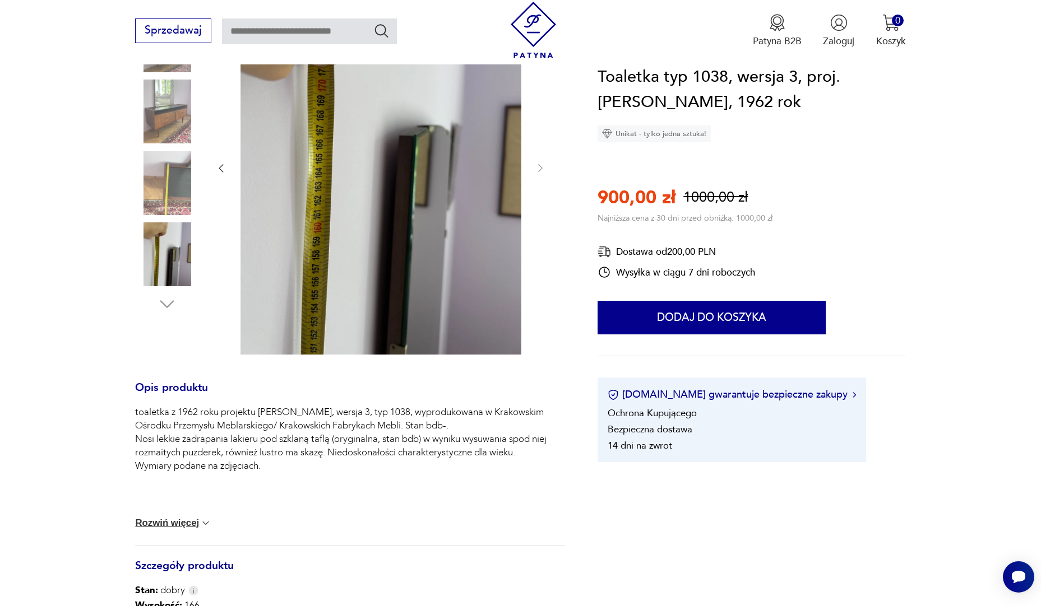
click at [186, 526] on button "Rozwiń więcej" at bounding box center [173, 523] width 76 height 11
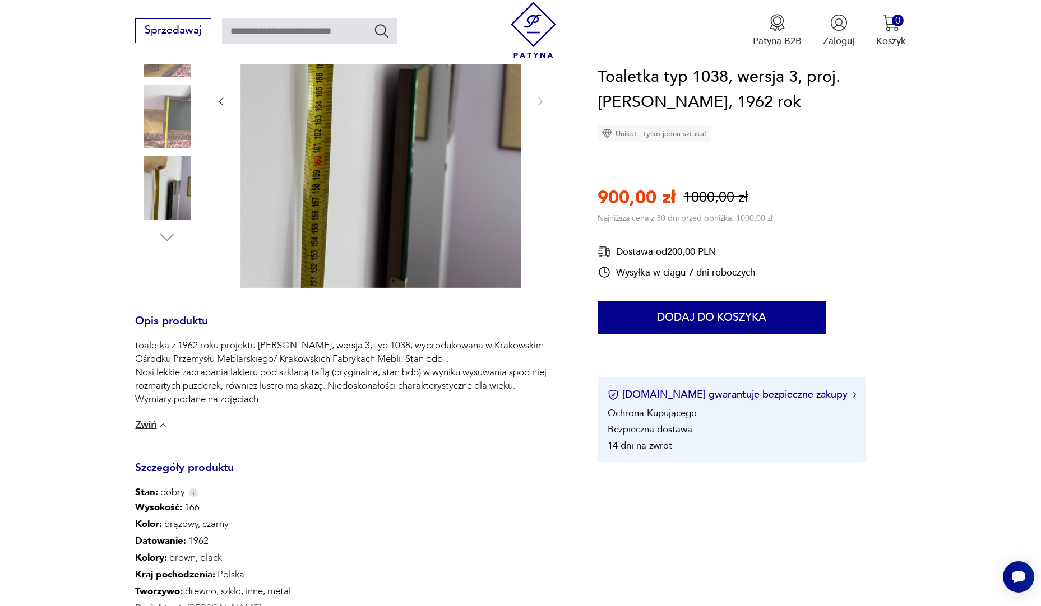
scroll to position [448, 0]
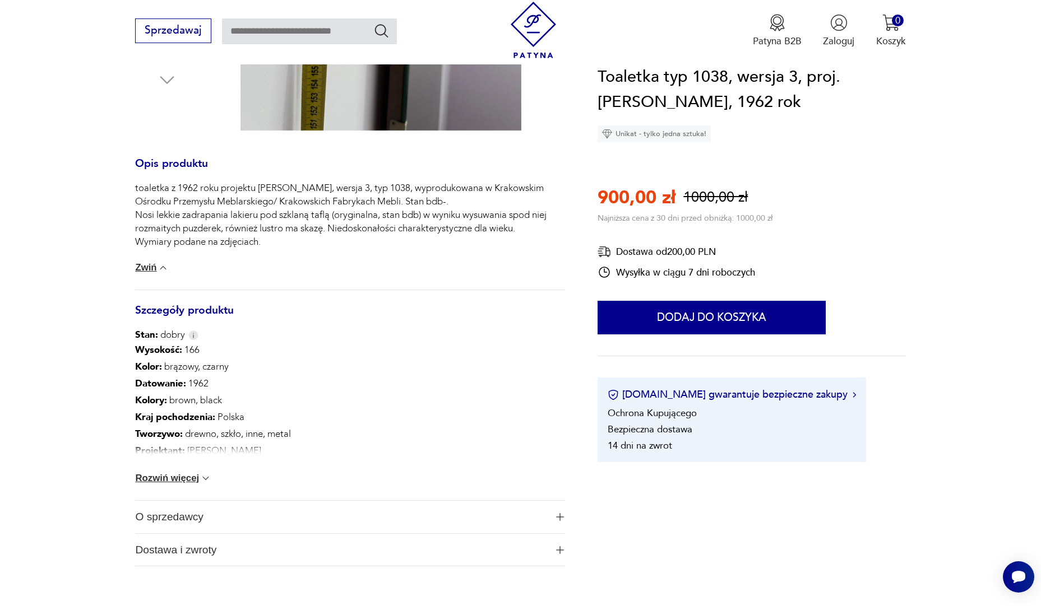
click at [177, 485] on div "Wysokość : 166 Kolor: brązowy, czarny Datowanie : 1962 Kolory : brown, black Kr…" at bounding box center [350, 421] width 430 height 159
click at [180, 478] on button "Rozwiń więcej" at bounding box center [173, 478] width 76 height 11
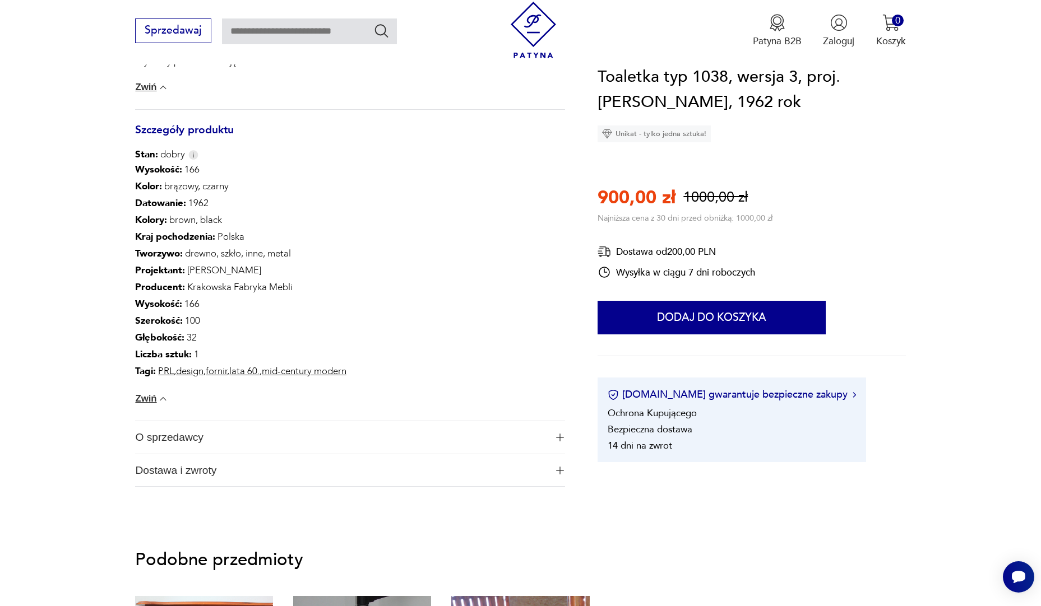
scroll to position [673, 0]
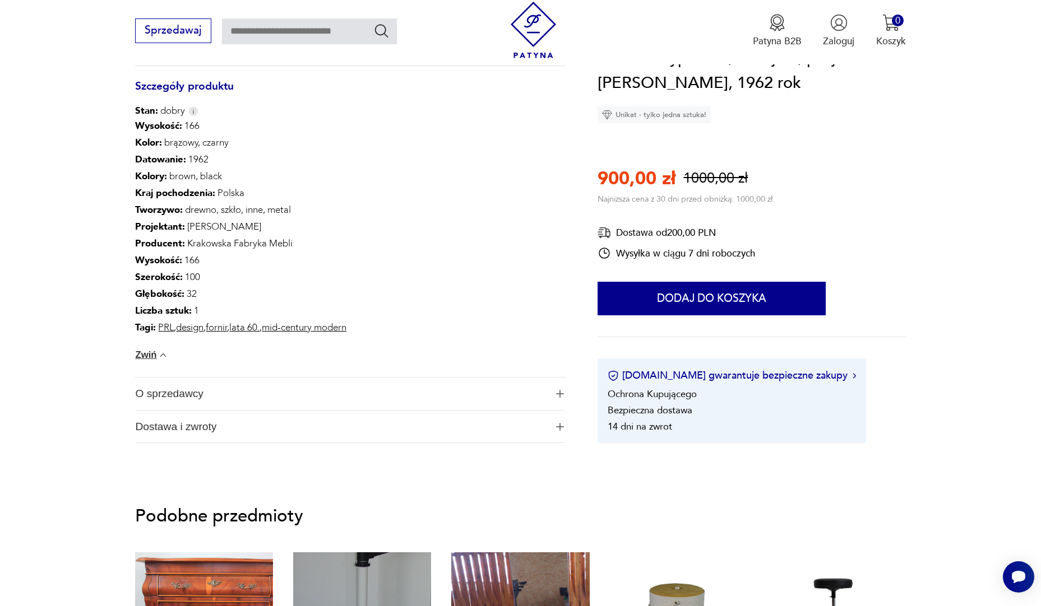
click at [193, 401] on span "O sprzedawcy" at bounding box center [340, 394] width 411 height 33
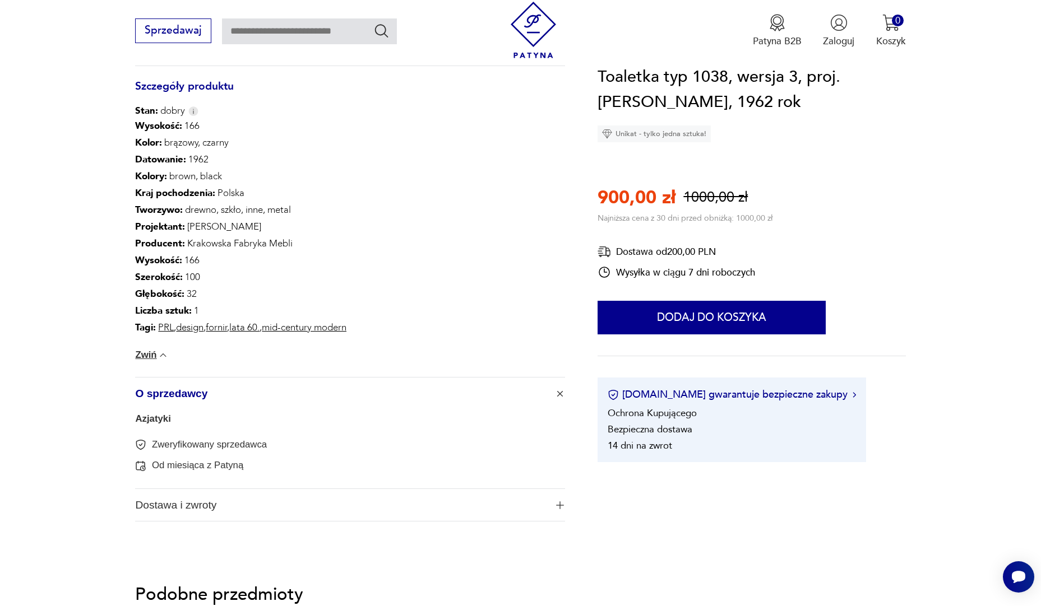
click at [182, 507] on span "Dostawa i zwroty" at bounding box center [340, 505] width 411 height 33
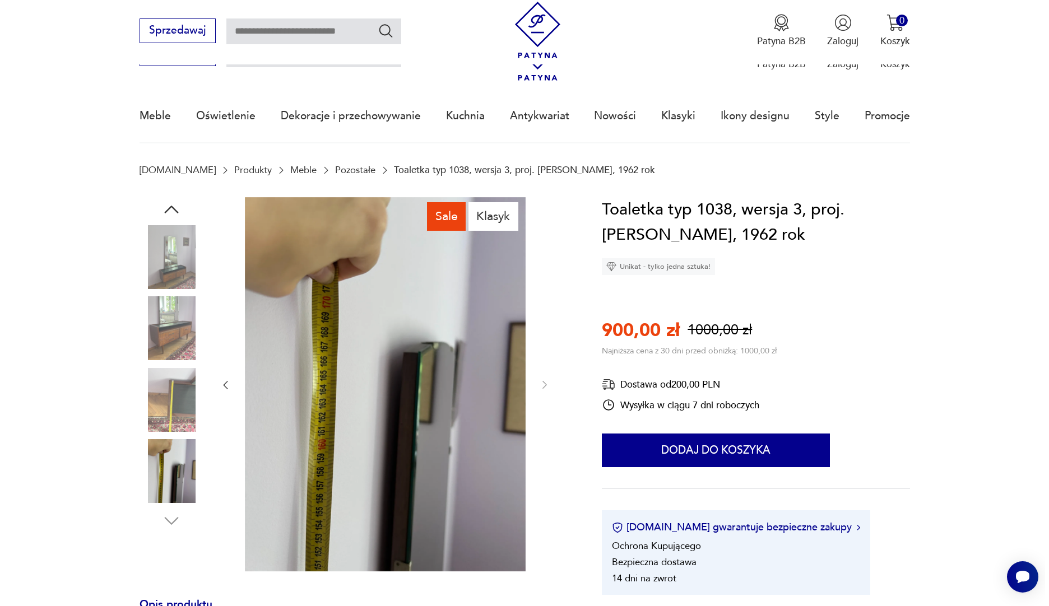
scroll to position [0, 0]
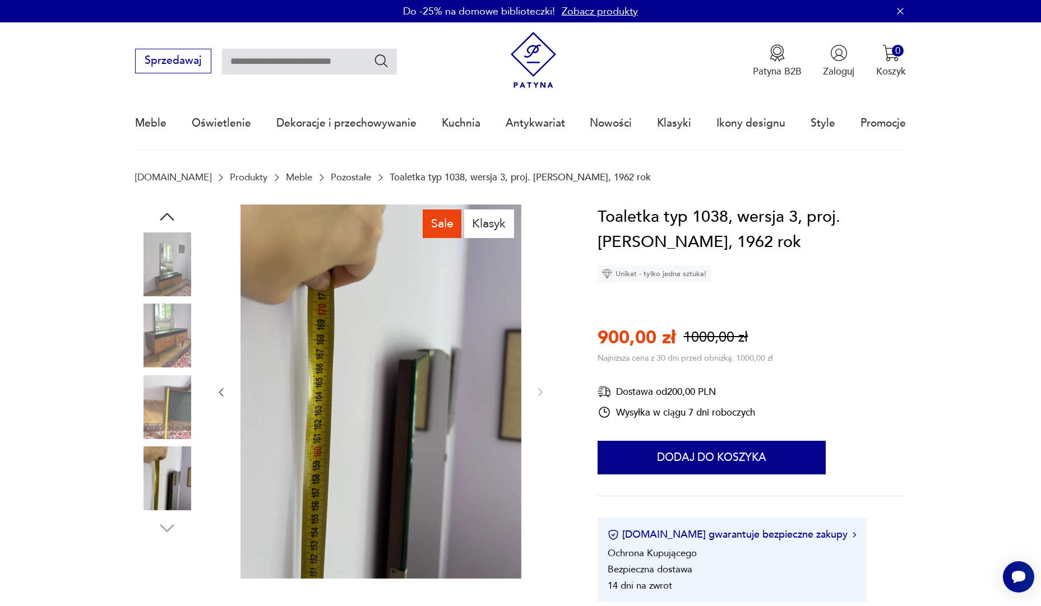
click at [150, 417] on img at bounding box center [167, 408] width 64 height 64
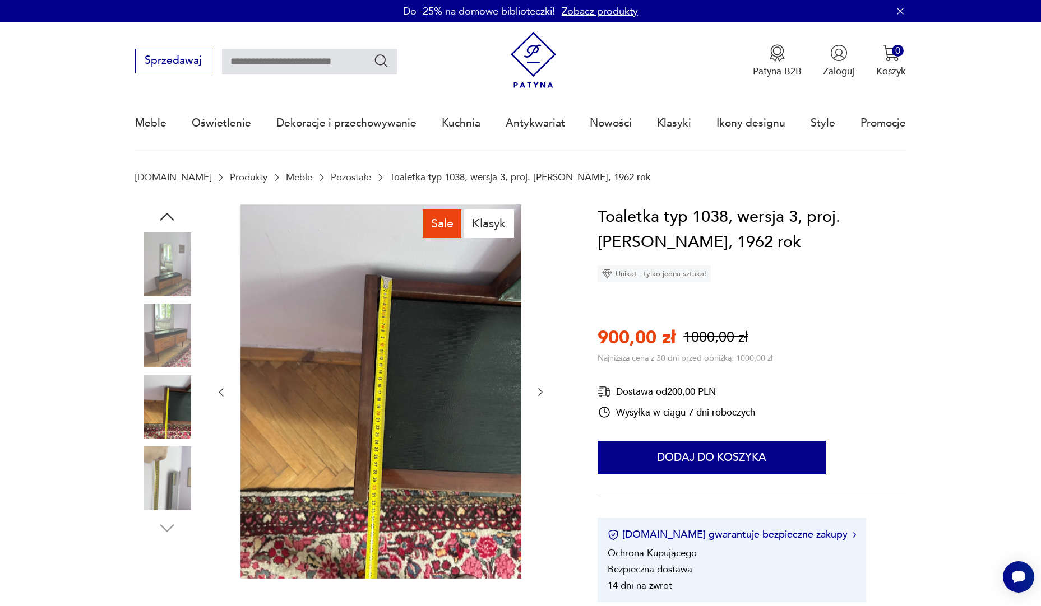
click at [171, 211] on icon "button" at bounding box center [167, 217] width 20 height 20
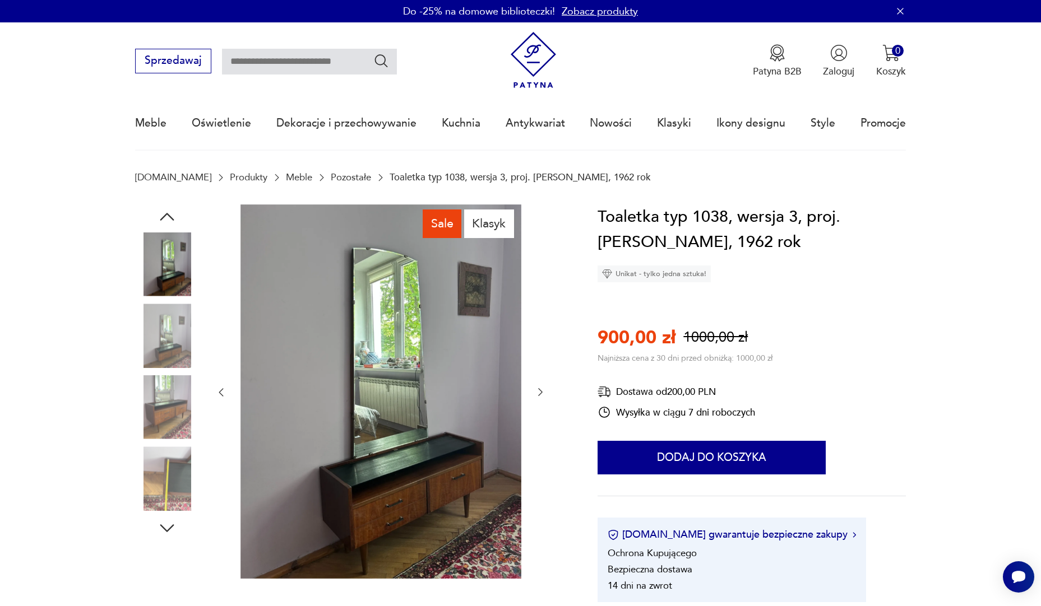
click at [168, 214] on icon "button" at bounding box center [167, 217] width 14 height 8
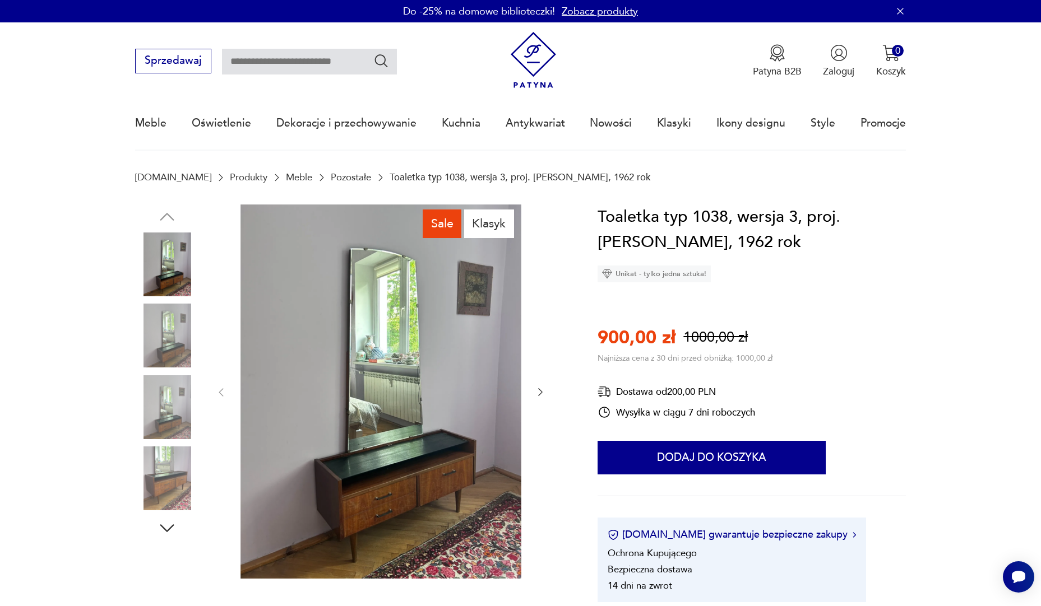
click at [446, 383] on img at bounding box center [380, 392] width 281 height 374
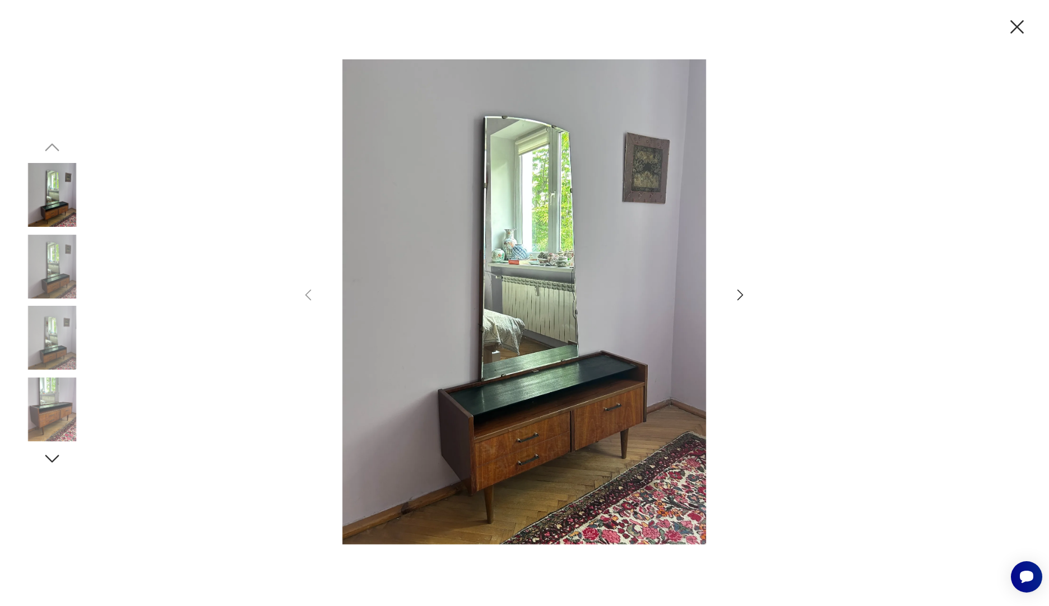
click at [736, 296] on icon "button" at bounding box center [741, 295] width 16 height 16
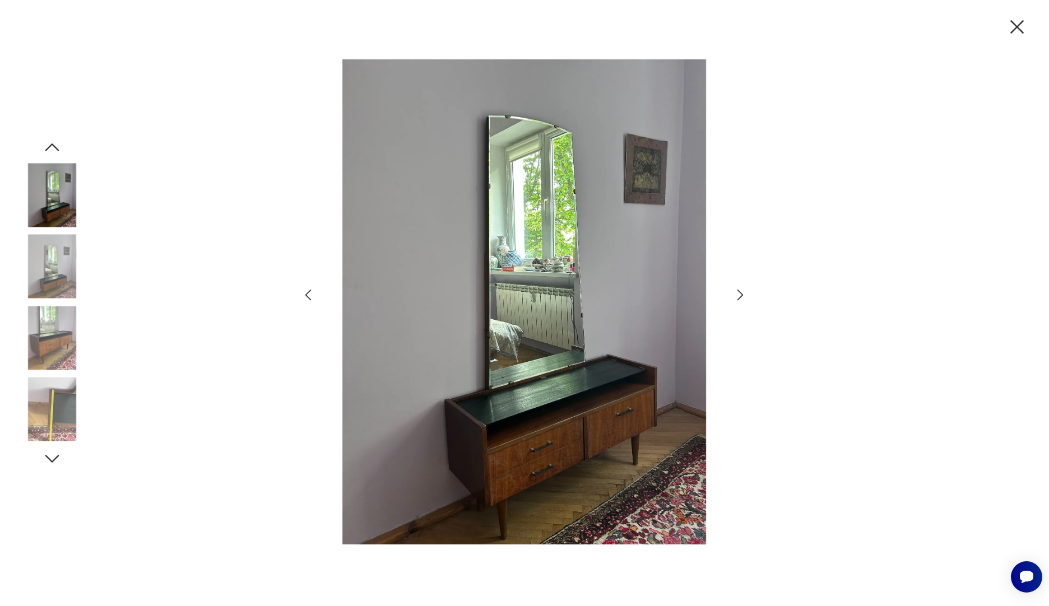
click at [737, 296] on icon "button" at bounding box center [741, 295] width 16 height 16
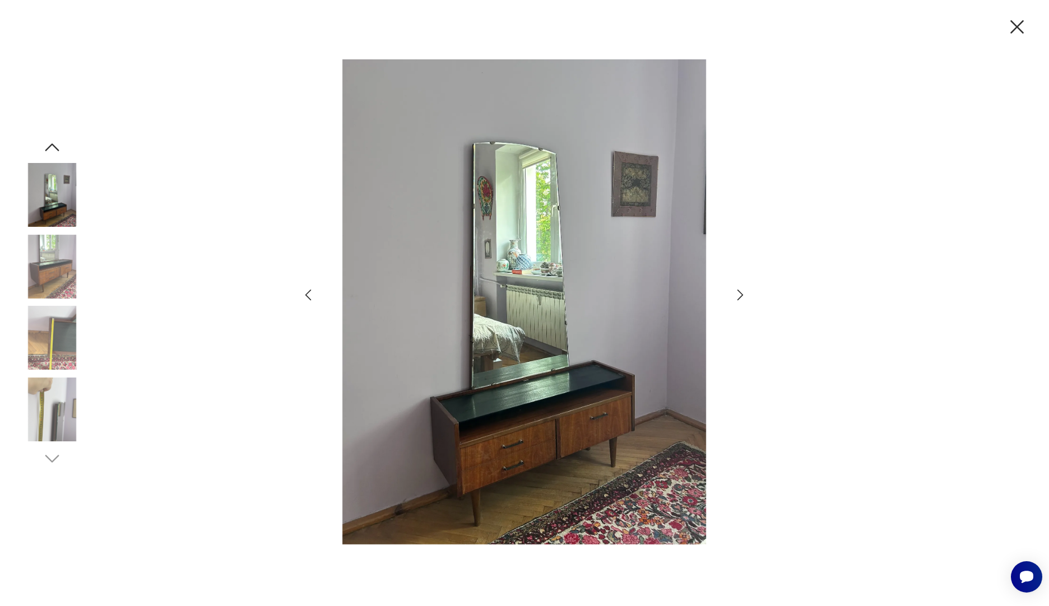
click at [737, 296] on icon "button" at bounding box center [741, 295] width 16 height 16
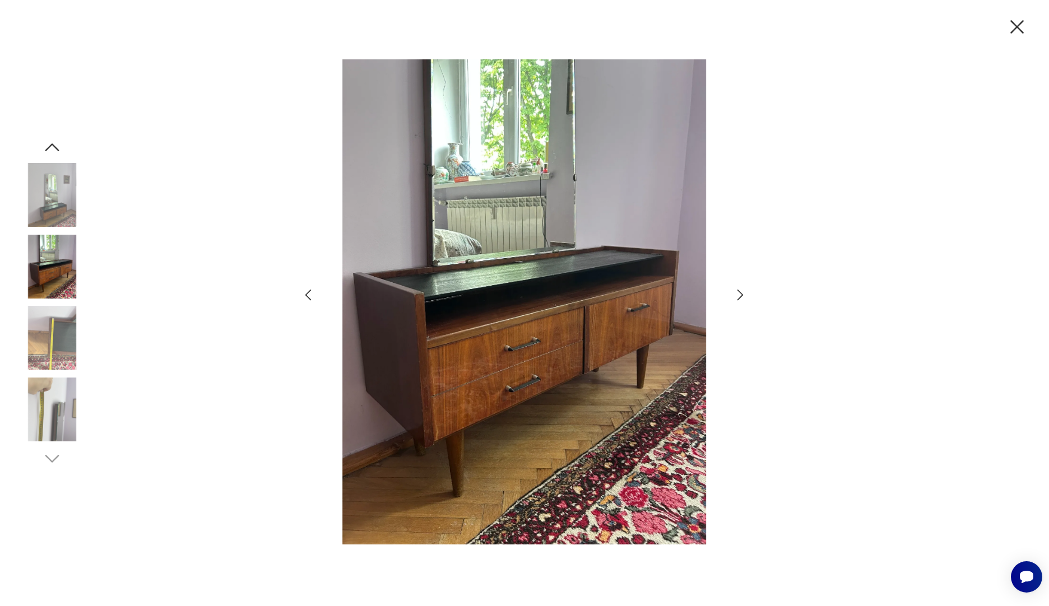
click at [737, 296] on icon "button" at bounding box center [741, 295] width 16 height 16
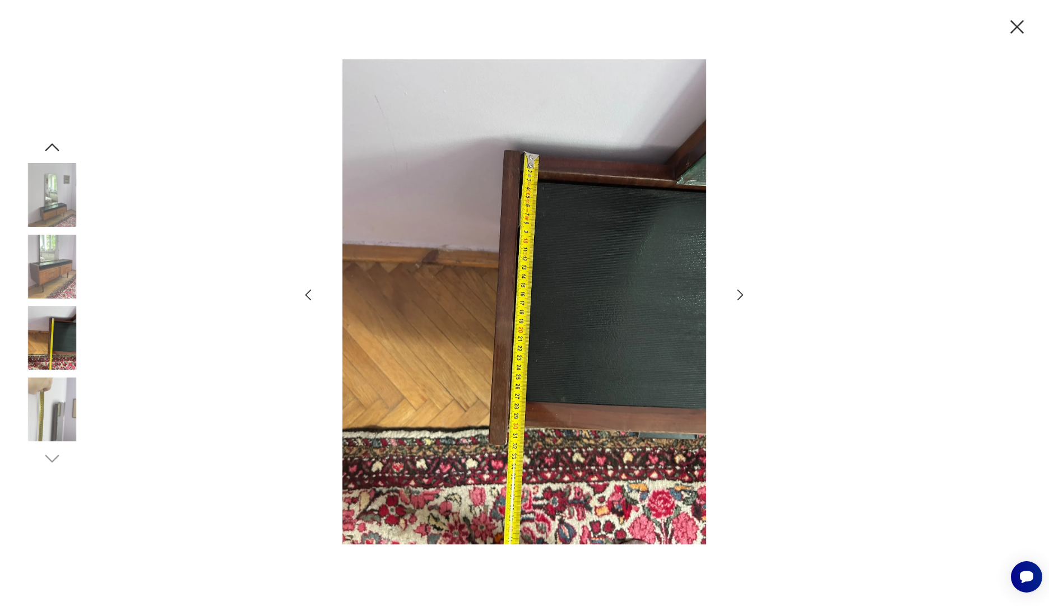
click at [737, 296] on icon "button" at bounding box center [741, 295] width 16 height 16
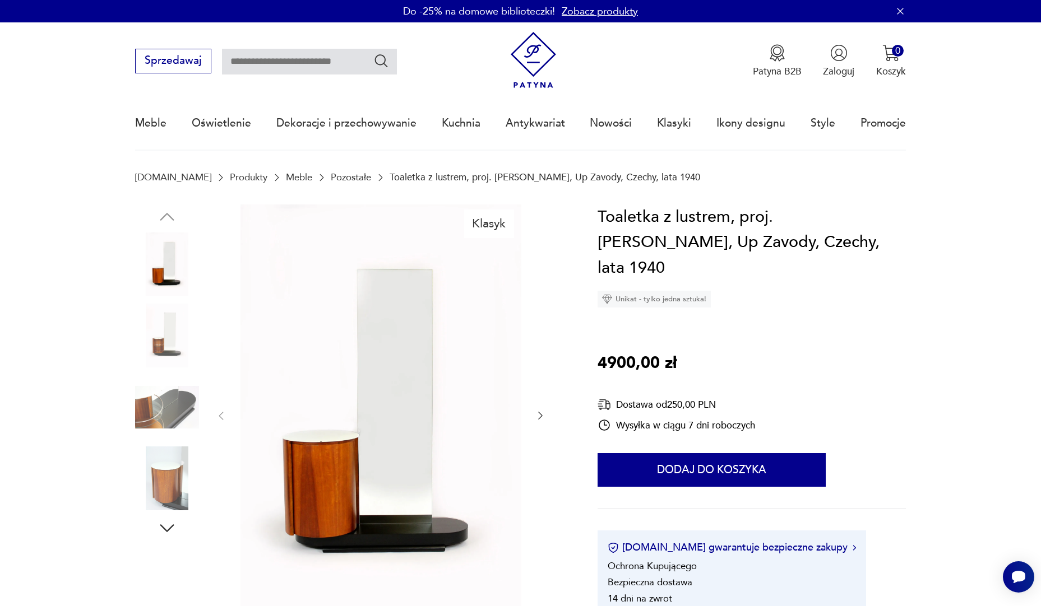
click at [172, 399] on img at bounding box center [167, 408] width 64 height 64
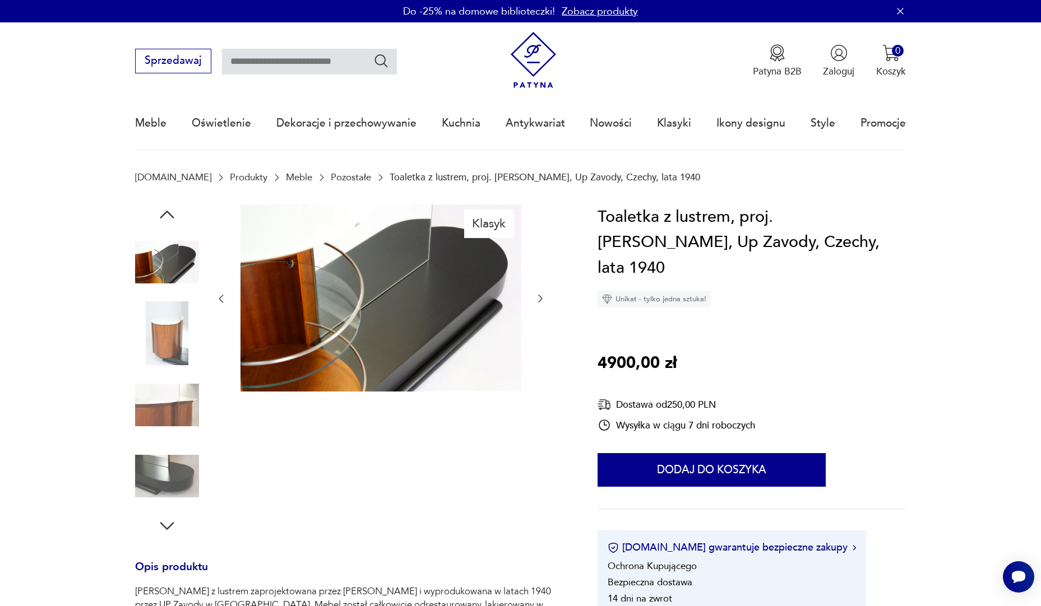
click at [176, 277] on img at bounding box center [167, 262] width 64 height 64
click at [173, 497] on img at bounding box center [167, 476] width 64 height 64
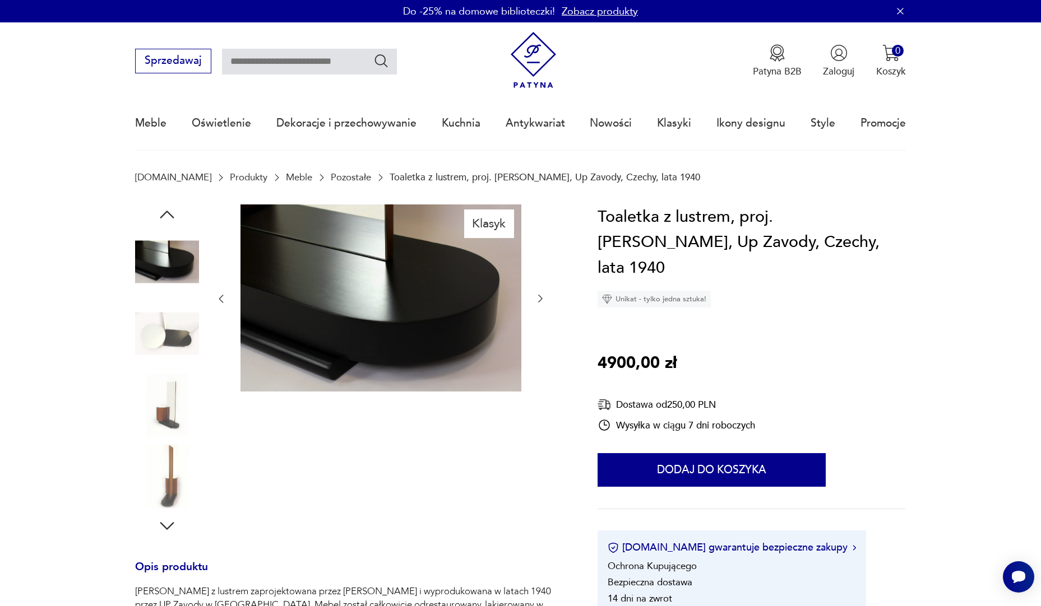
click at [174, 536] on div "Klasyk Opis produktu Toaletka z lustrem zaprojektowana przez [PERSON_NAME] i wy…" at bounding box center [350, 597] width 430 height 785
click at [164, 526] on icon "button" at bounding box center [167, 526] width 14 height 8
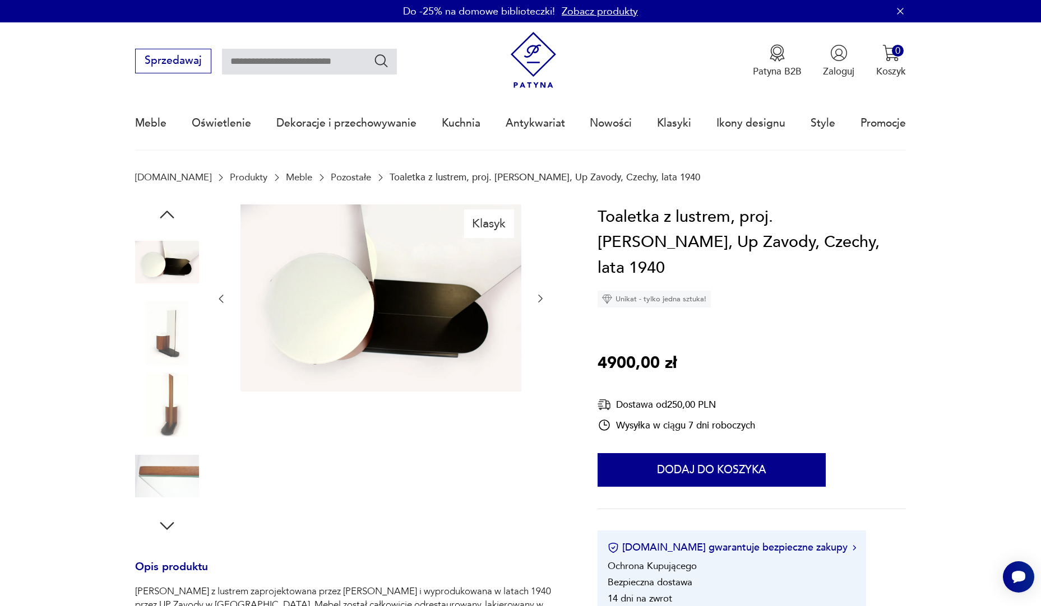
click at [173, 214] on icon "button" at bounding box center [167, 215] width 20 height 20
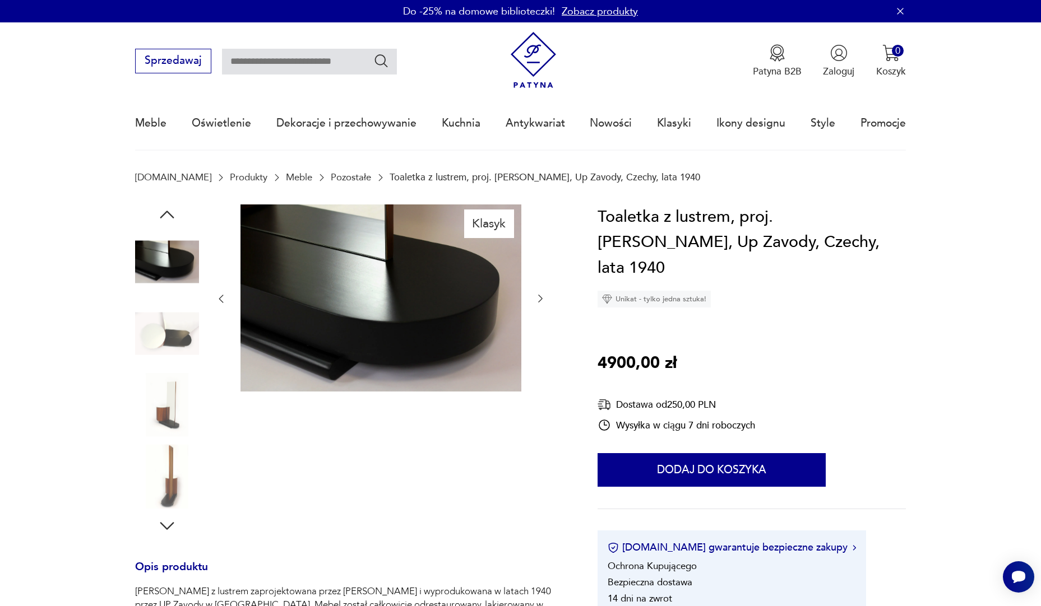
click at [173, 214] on icon "button" at bounding box center [167, 215] width 20 height 20
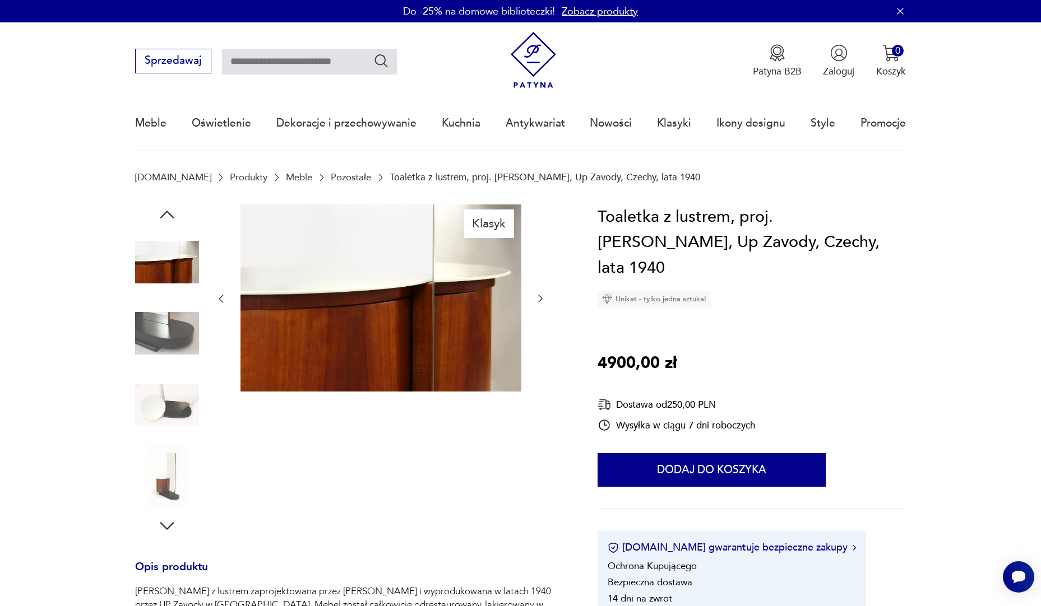
click at [173, 215] on icon "button" at bounding box center [167, 215] width 20 height 20
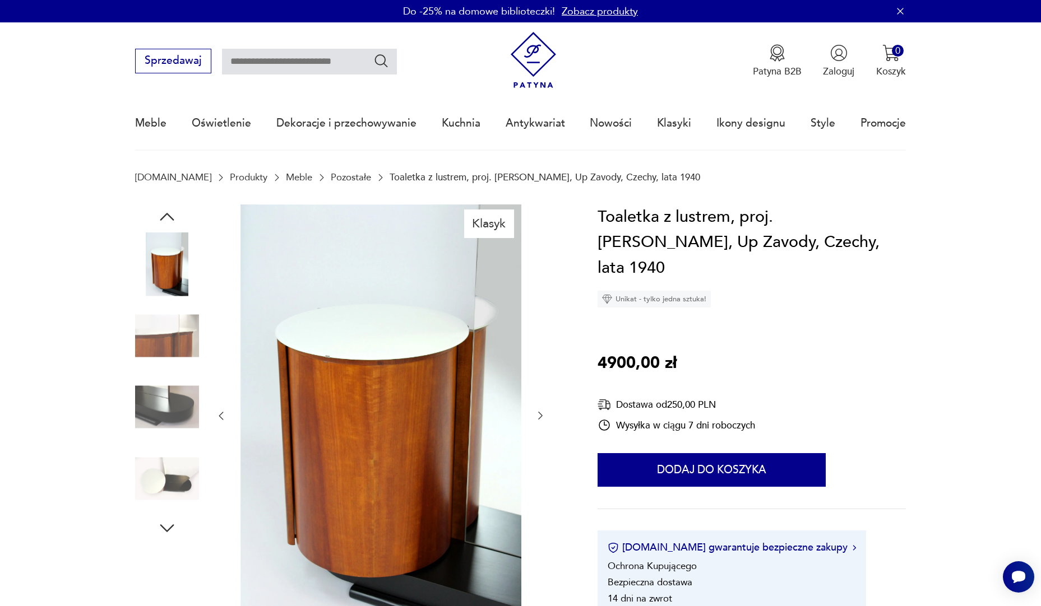
click at [174, 215] on icon "button" at bounding box center [167, 217] width 20 height 20
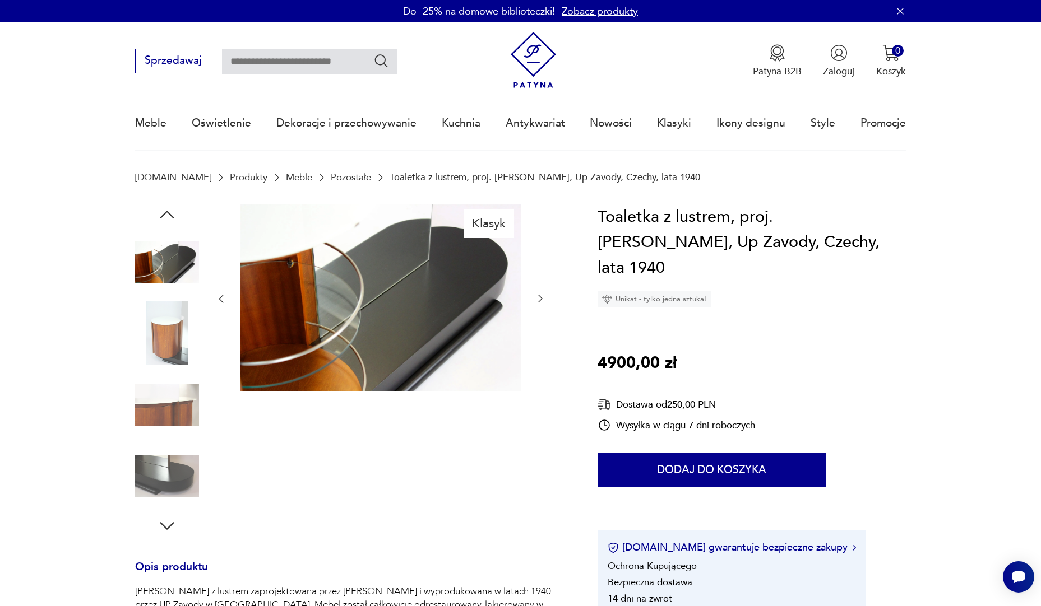
click at [174, 215] on icon "button" at bounding box center [167, 215] width 20 height 20
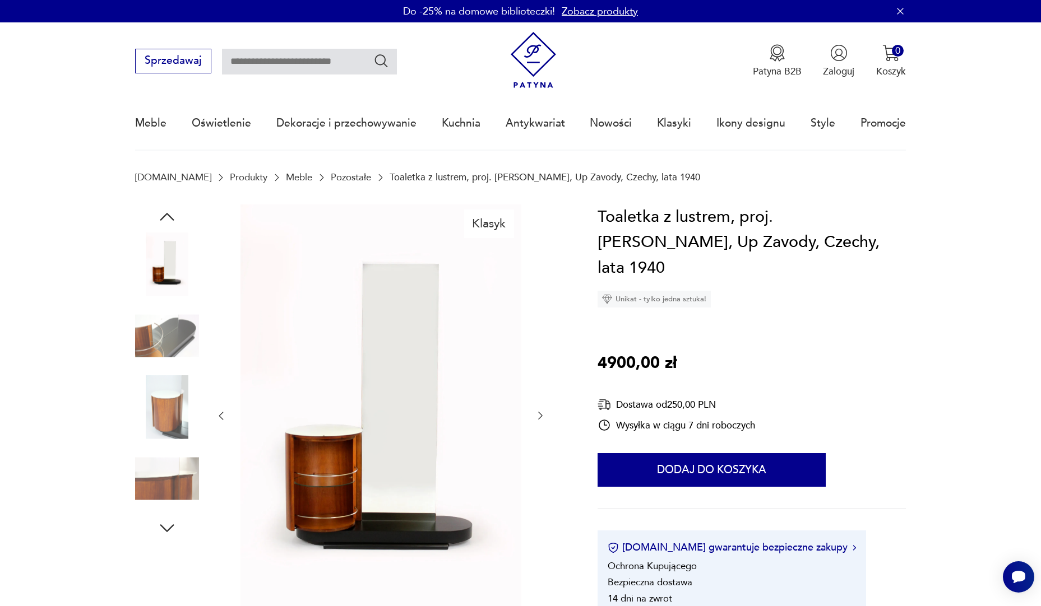
click at [174, 215] on icon "button" at bounding box center [167, 217] width 20 height 20
